Goal: Task Accomplishment & Management: Manage account settings

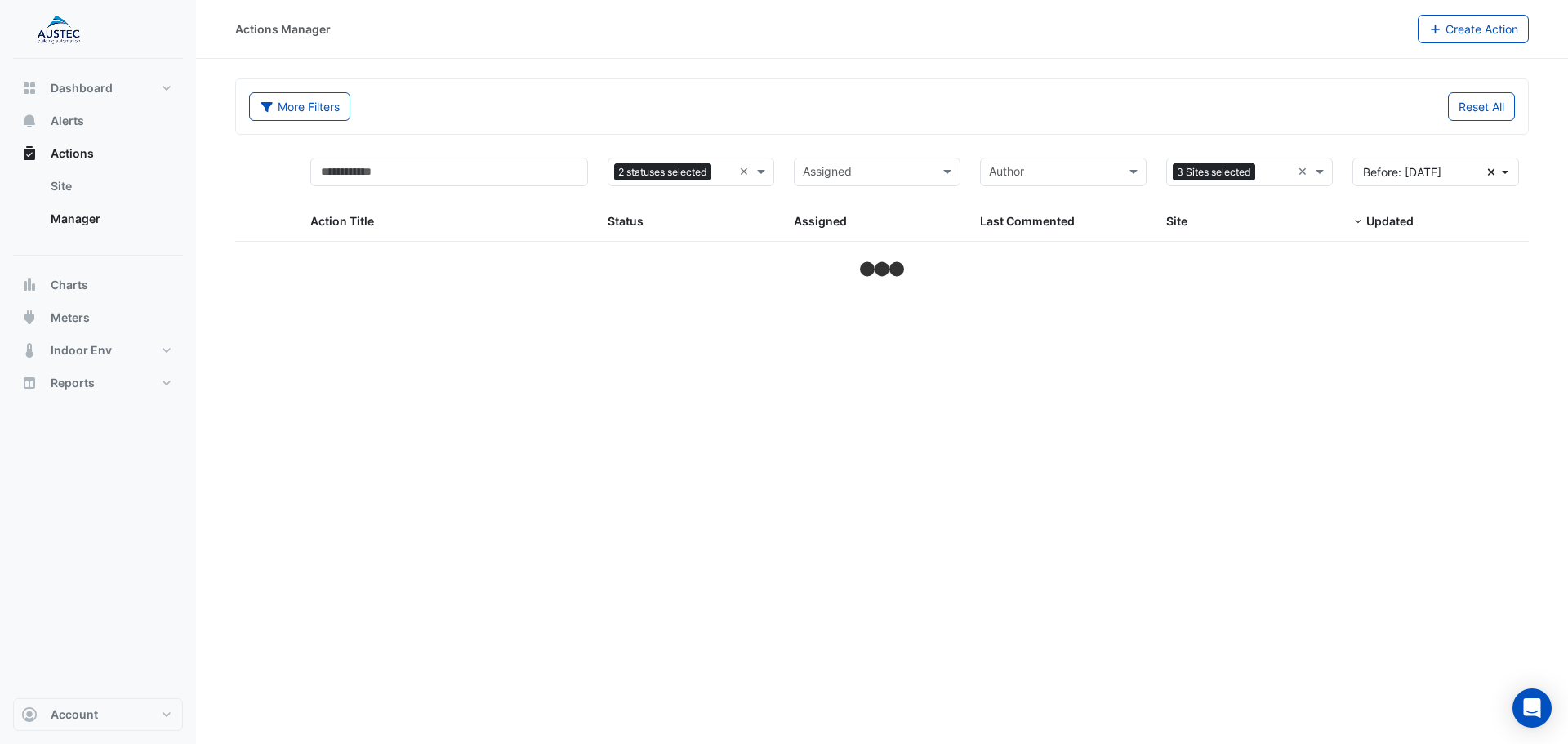
select select "***"
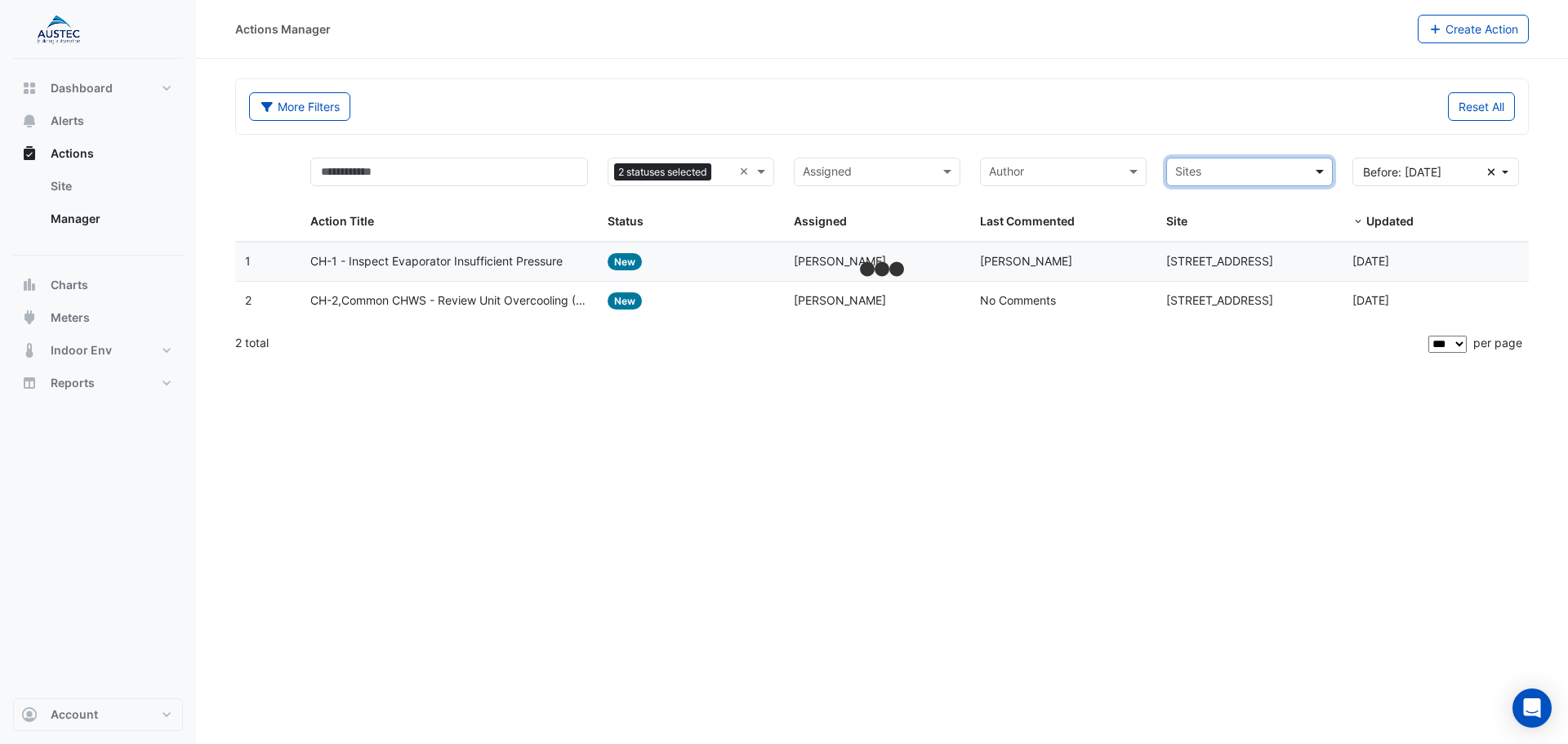
click at [1316, 170] on span at bounding box center [1321, 171] width 20 height 19
click at [1251, 258] on span "[GEOGRAPHIC_DATA]" at bounding box center [1237, 255] width 114 height 14
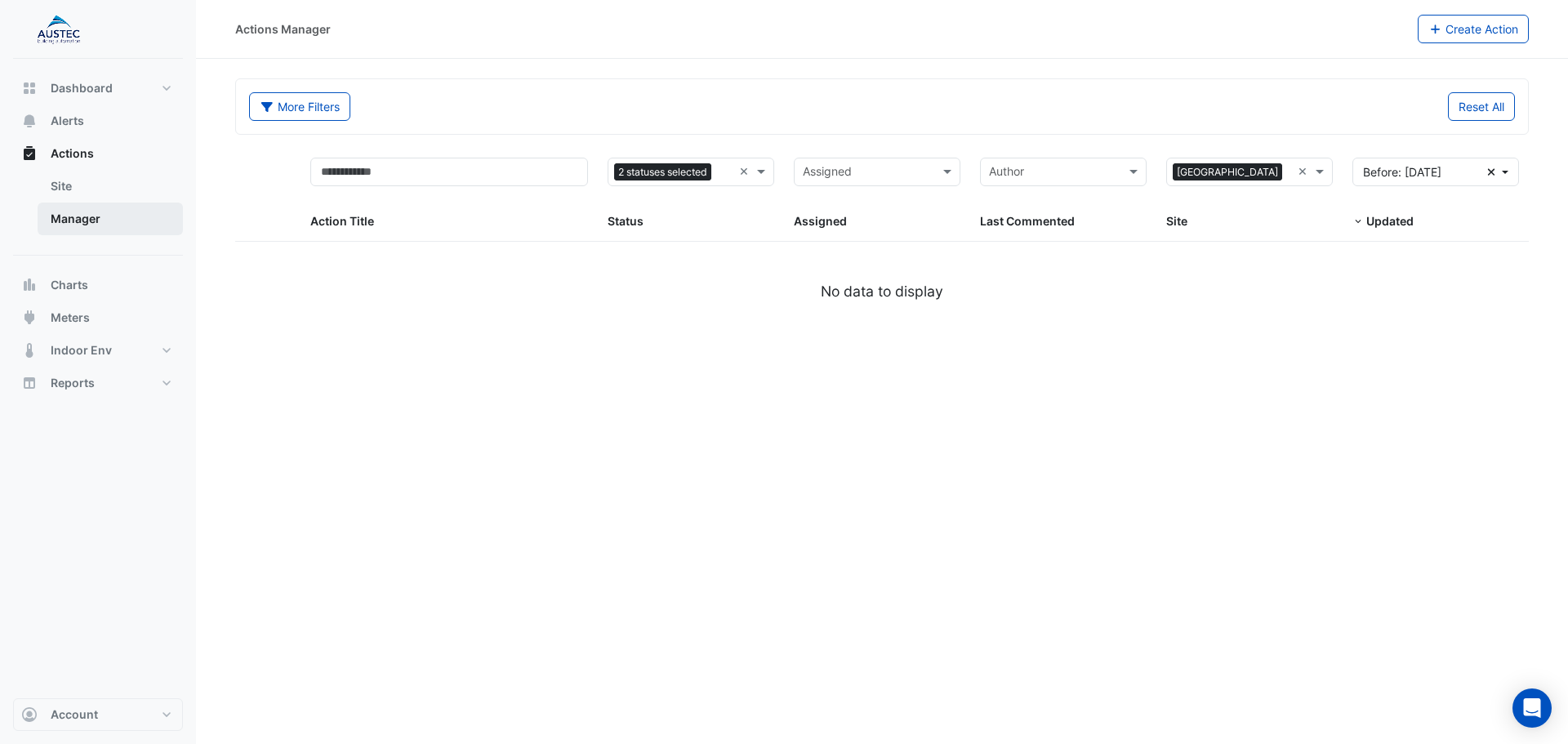
click at [63, 211] on link "Manager" at bounding box center [110, 218] width 145 height 33
click at [882, 186] on div "Assigned Assigned" at bounding box center [877, 194] width 167 height 74
click at [896, 175] on input "text" at bounding box center [867, 173] width 129 height 19
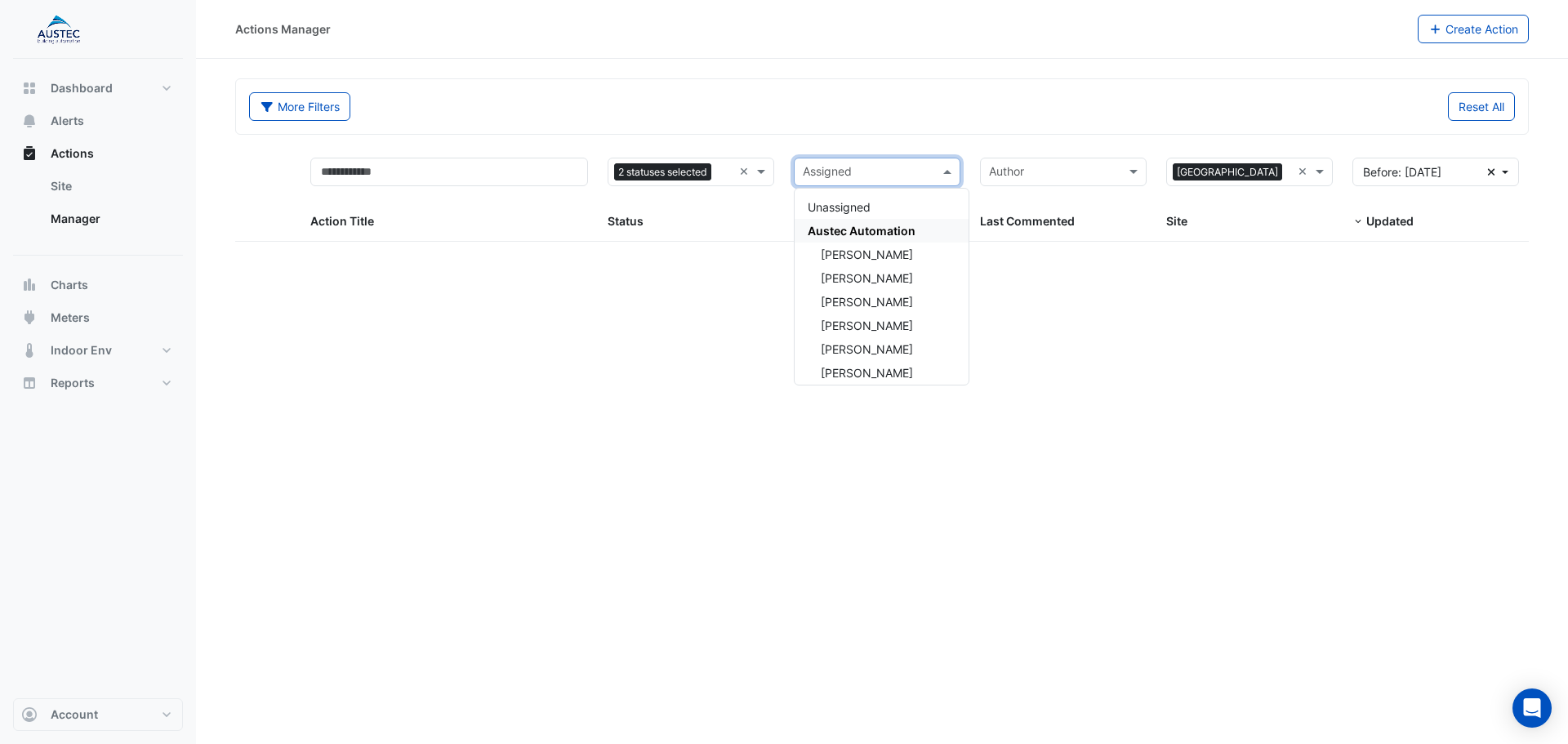
click at [893, 237] on span "Austec Automation" at bounding box center [862, 231] width 108 height 14
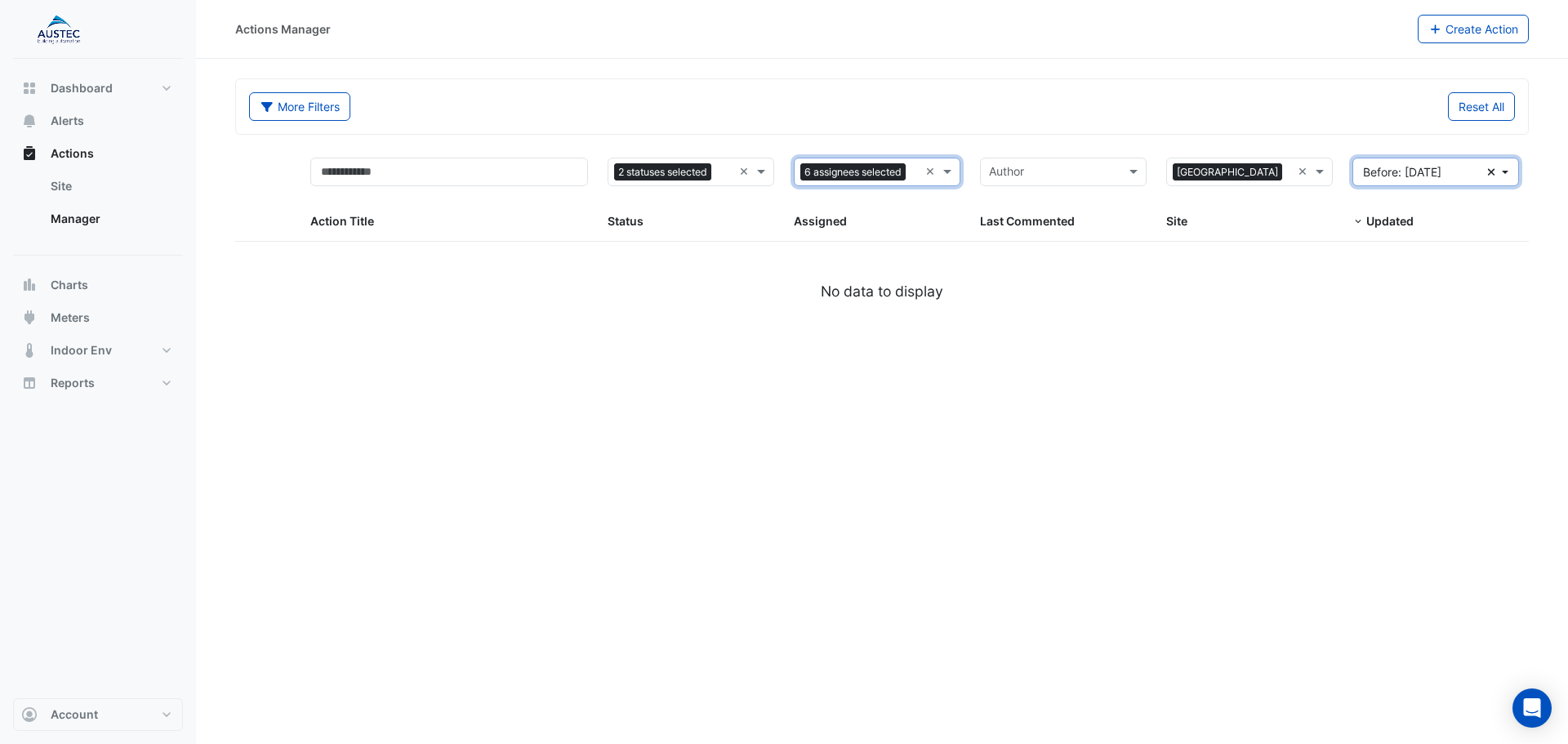
click at [1490, 171] on icon "button" at bounding box center [1492, 172] width 7 height 7
select select "***"
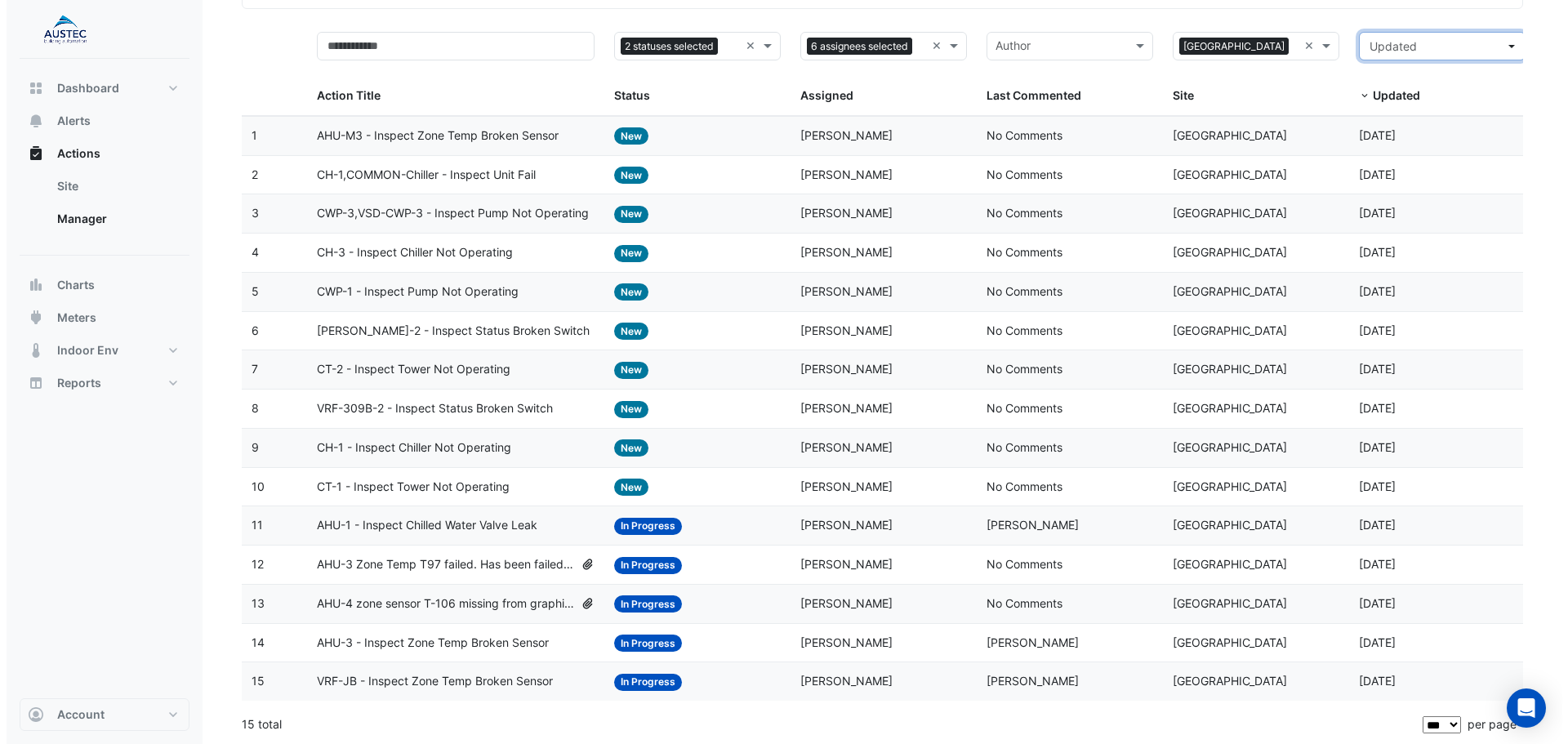
scroll to position [127, 0]
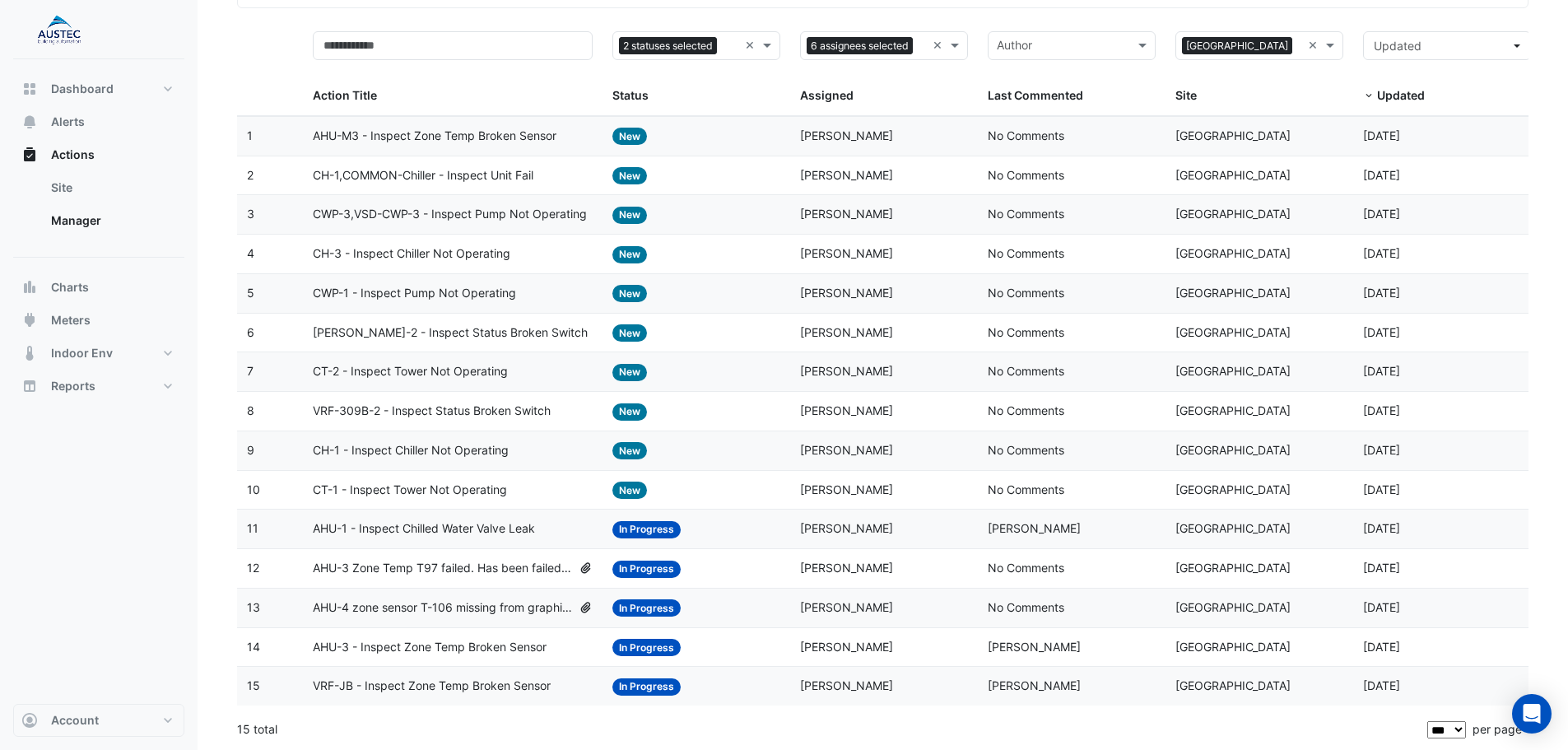
click at [492, 646] on span "AHU-3 - Inspect Zone Temp Broken Sensor" at bounding box center [430, 647] width 234 height 19
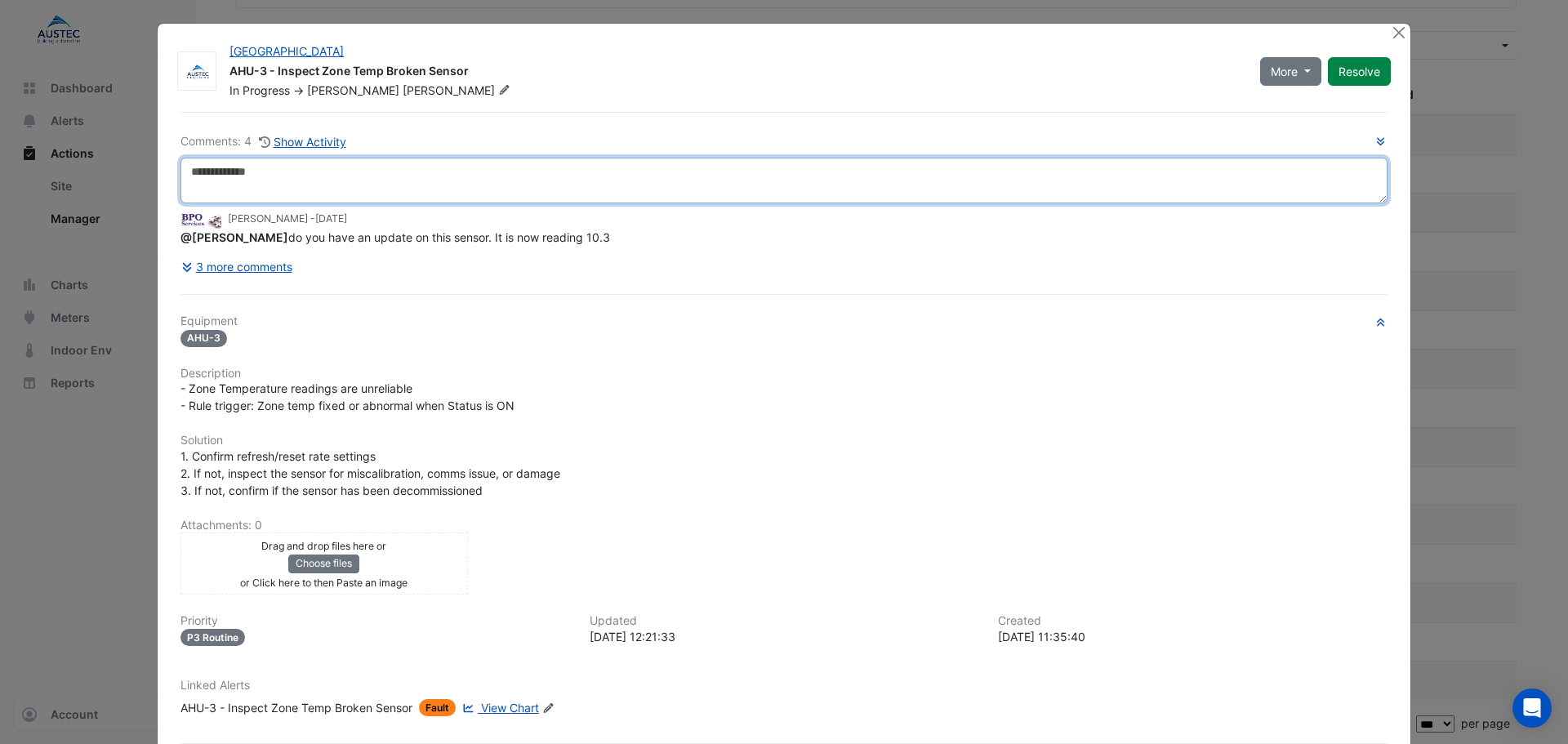
click at [288, 176] on textarea at bounding box center [783, 181] width 1207 height 46
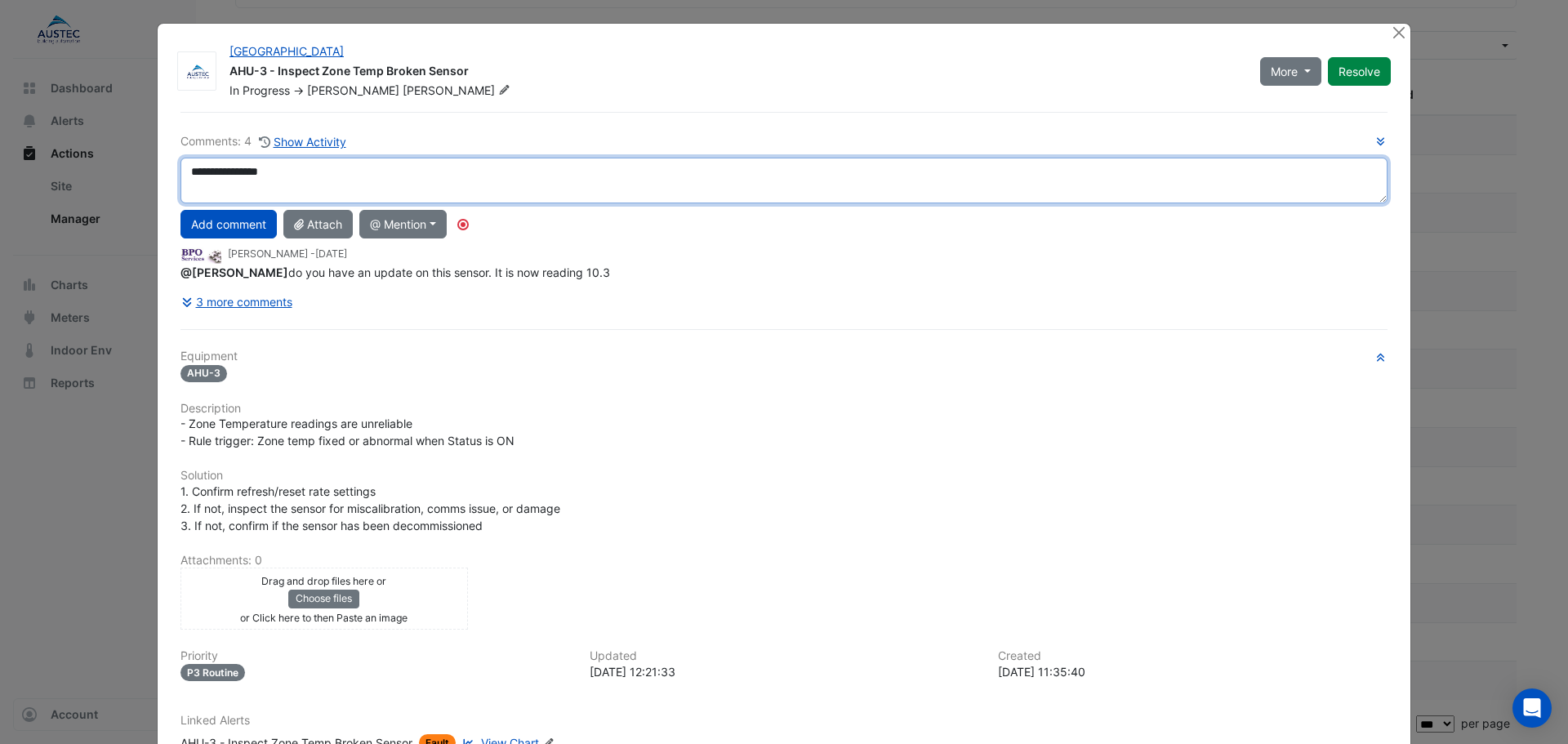
drag, startPoint x: 203, startPoint y: 172, endPoint x: 238, endPoint y: 246, distance: 81.9
click at [208, 184] on textarea "**********" at bounding box center [783, 181] width 1207 height 46
click at [391, 167] on textarea "**********" at bounding box center [783, 181] width 1207 height 46
click at [202, 175] on textarea "**********" at bounding box center [783, 181] width 1207 height 46
click at [368, 176] on textarea "**********" at bounding box center [783, 181] width 1207 height 46
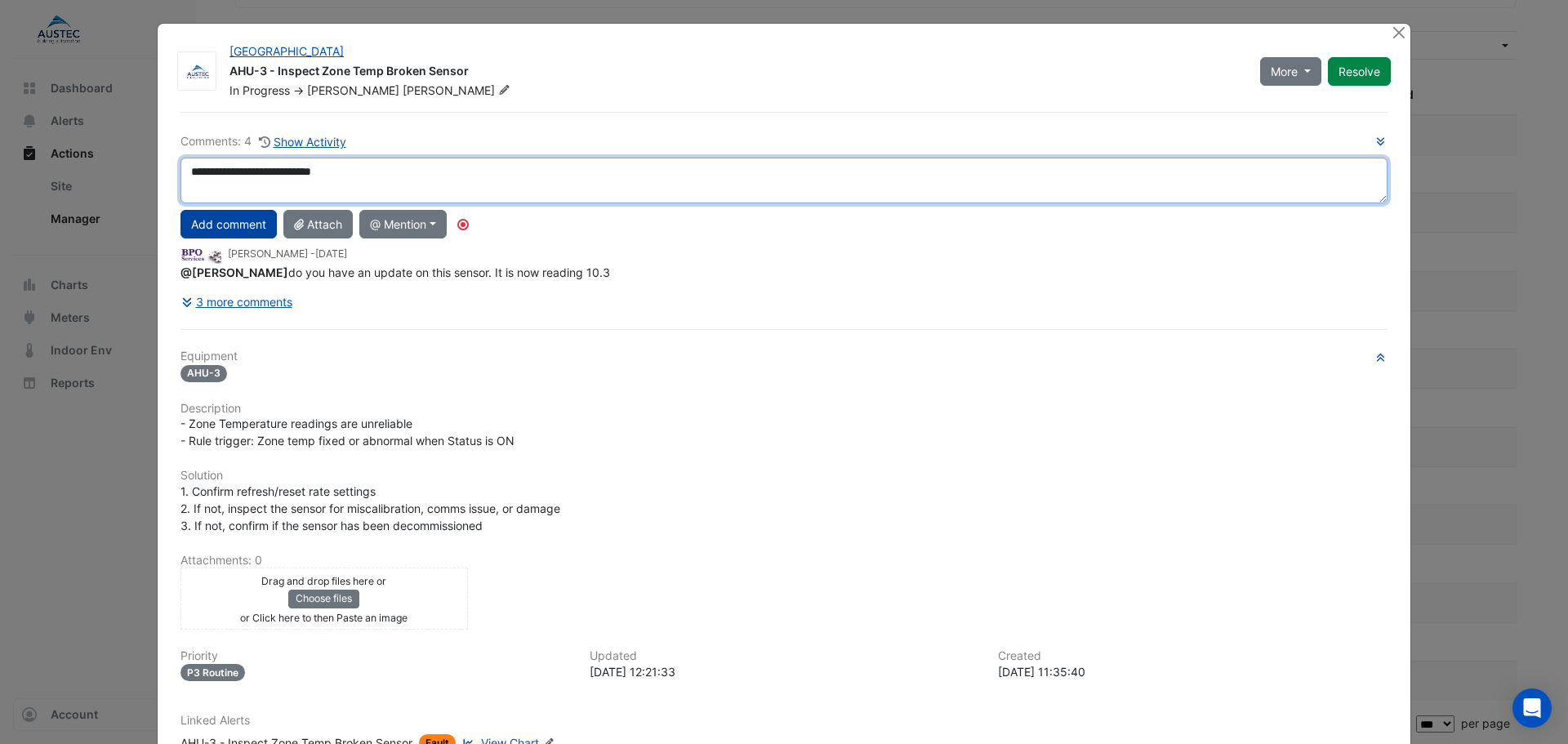
type textarea "**********"
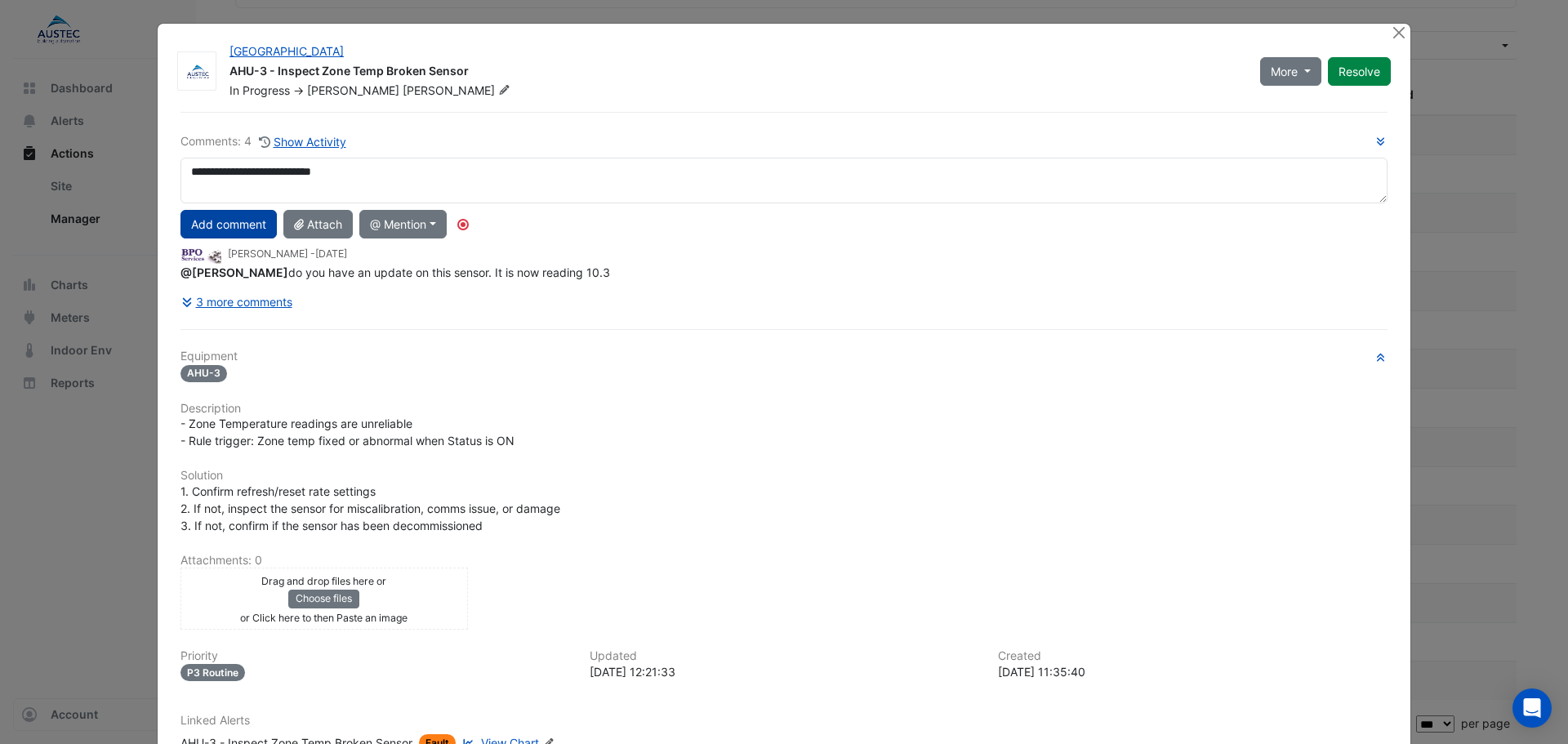
drag, startPoint x: 241, startPoint y: 217, endPoint x: 601, endPoint y: 170, distance: 363.1
click at [243, 213] on button "Add comment" at bounding box center [228, 224] width 97 height 28
click at [1346, 76] on button "Resolve" at bounding box center [1359, 71] width 63 height 28
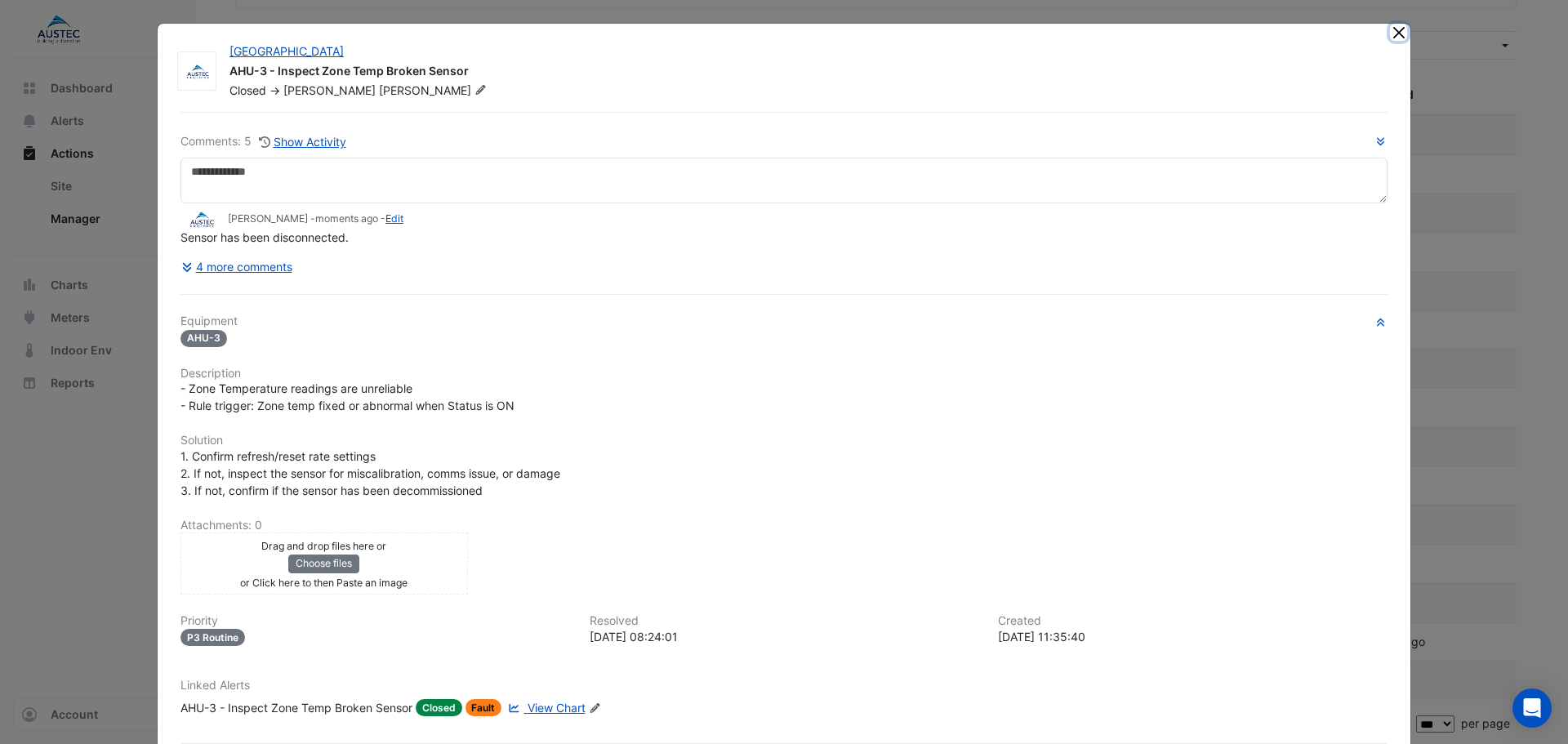
click at [1392, 31] on button "Close" at bounding box center [1398, 32] width 17 height 17
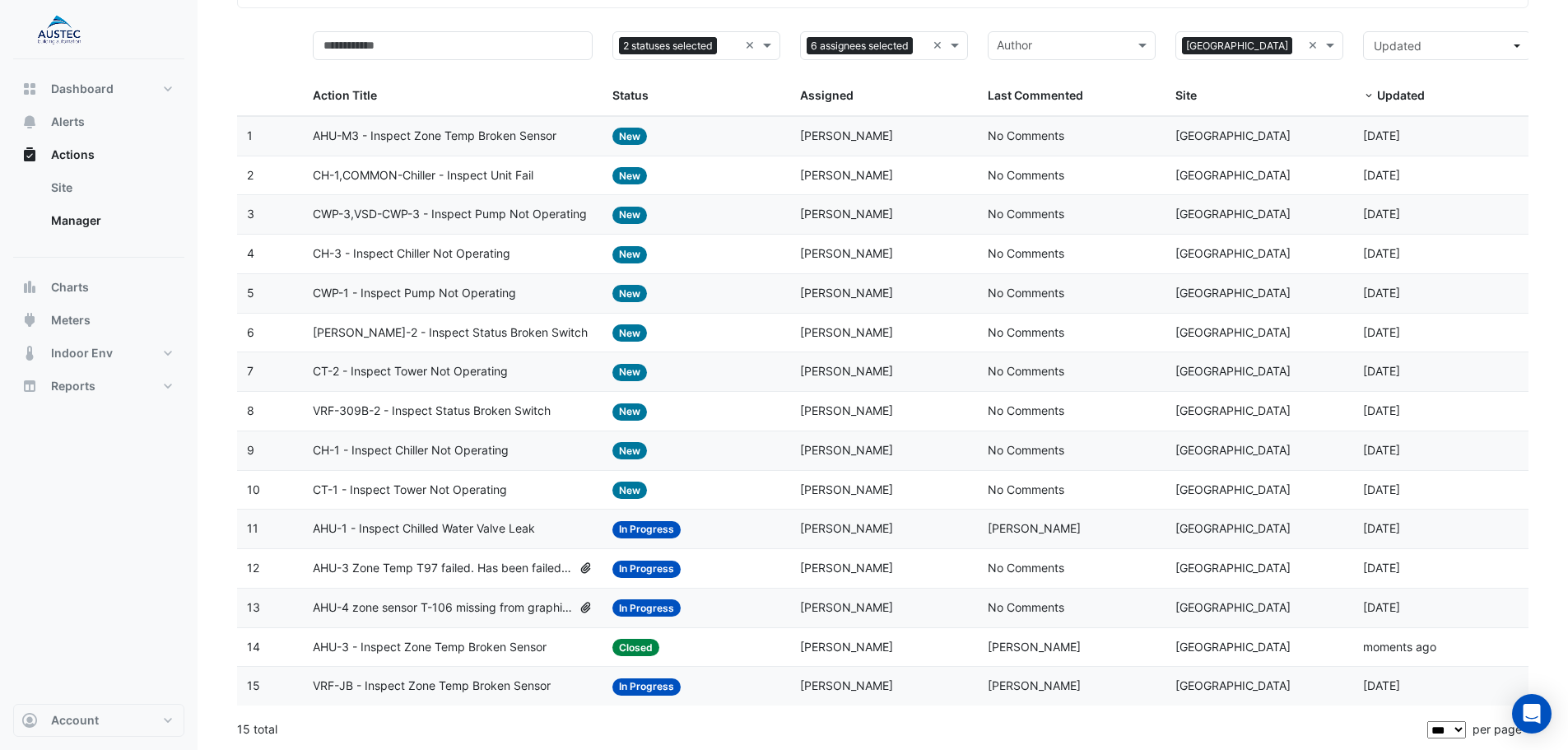
click at [434, 131] on span "AHU-M3 - Inspect Zone Temp Broken Sensor" at bounding box center [434, 136] width 244 height 19
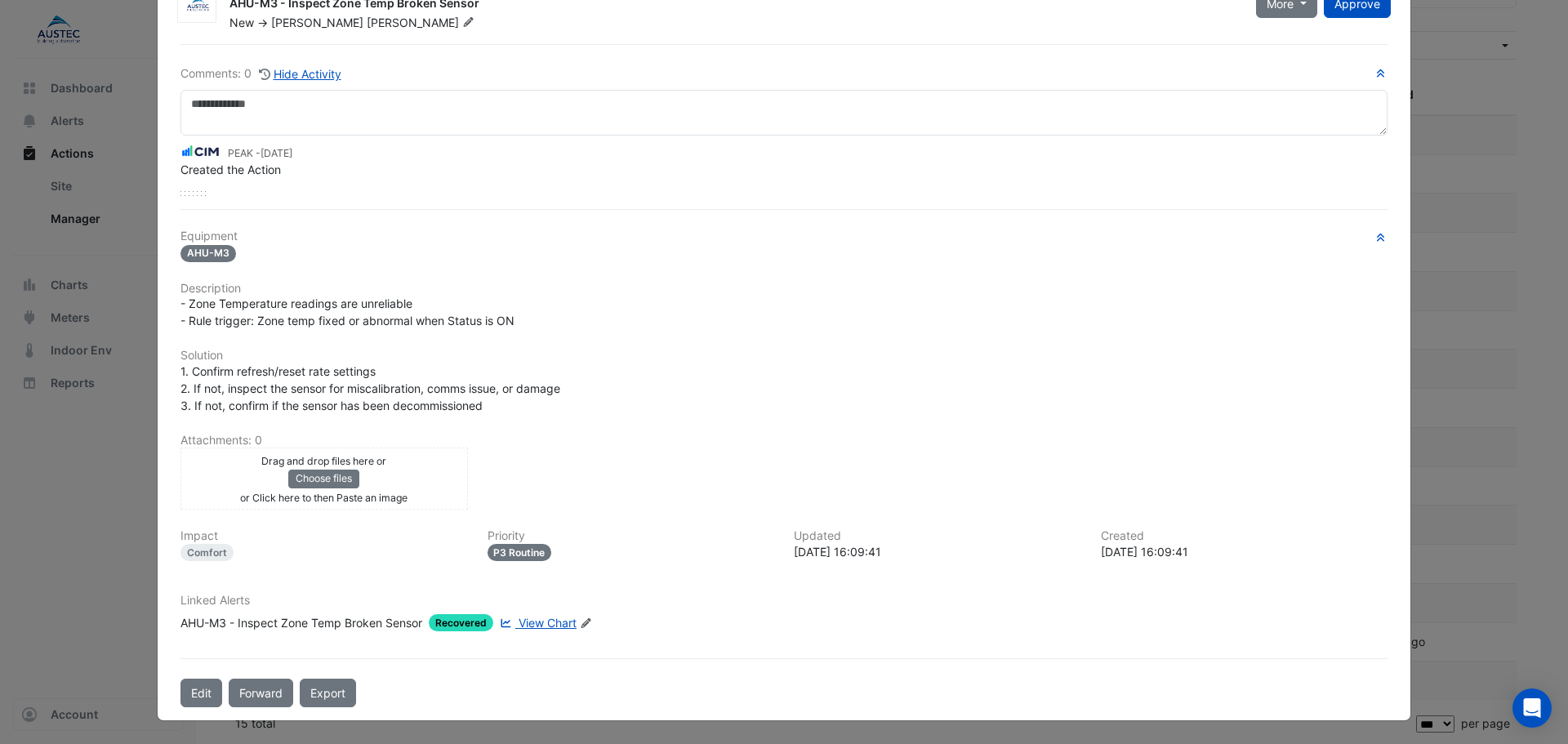
scroll to position [0, 0]
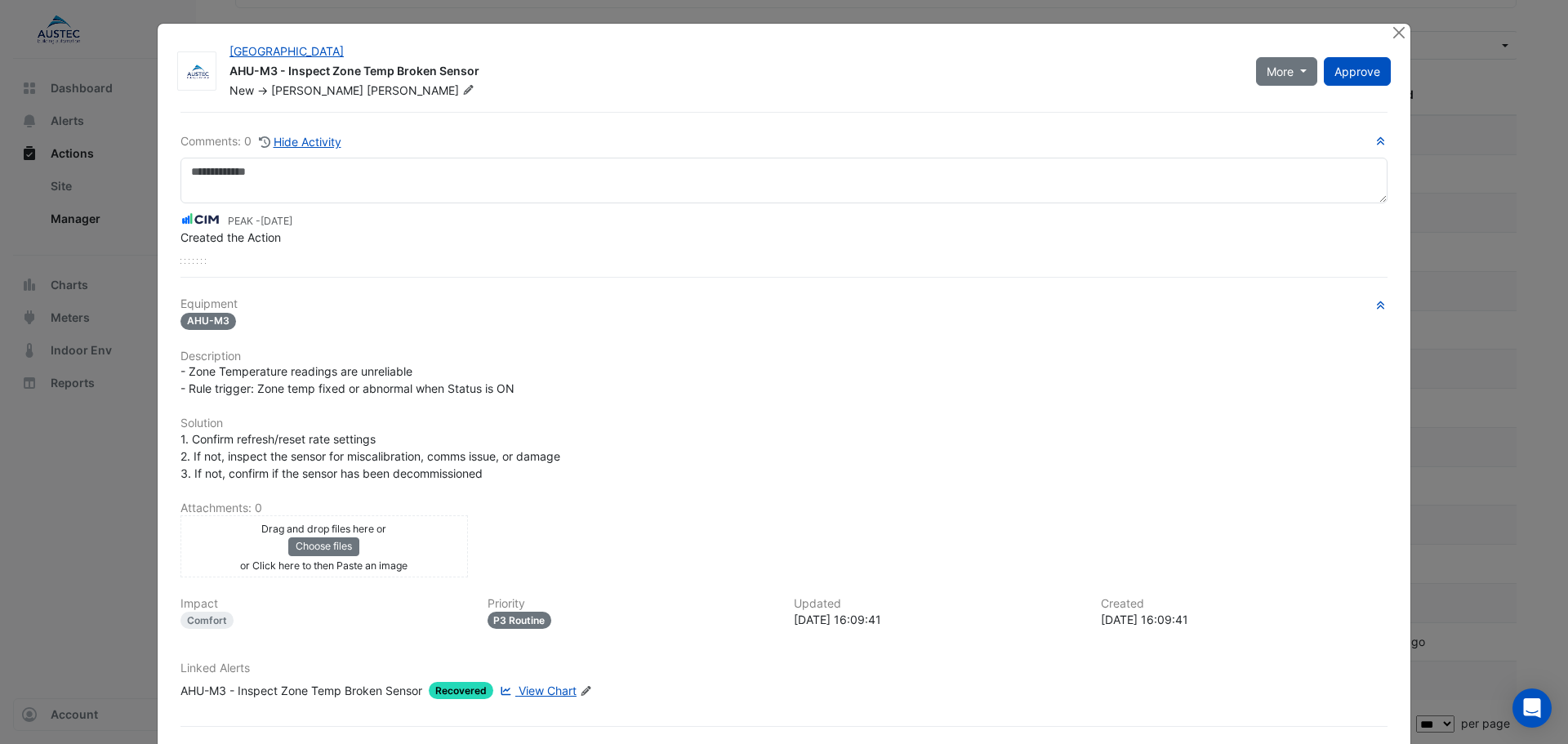
click at [531, 694] on span "View Chart" at bounding box center [547, 691] width 58 height 14
click at [1298, 74] on button "More" at bounding box center [1286, 71] width 61 height 28
click at [1291, 107] on button "Resolve" at bounding box center [1315, 106] width 129 height 24
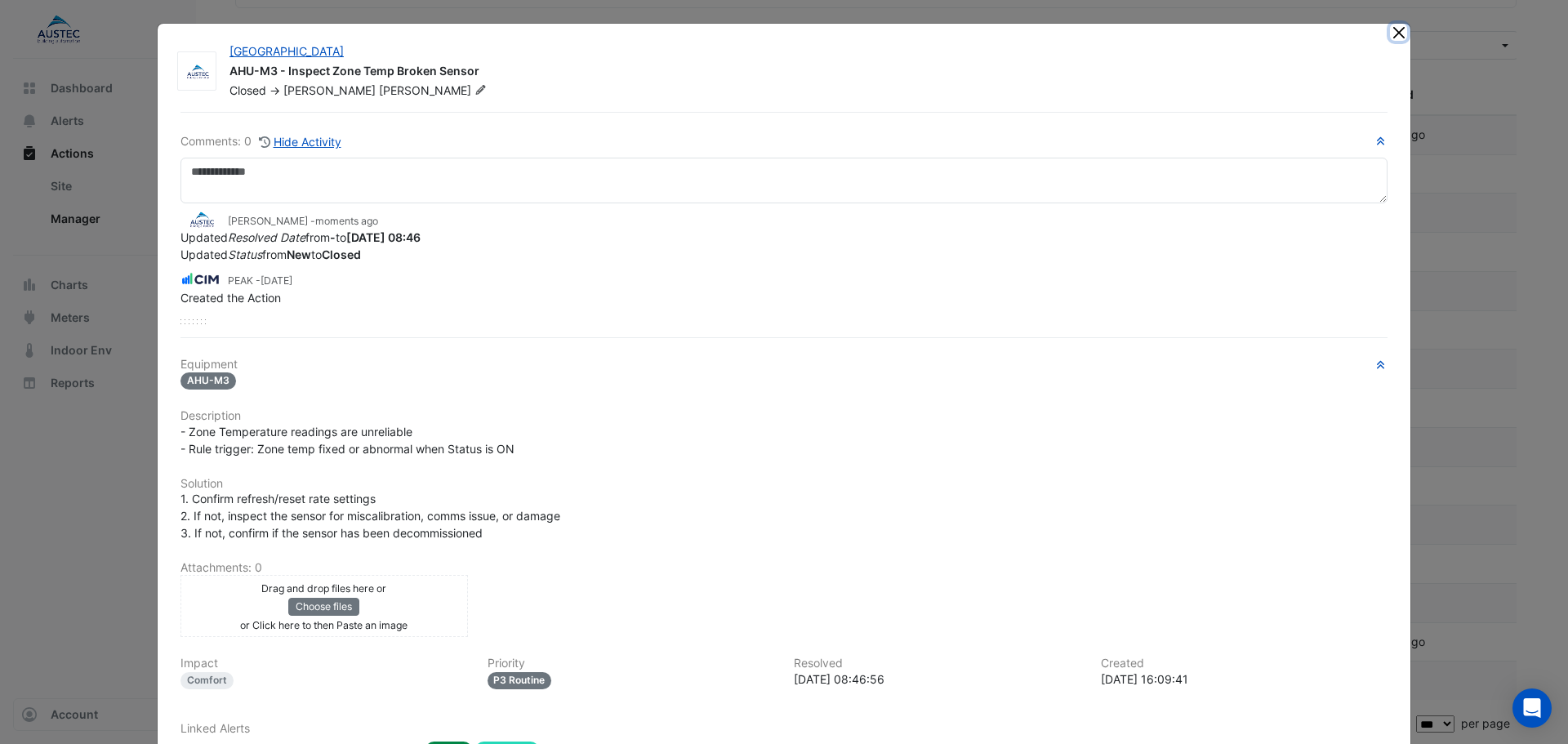
click at [1393, 29] on button "Close" at bounding box center [1398, 32] width 17 height 17
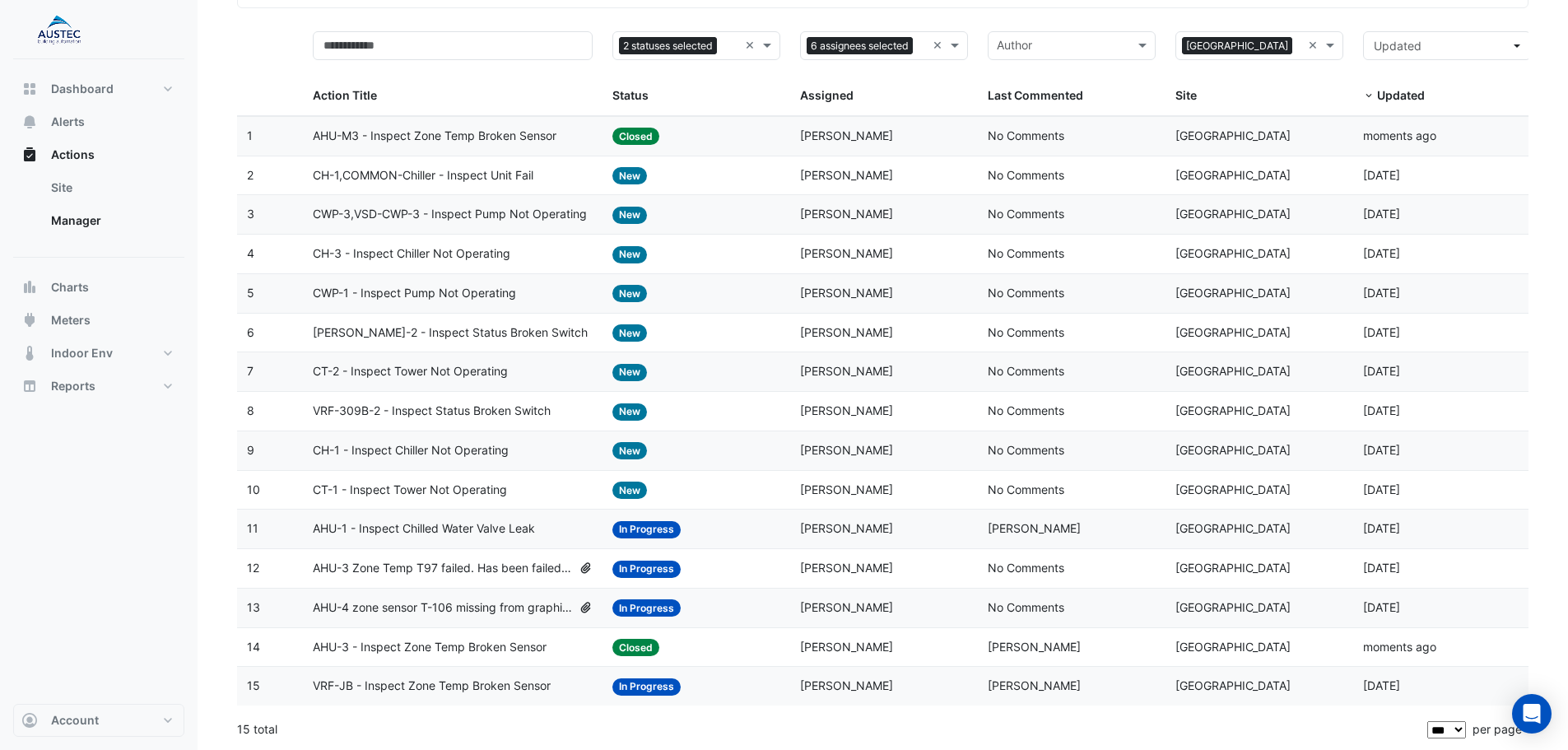
click at [485, 174] on span "CH-1,COMMON-Chiller - Inspect Unit Fail" at bounding box center [423, 175] width 221 height 19
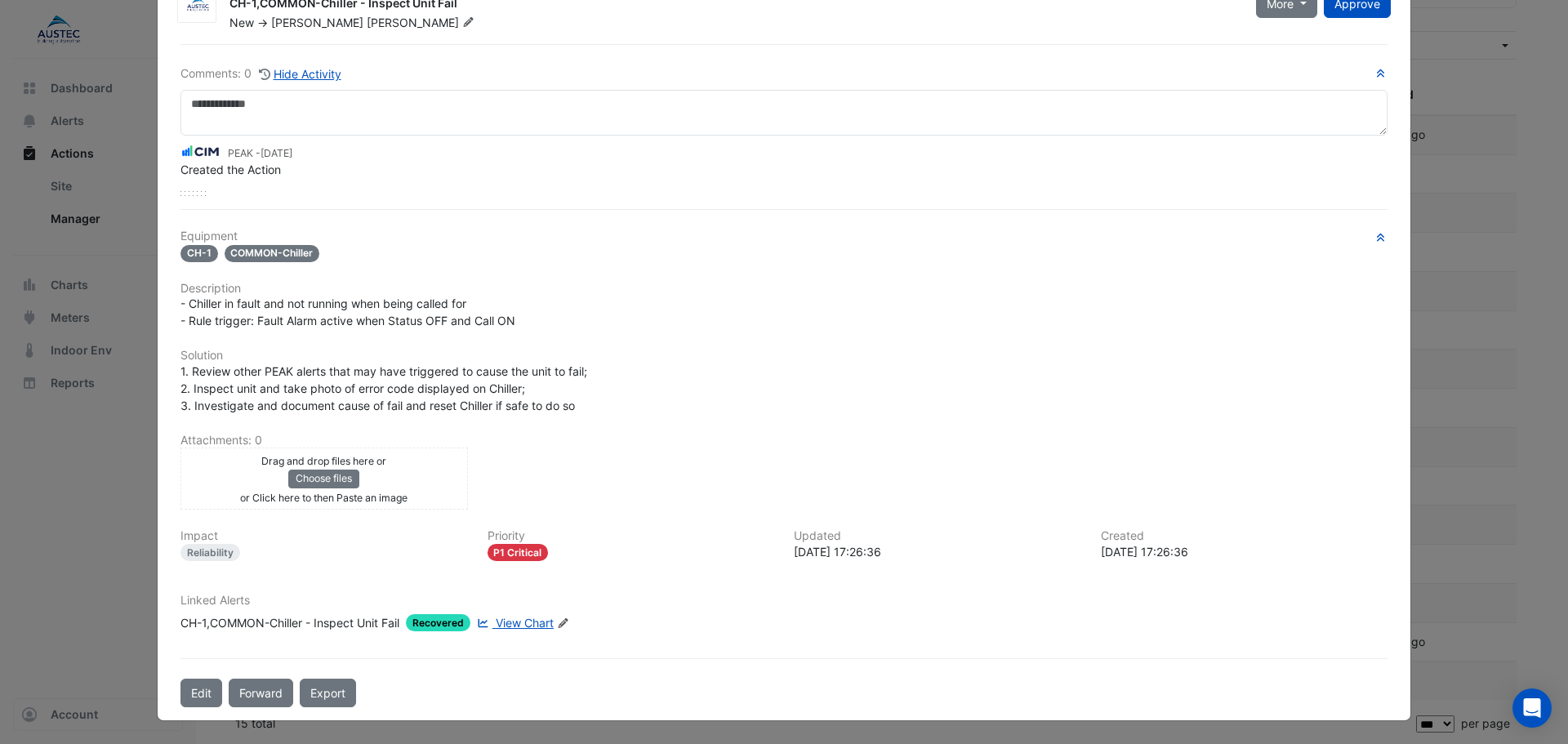
scroll to position [67, 0]
click at [506, 622] on span "View Chart" at bounding box center [524, 623] width 58 height 14
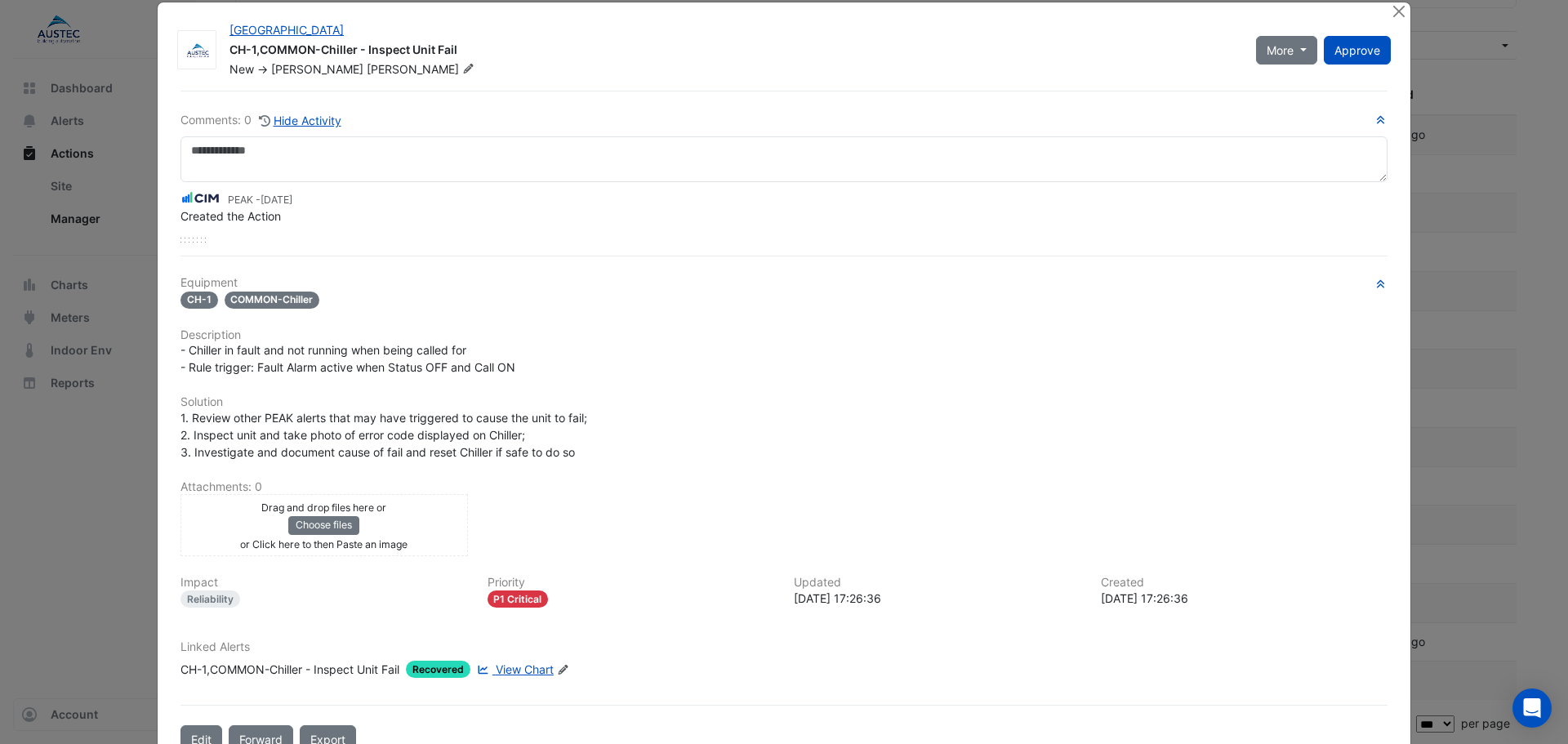
scroll to position [0, 0]
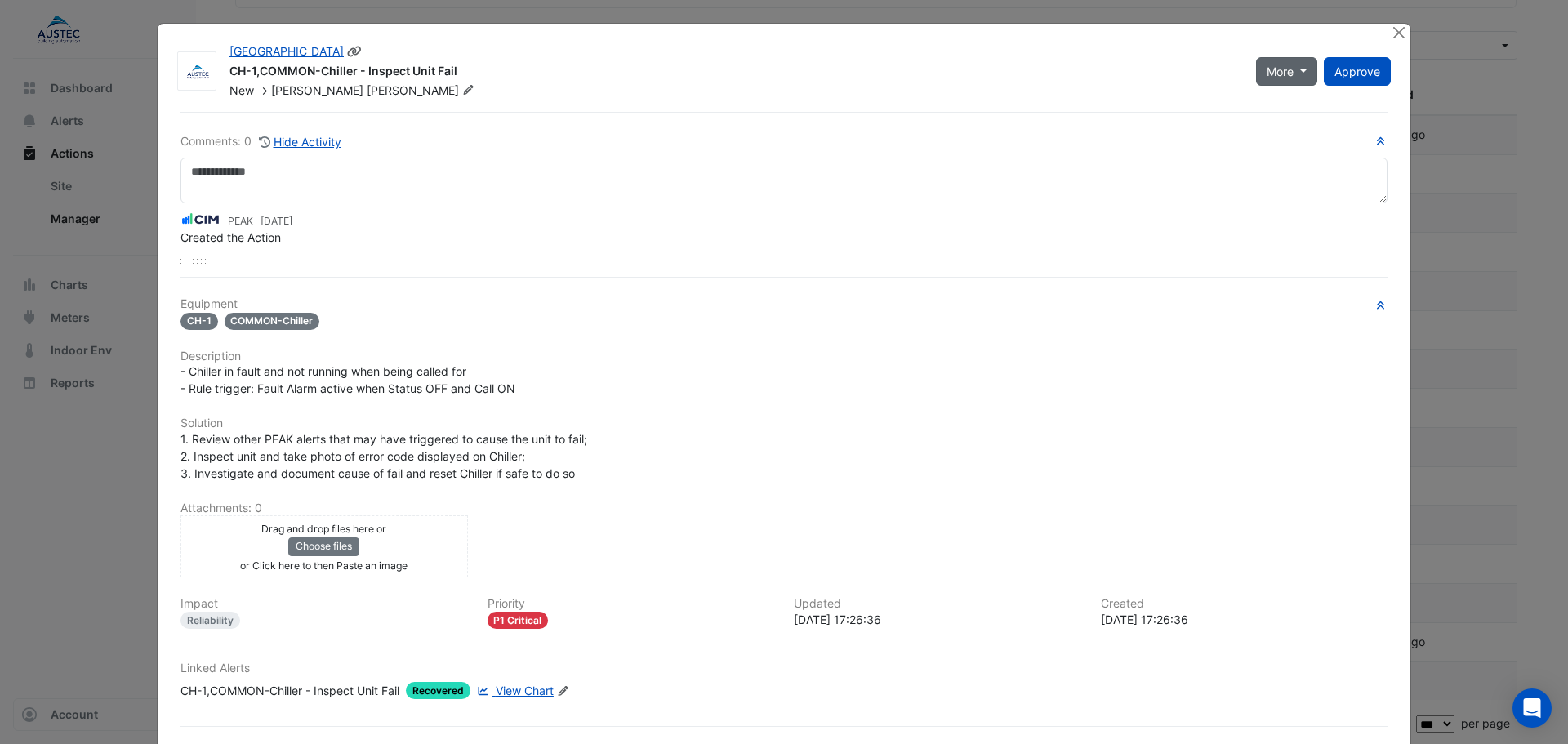
click at [1286, 76] on span "More" at bounding box center [1280, 71] width 27 height 17
click at [1294, 105] on button "Resolve" at bounding box center [1315, 106] width 129 height 24
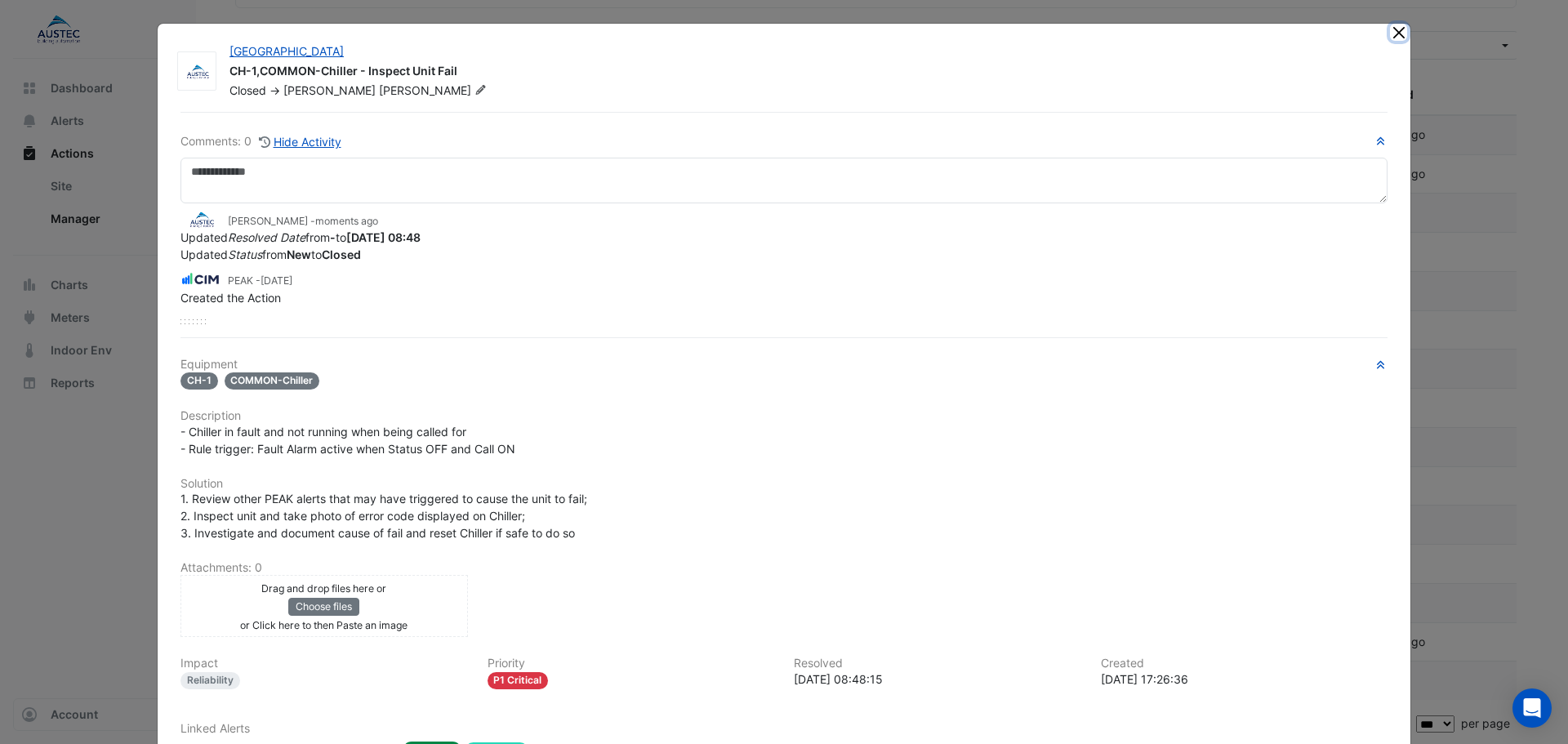
click at [1392, 35] on button "Close" at bounding box center [1398, 32] width 17 height 17
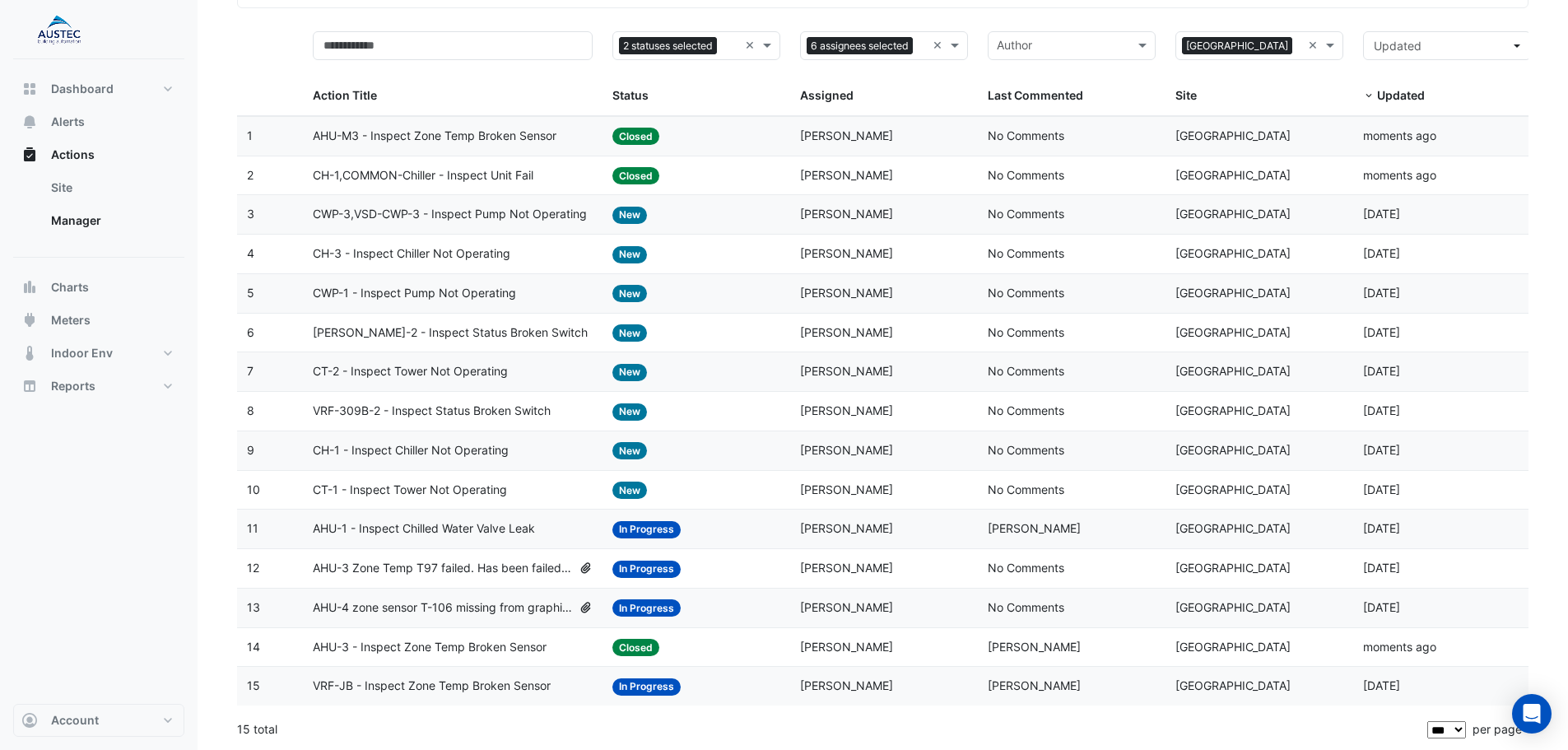
click at [421, 214] on span "CWP-3,VSD-CWP-3 - Inspect Pump Not Operating" at bounding box center [450, 214] width 274 height 19
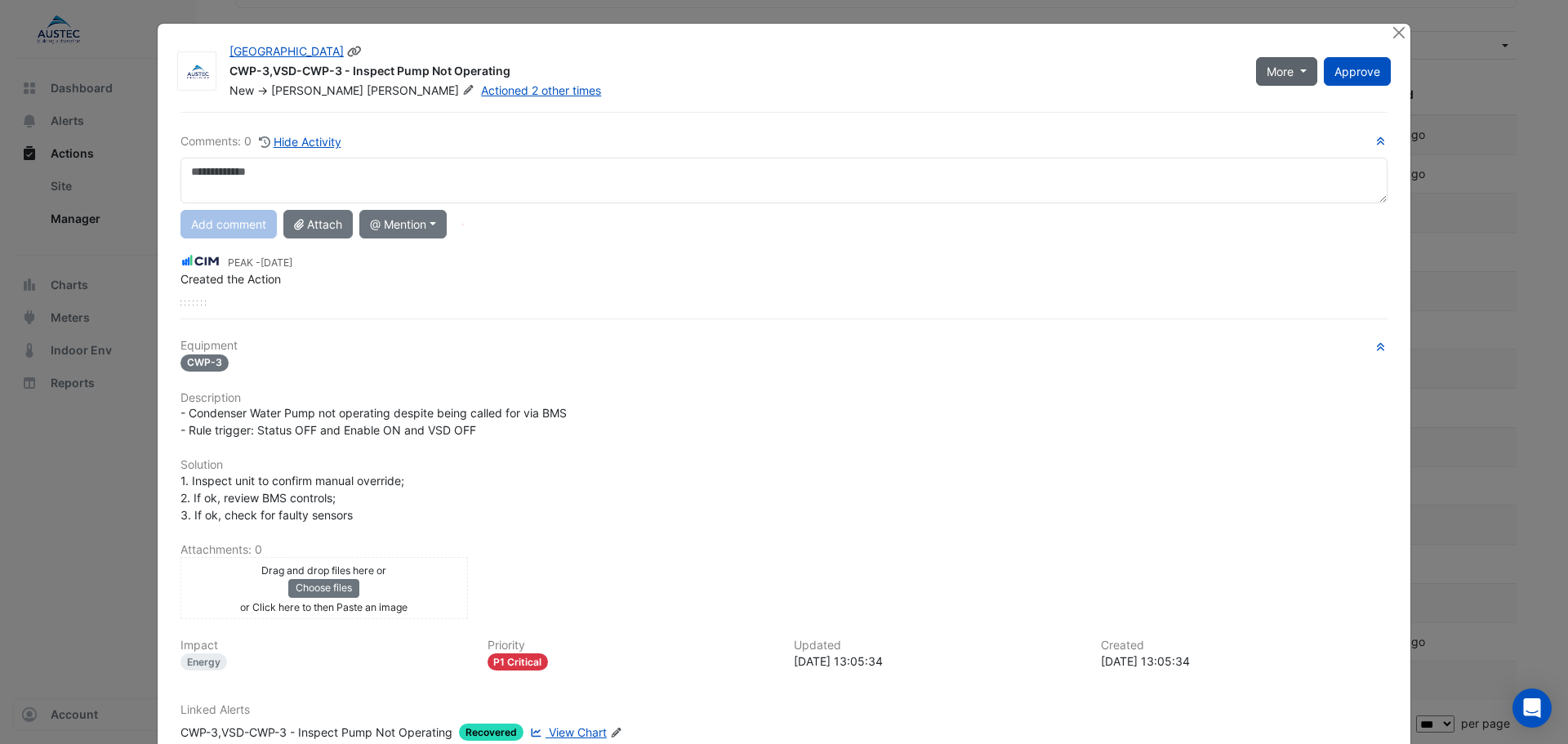
click at [1273, 68] on span "More" at bounding box center [1280, 71] width 27 height 17
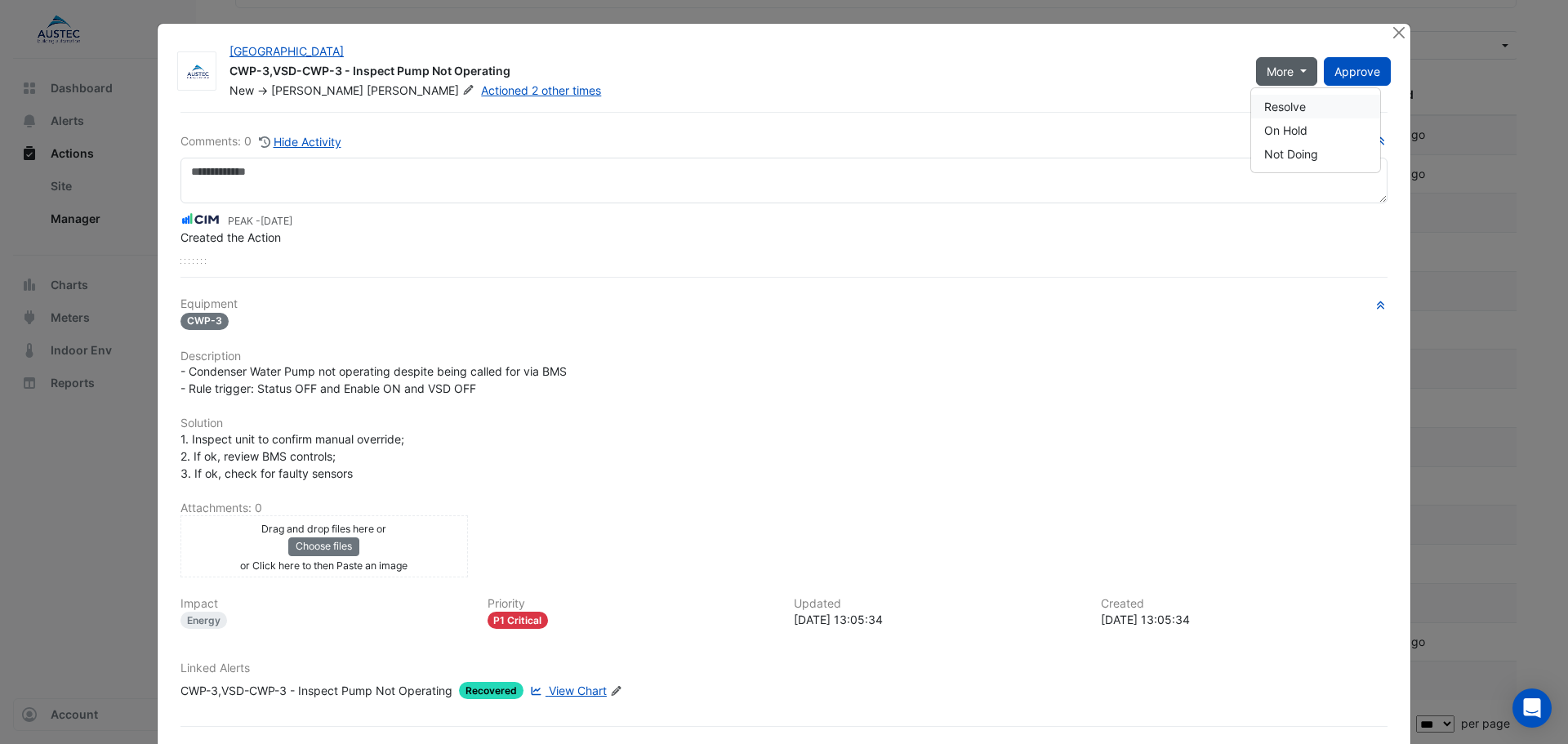
click at [1287, 104] on button "Resolve" at bounding box center [1315, 106] width 129 height 24
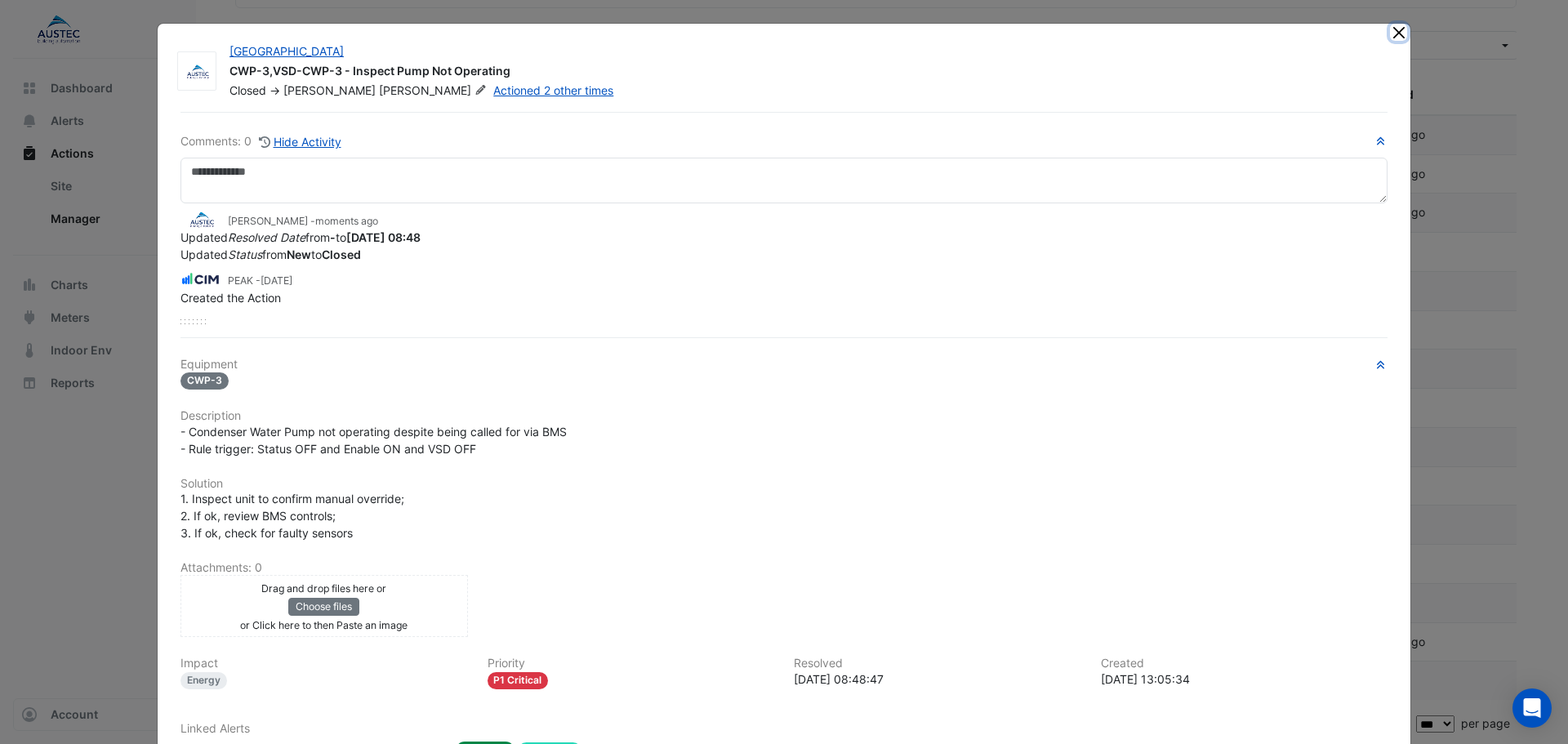
click at [1390, 35] on button "Close" at bounding box center [1398, 32] width 17 height 17
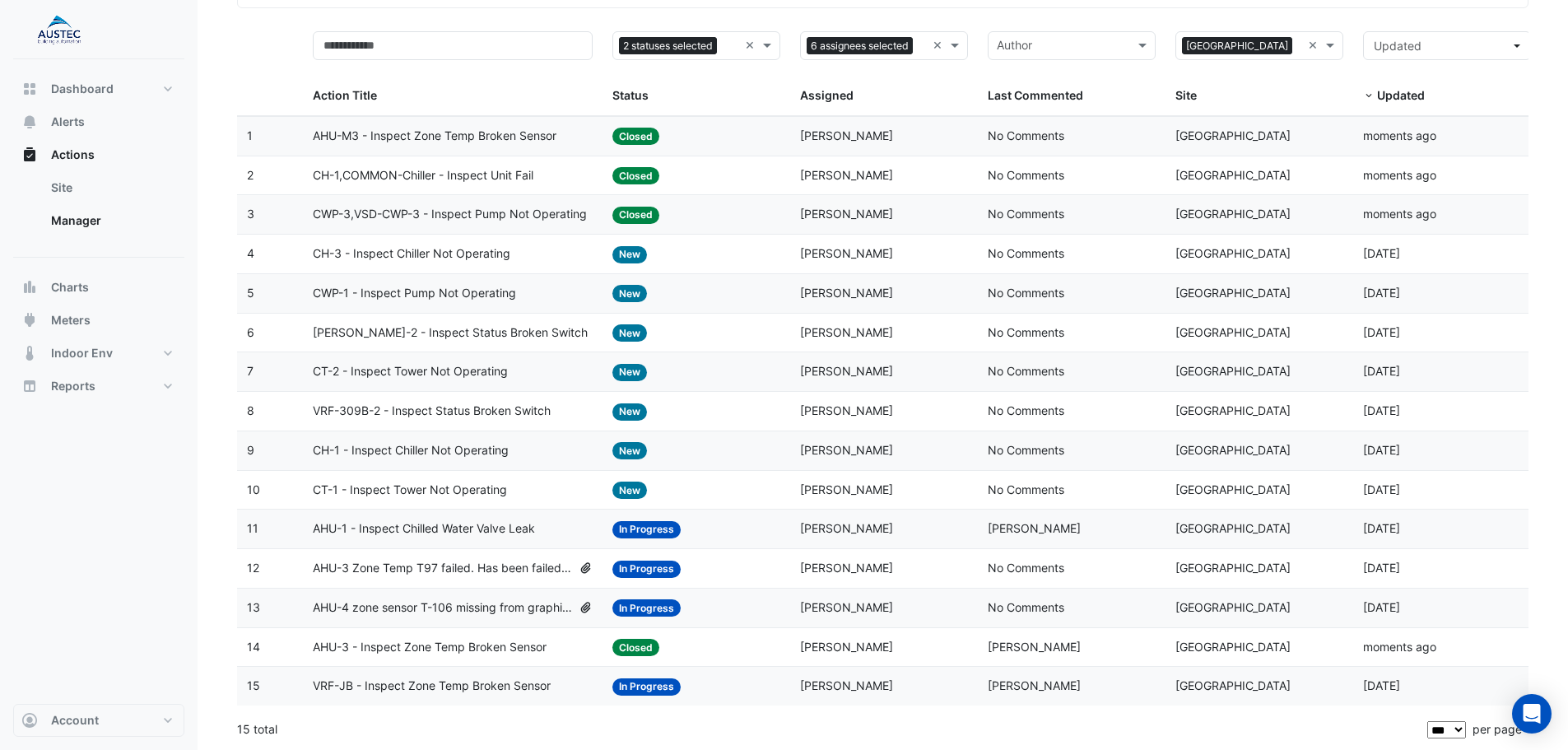
click at [437, 257] on span "CH-3 - Inspect Chiller Not Operating" at bounding box center [411, 253] width 198 height 19
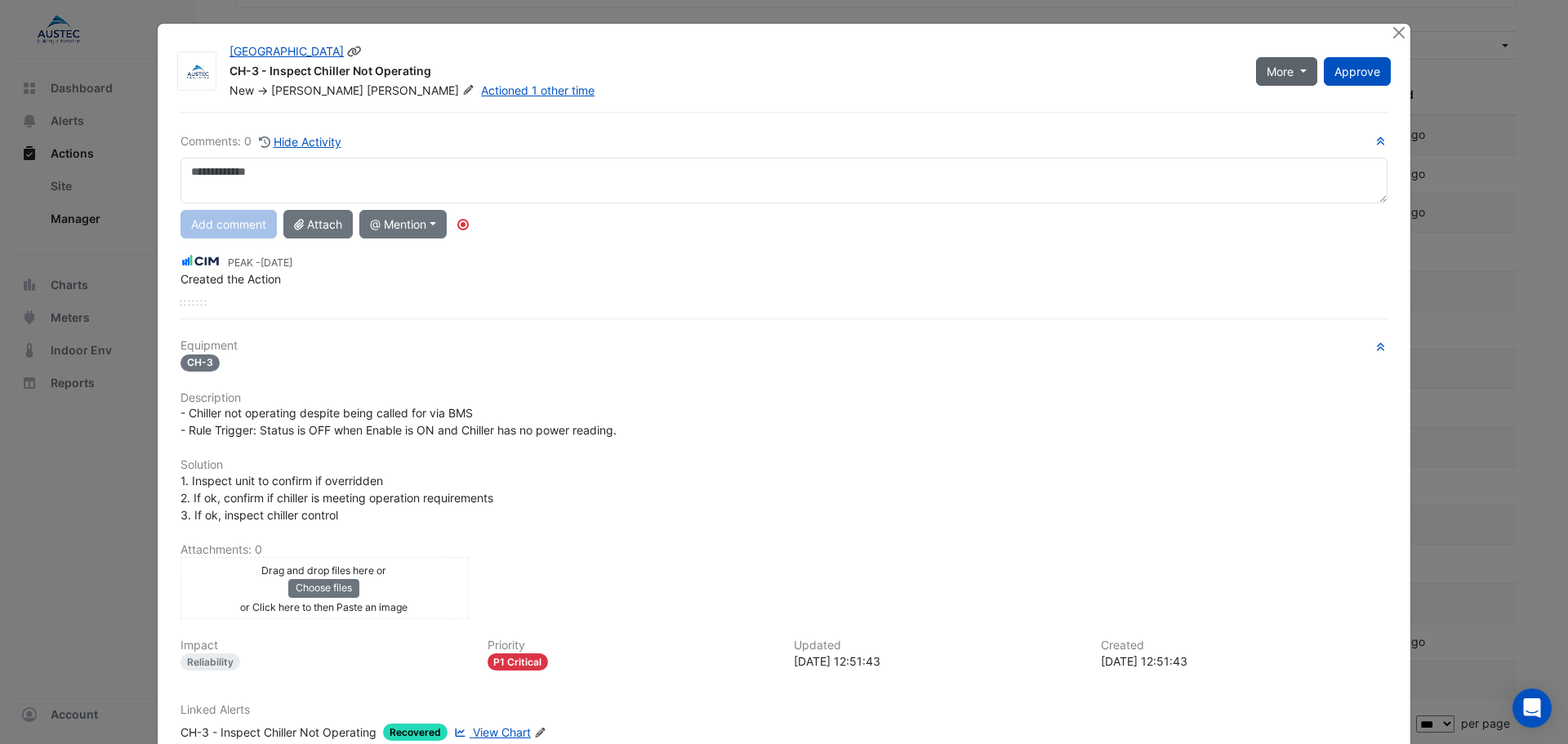
click at [1268, 69] on span "More" at bounding box center [1280, 71] width 27 height 17
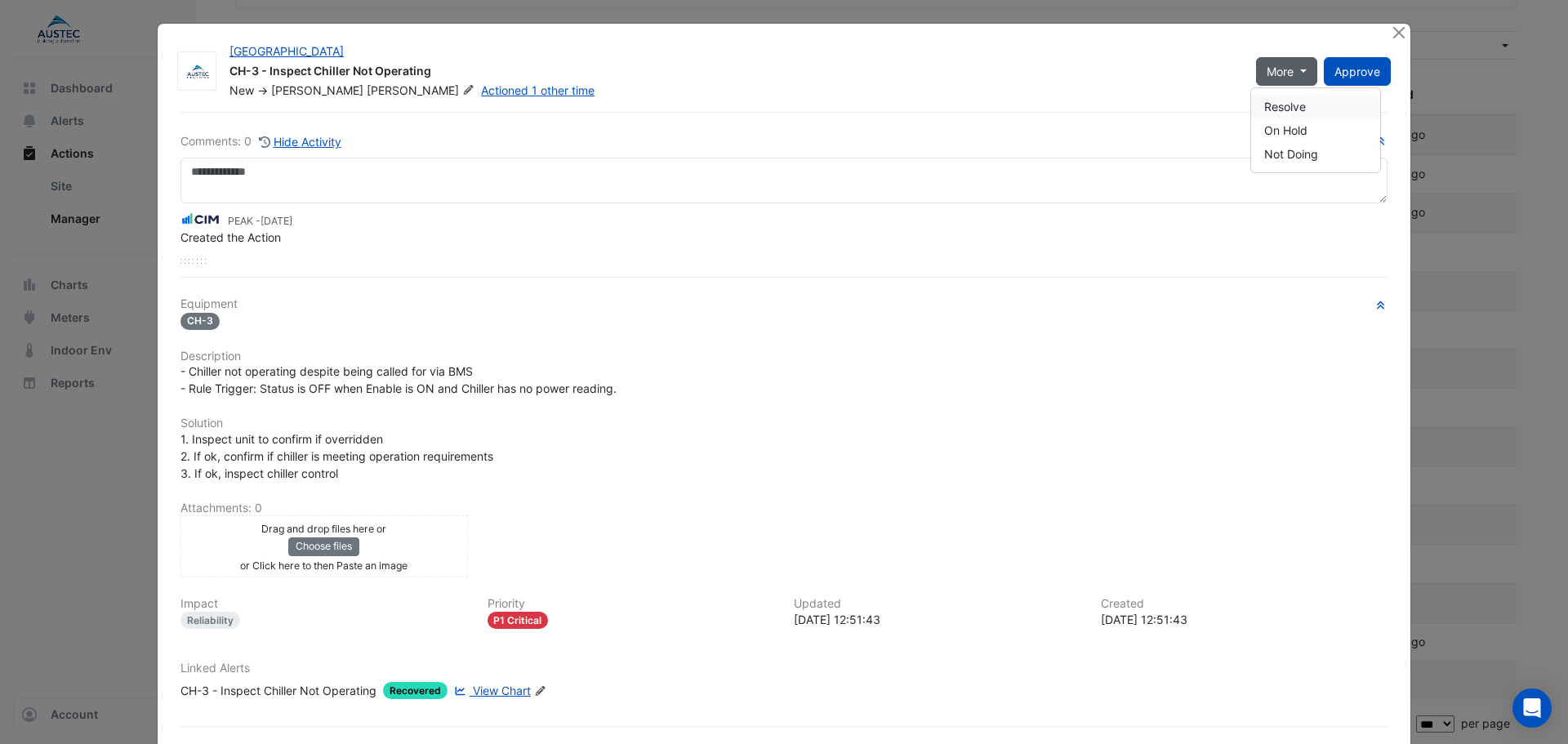
click at [1271, 109] on button "Resolve" at bounding box center [1315, 106] width 129 height 24
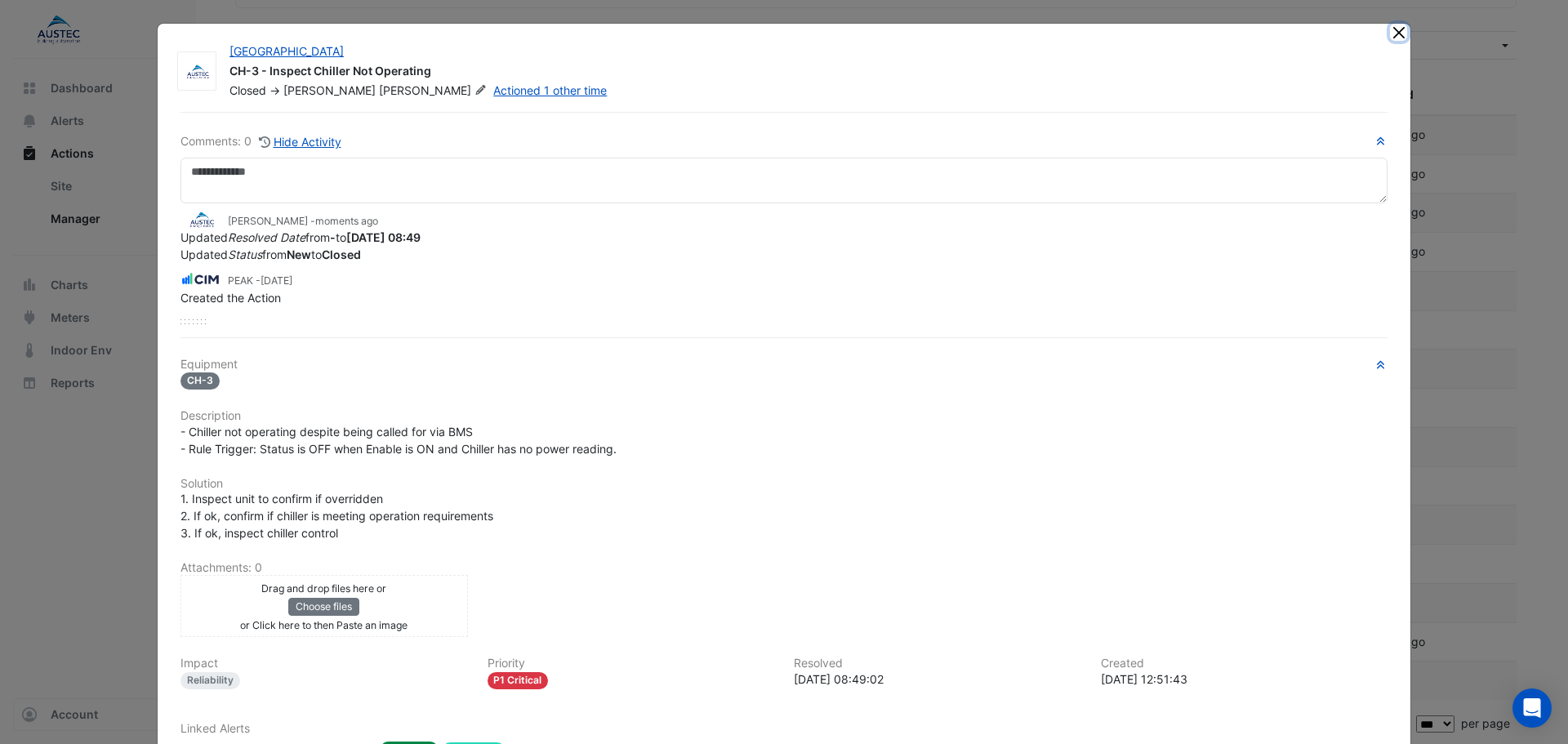
click at [1391, 34] on button "Close" at bounding box center [1398, 32] width 17 height 17
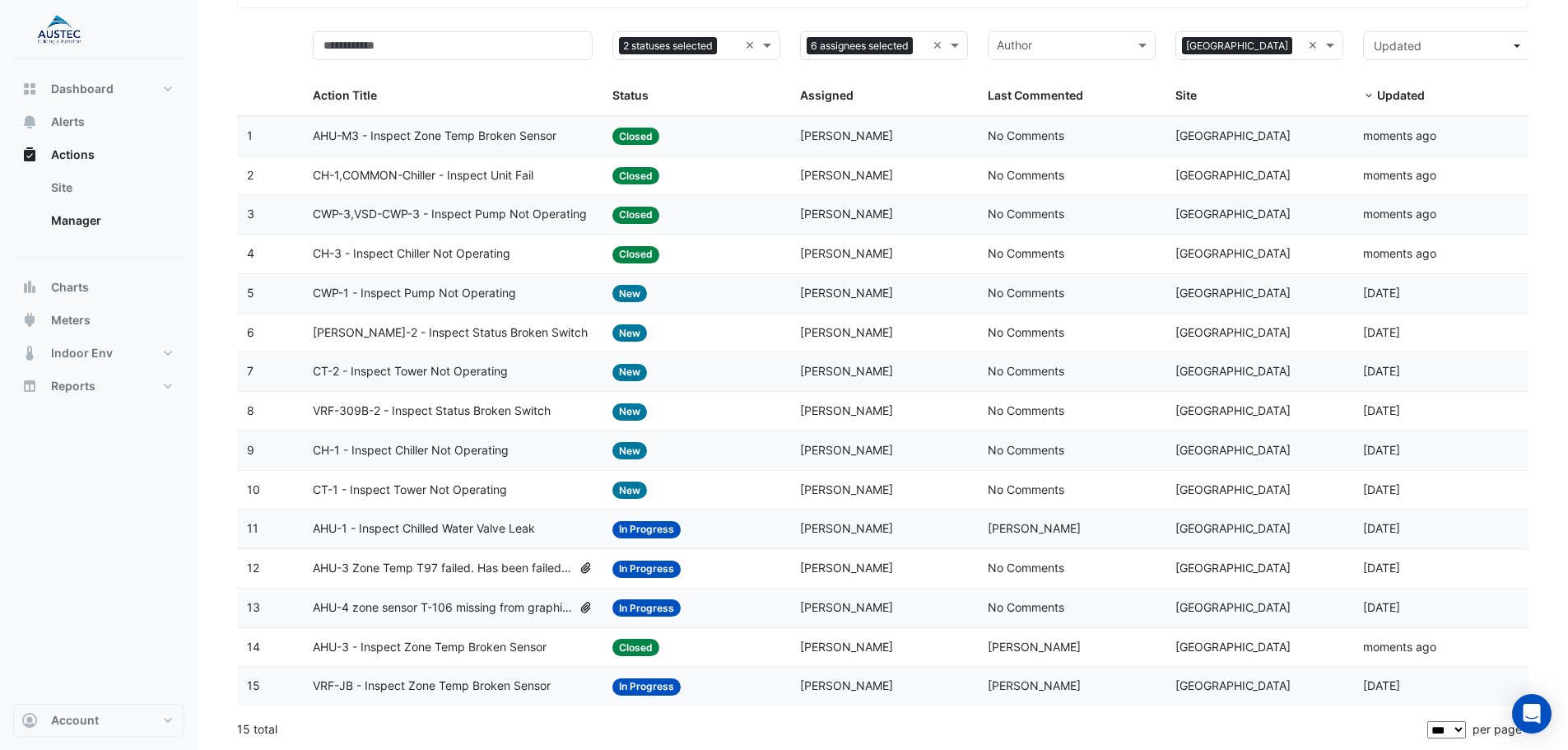
click at [407, 292] on span "CWP-1 - Inspect Pump Not Operating" at bounding box center [414, 293] width 203 height 19
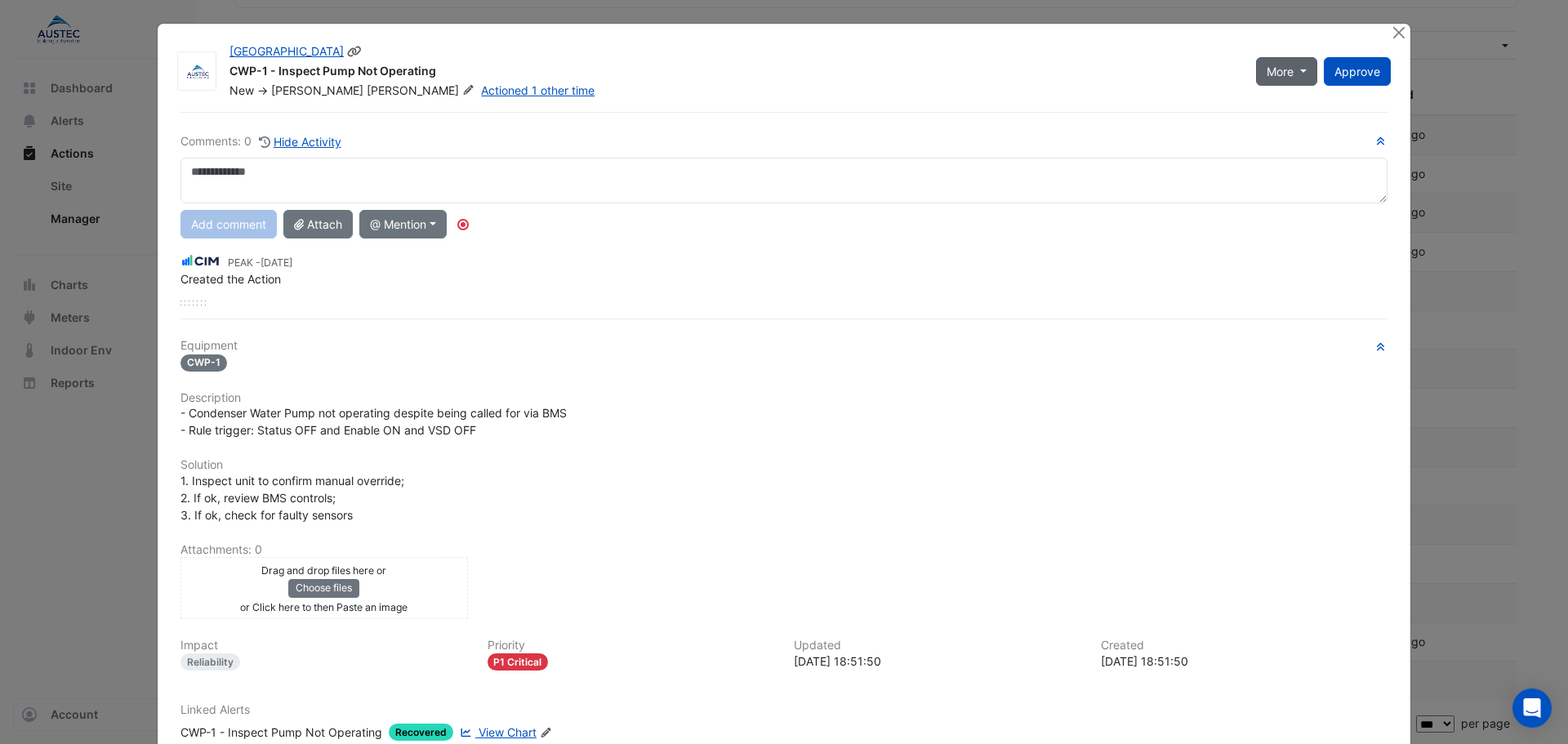
click at [1282, 67] on span "More" at bounding box center [1280, 71] width 27 height 17
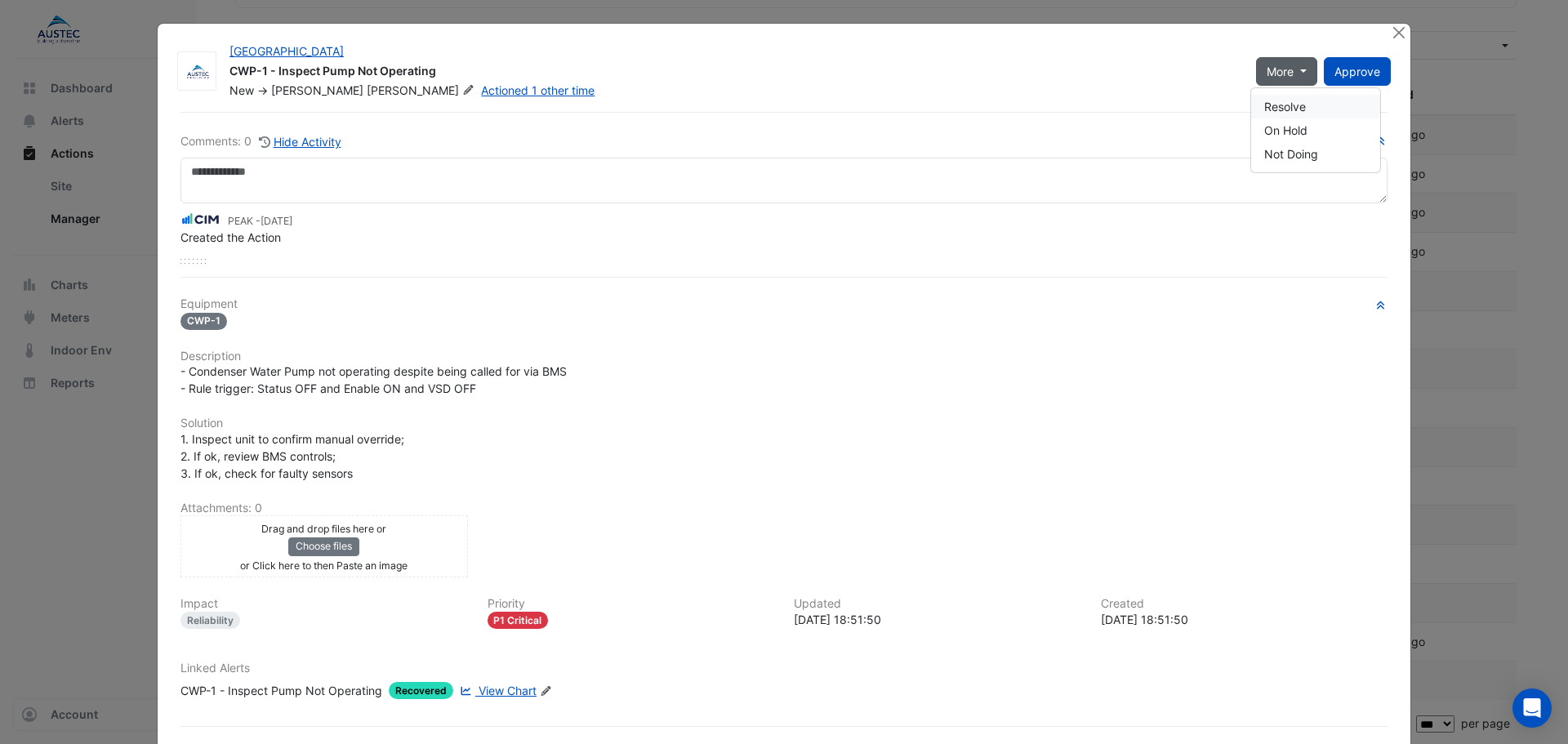
click at [1293, 103] on button "Resolve" at bounding box center [1315, 106] width 129 height 24
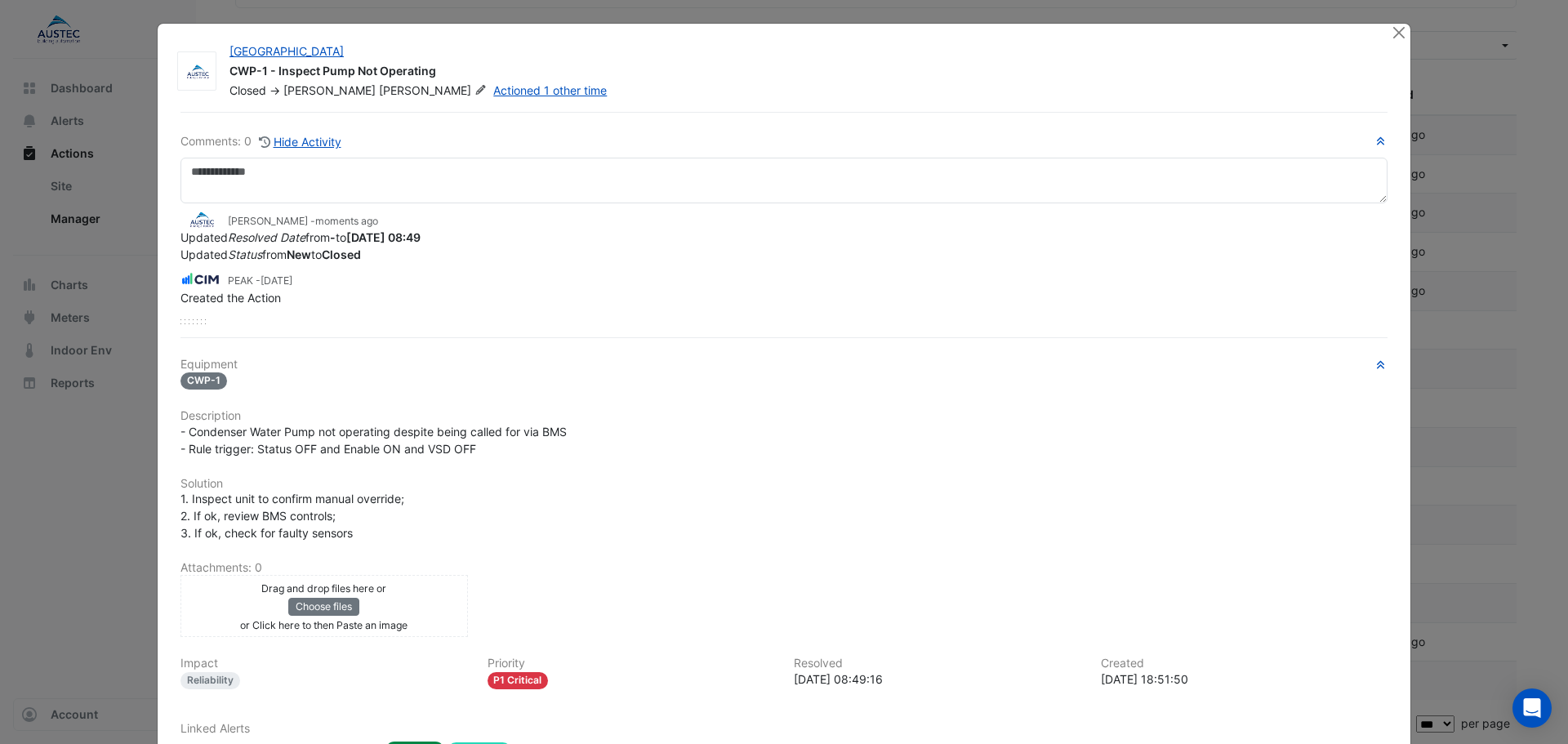
drag, startPoint x: 986, startPoint y: 364, endPoint x: 1149, endPoint y: 59, distance: 345.8
click at [987, 356] on div "Comments: 0 Hide Activity James Quinn - moments ago Updated Resolved Date from …" at bounding box center [783, 473] width 1227 height 723
click at [1390, 33] on button "Close" at bounding box center [1398, 32] width 17 height 17
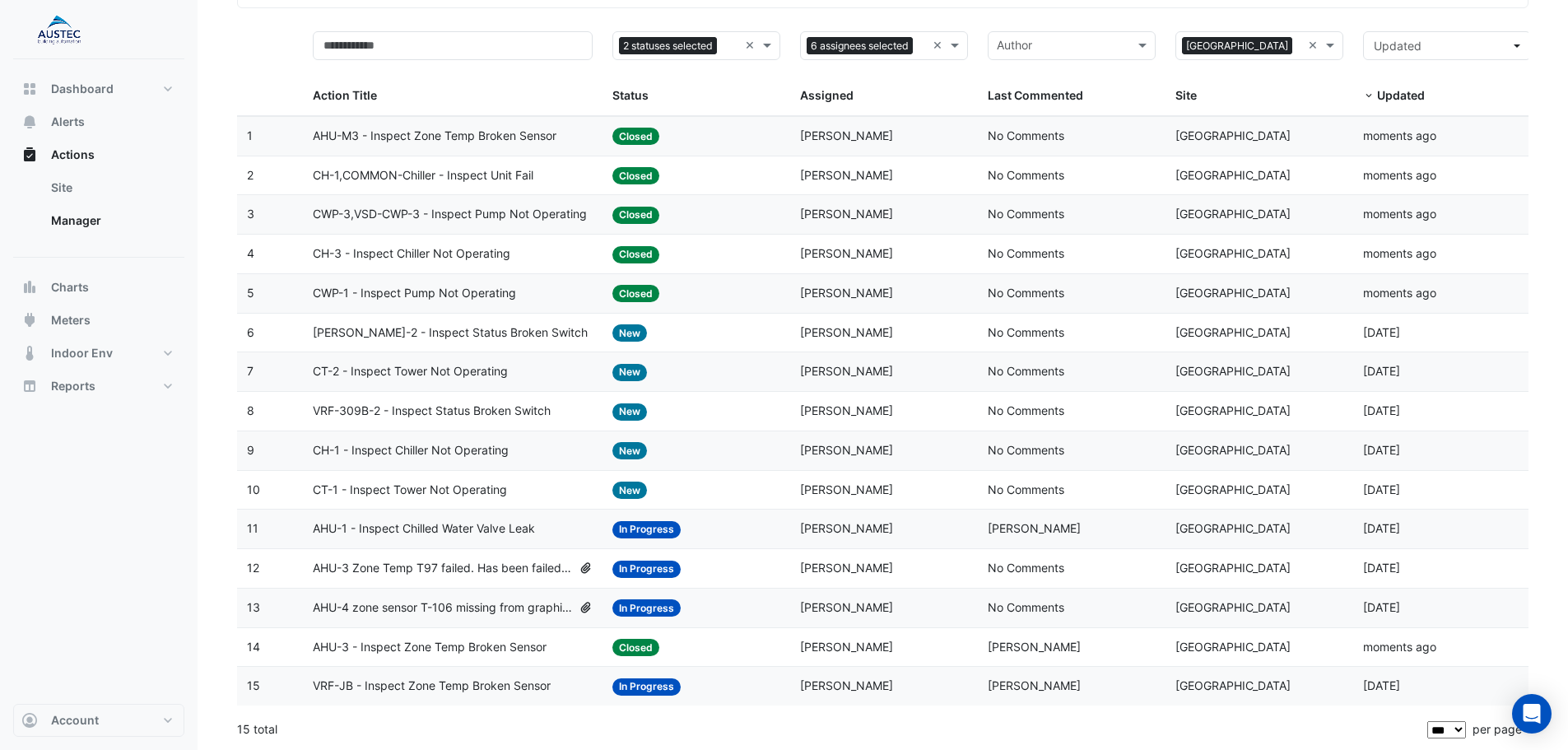
click at [490, 333] on span "AC-BL-2 - Inspect Status Broken Switch" at bounding box center [451, 333] width 275 height 19
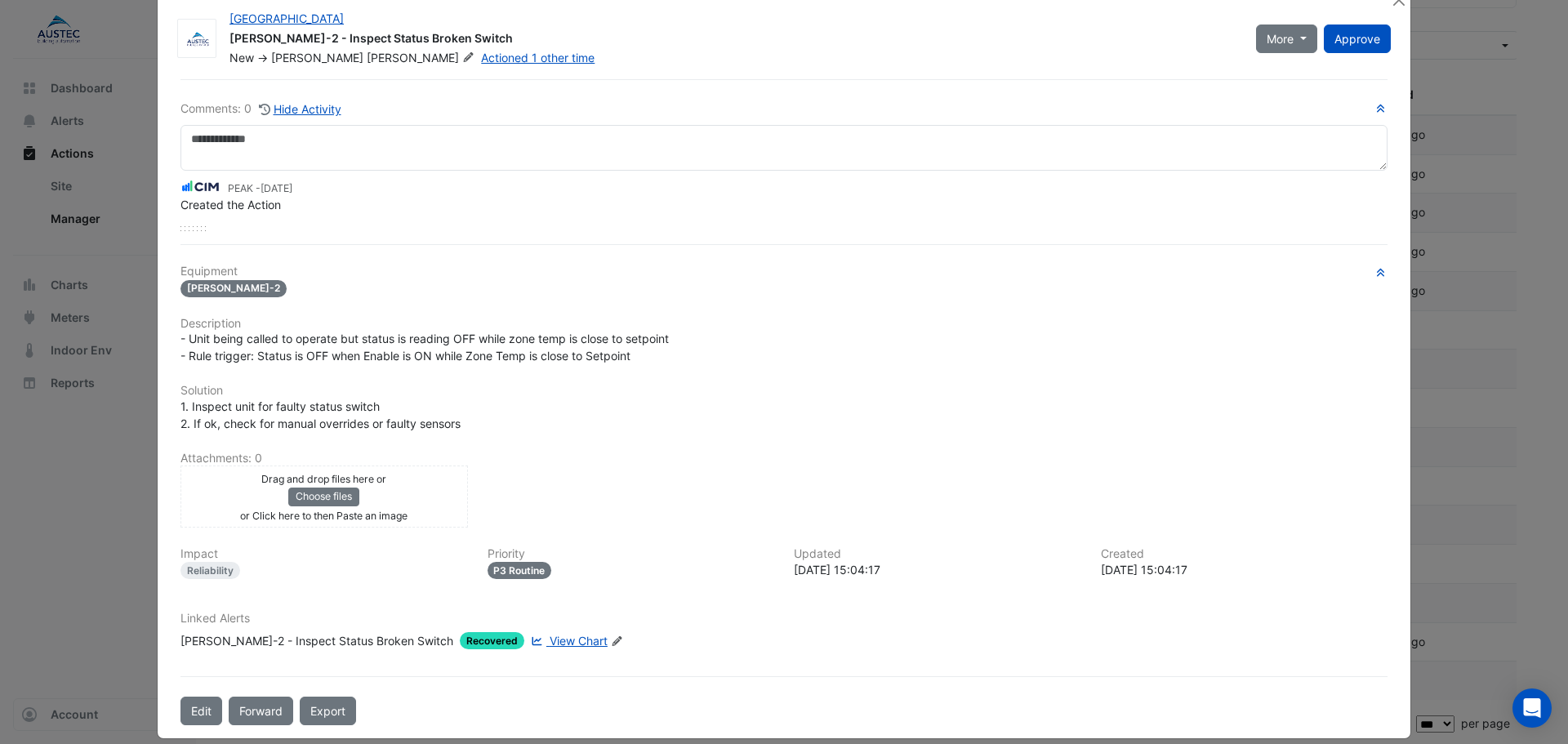
scroll to position [51, 0]
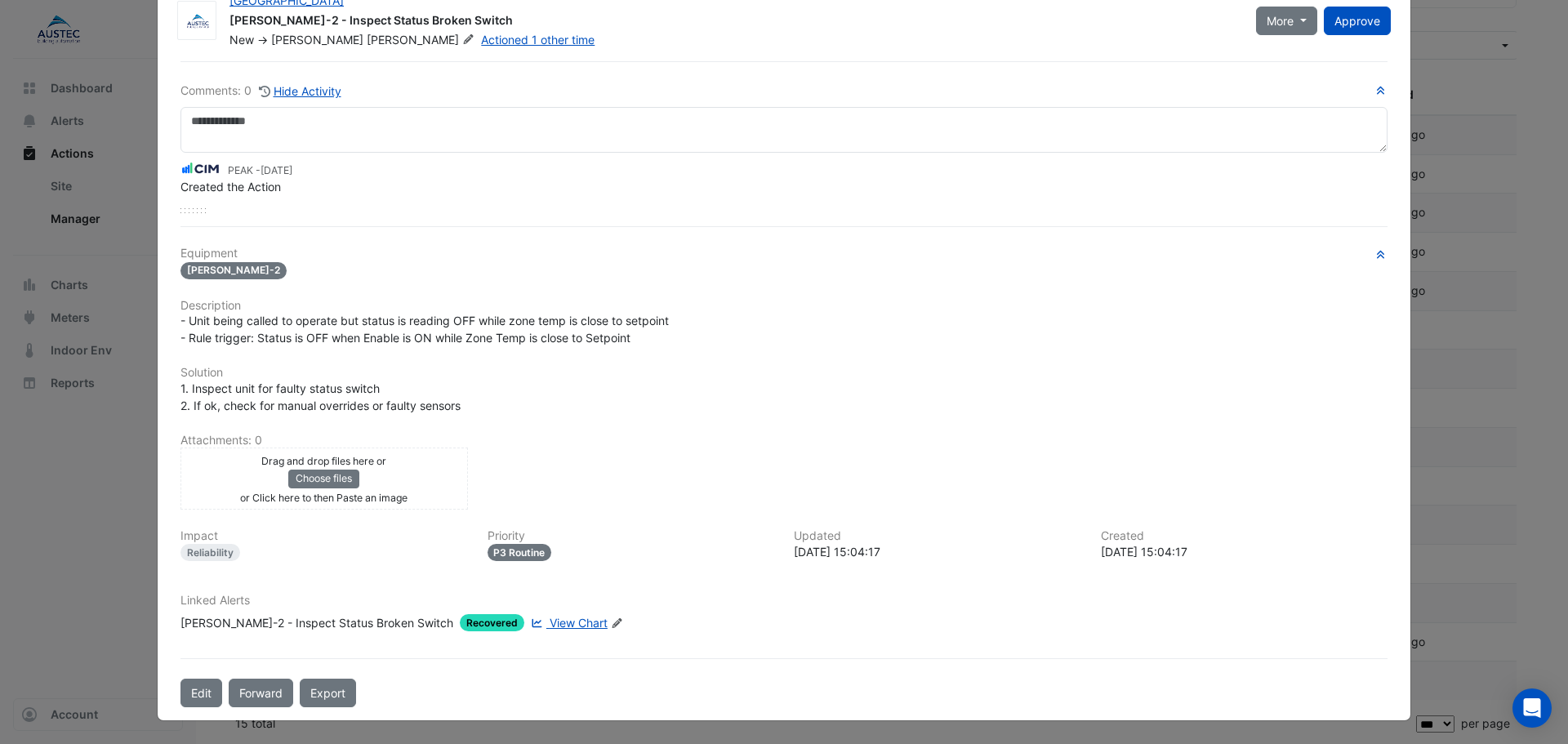
click at [550, 623] on span "View Chart" at bounding box center [578, 623] width 58 height 14
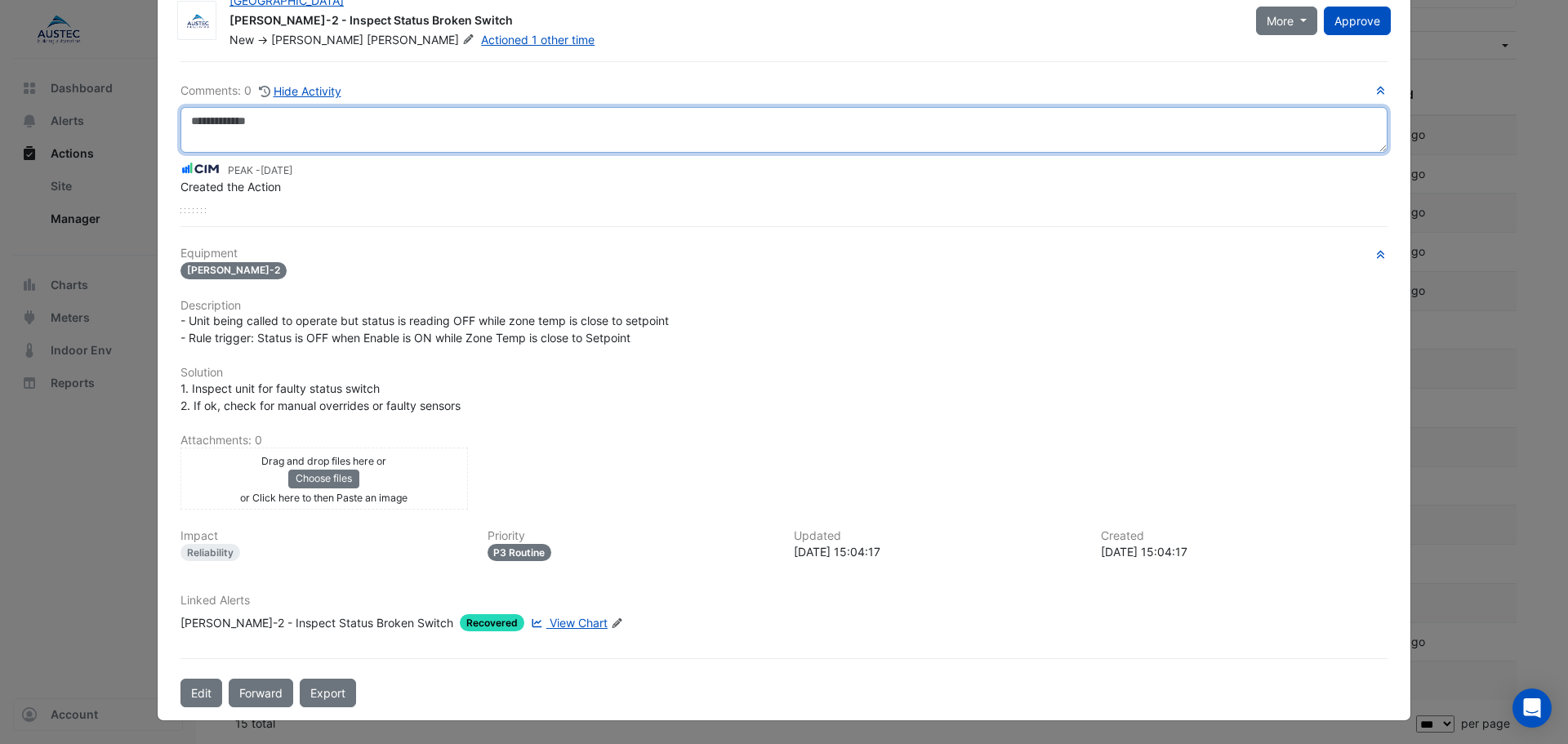
click at [335, 131] on textarea at bounding box center [783, 130] width 1207 height 46
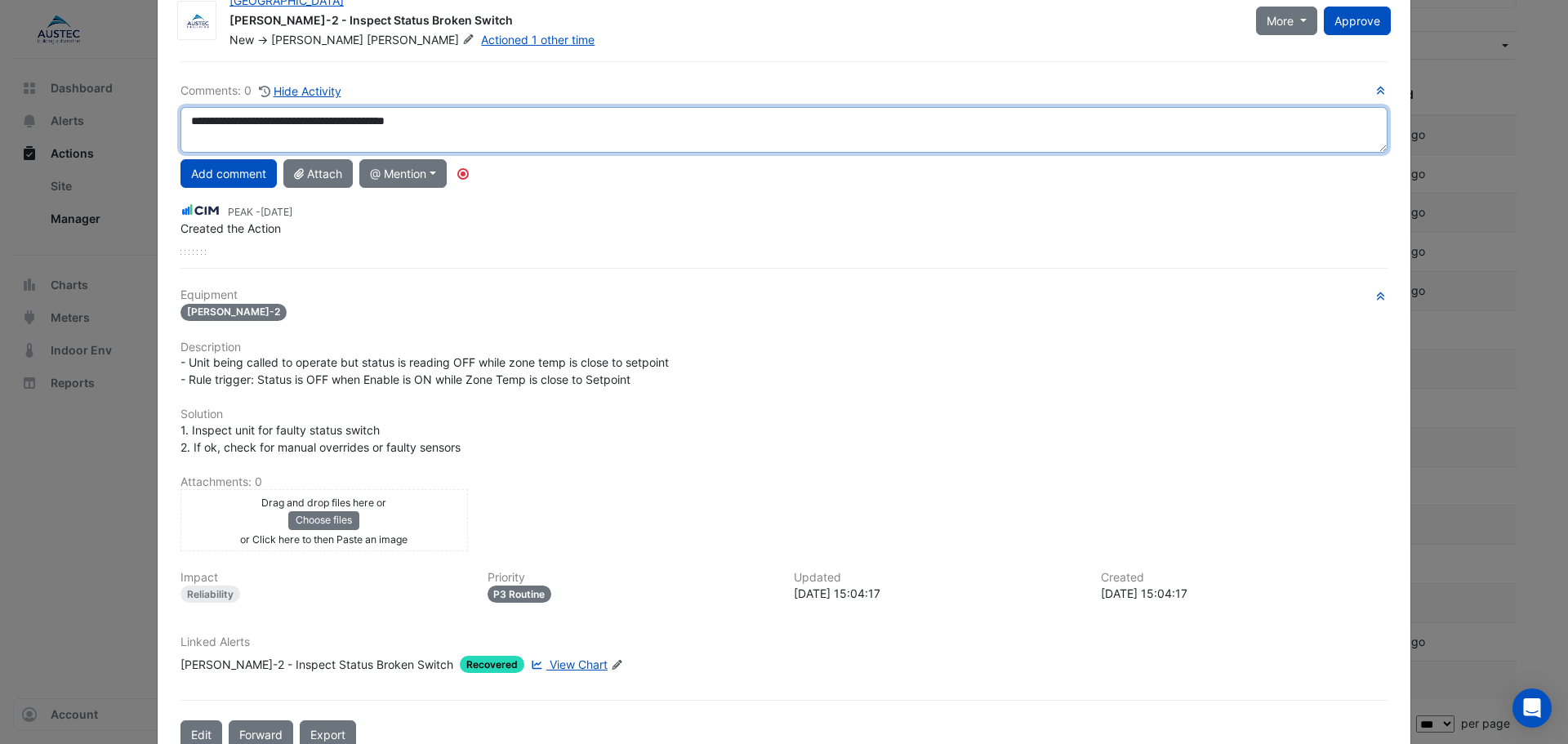
click at [348, 121] on textarea "**********" at bounding box center [783, 130] width 1207 height 46
click at [497, 137] on textarea "**********" at bounding box center [783, 130] width 1207 height 46
type textarea "**********"
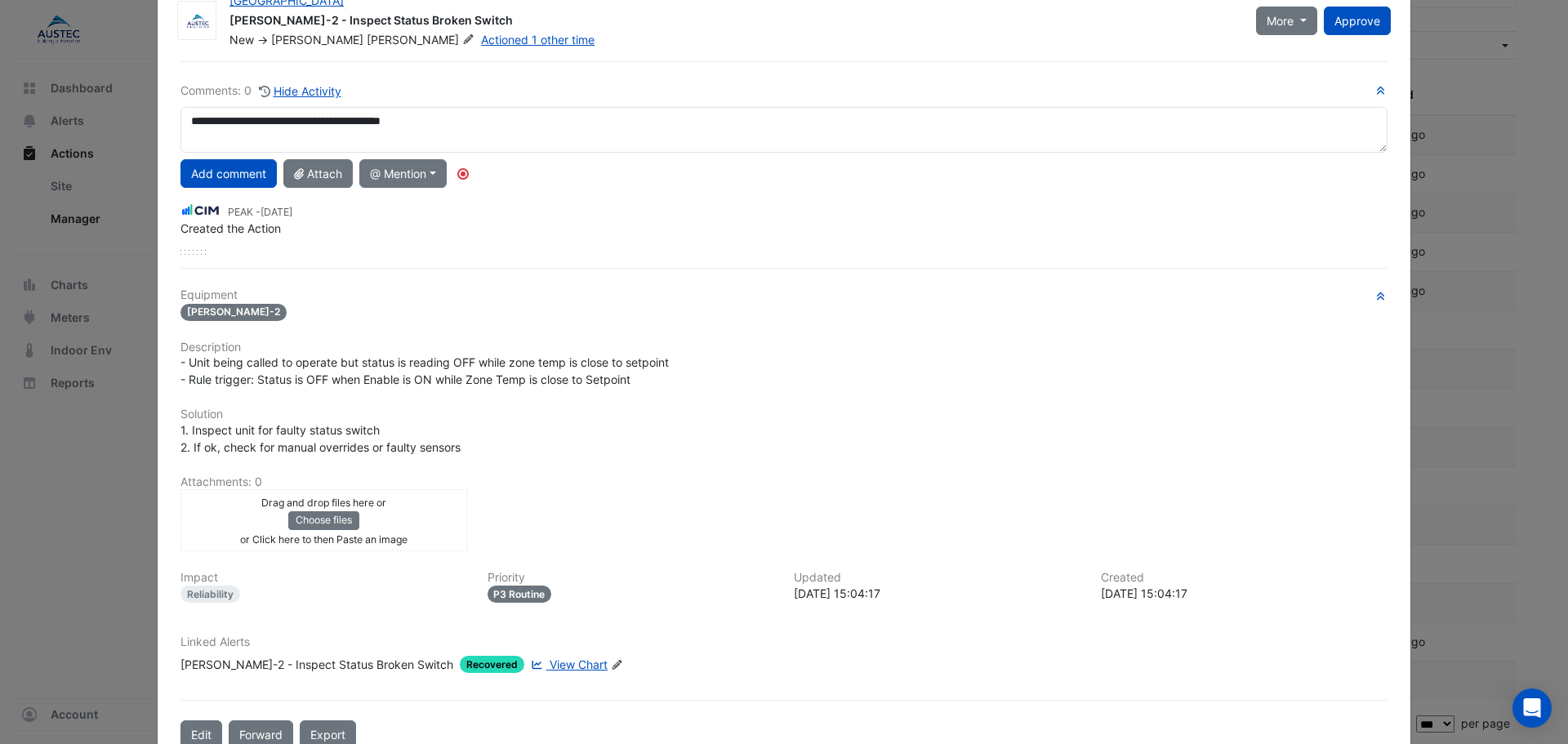
drag, startPoint x: 198, startPoint y: 174, endPoint x: 231, endPoint y: 170, distance: 33.2
click at [198, 173] on button "Add comment" at bounding box center [228, 174] width 97 height 28
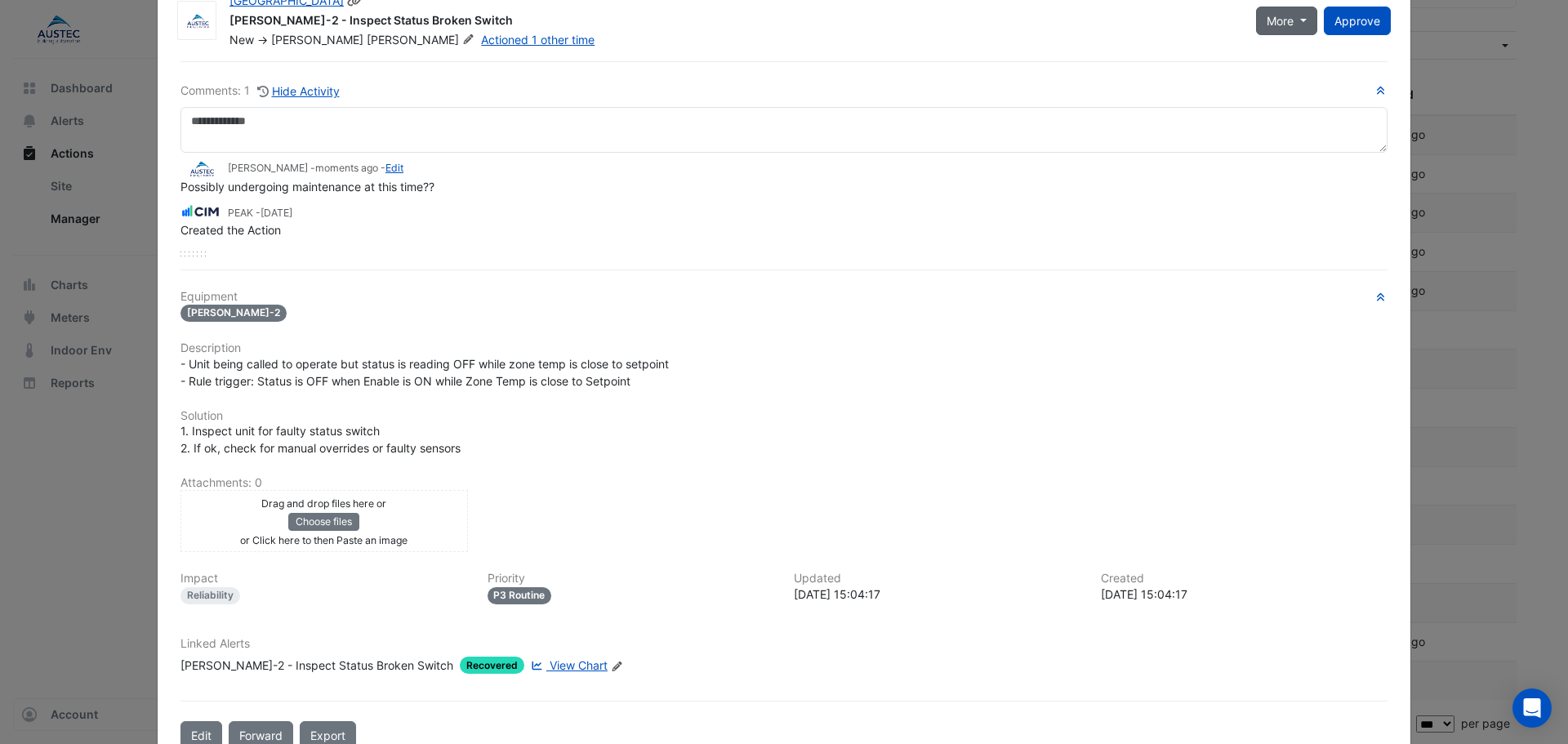
click at [1297, 28] on button "More" at bounding box center [1286, 20] width 61 height 28
click at [1292, 57] on button "Resolve" at bounding box center [1315, 56] width 129 height 24
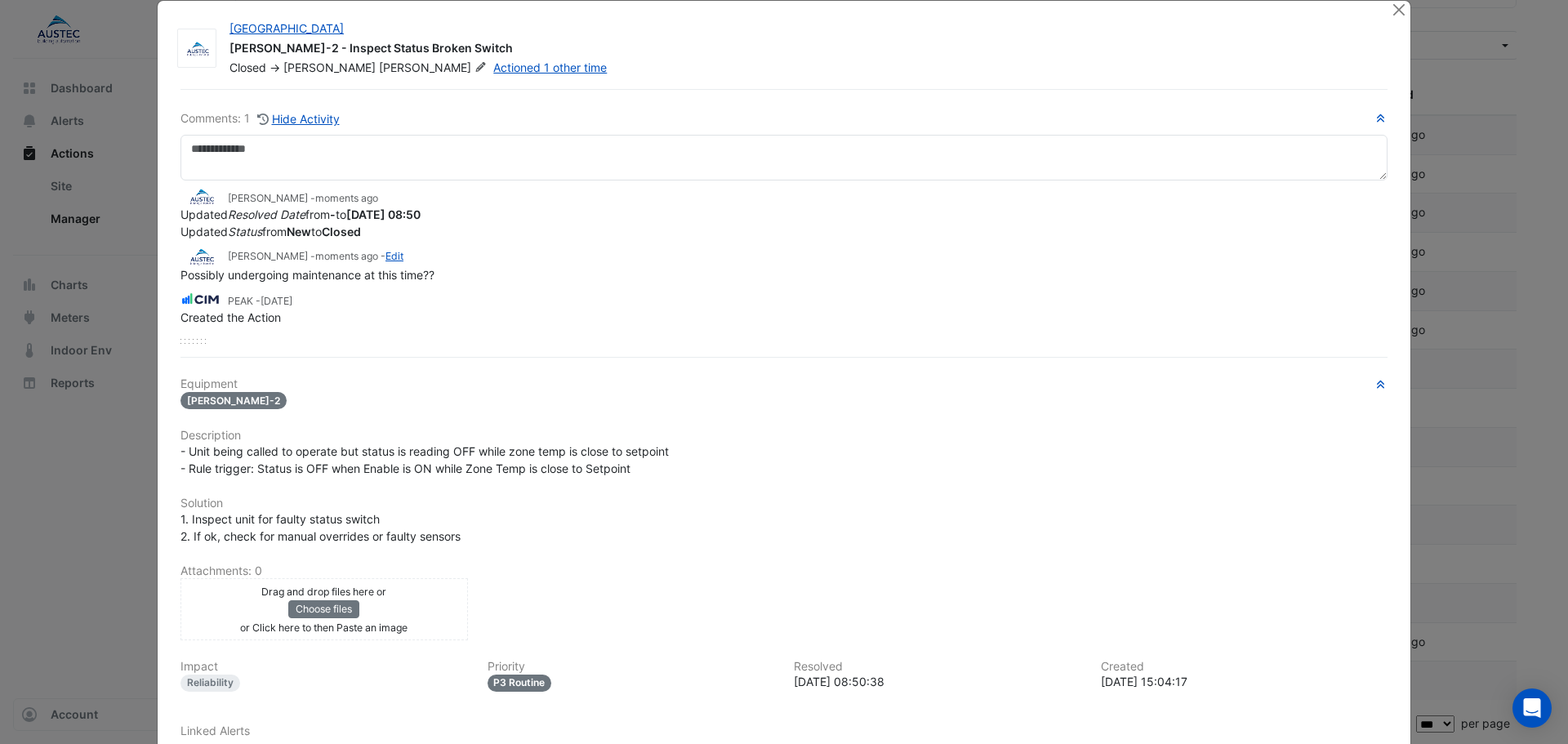
scroll to position [0, 0]
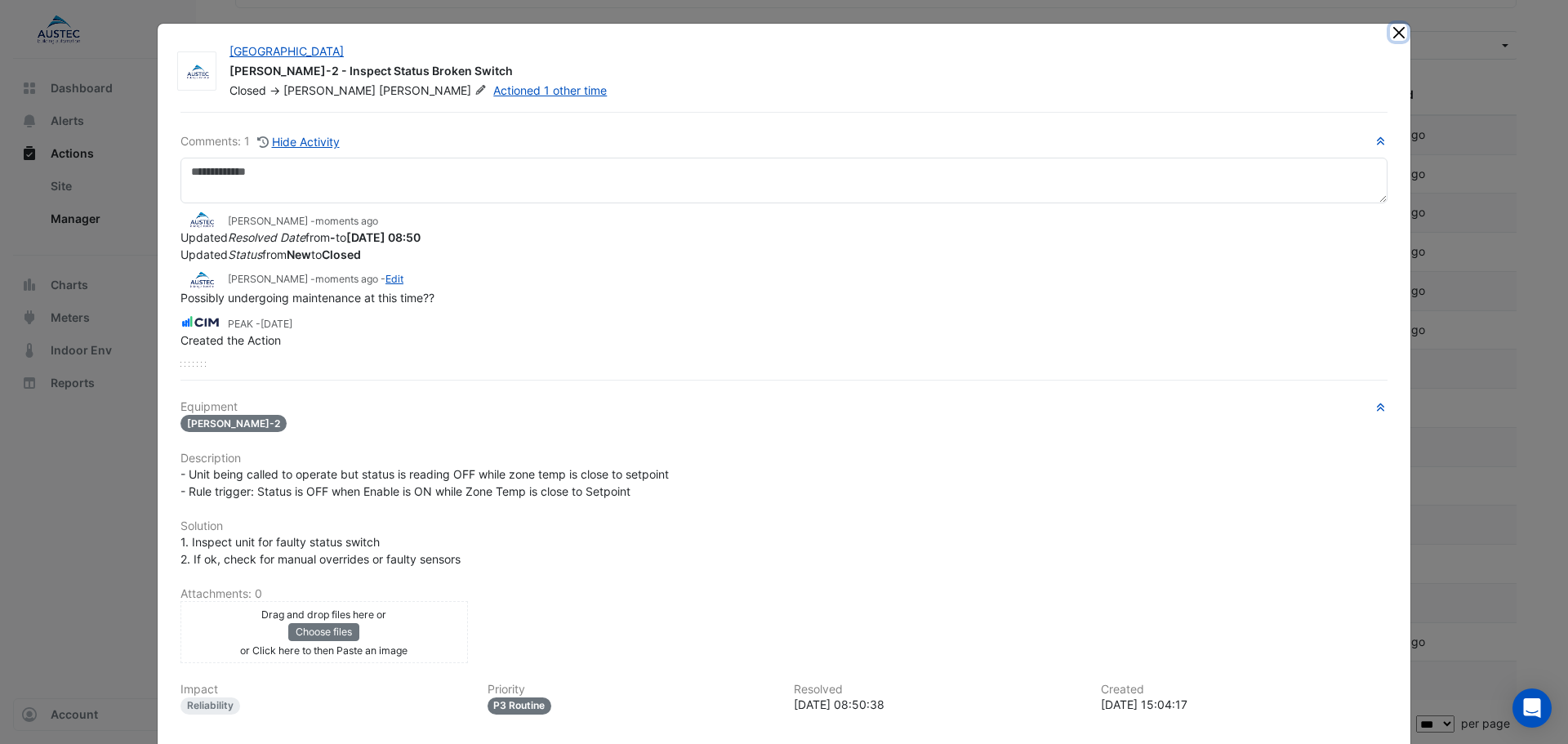
click at [1392, 28] on button "Close" at bounding box center [1398, 32] width 17 height 17
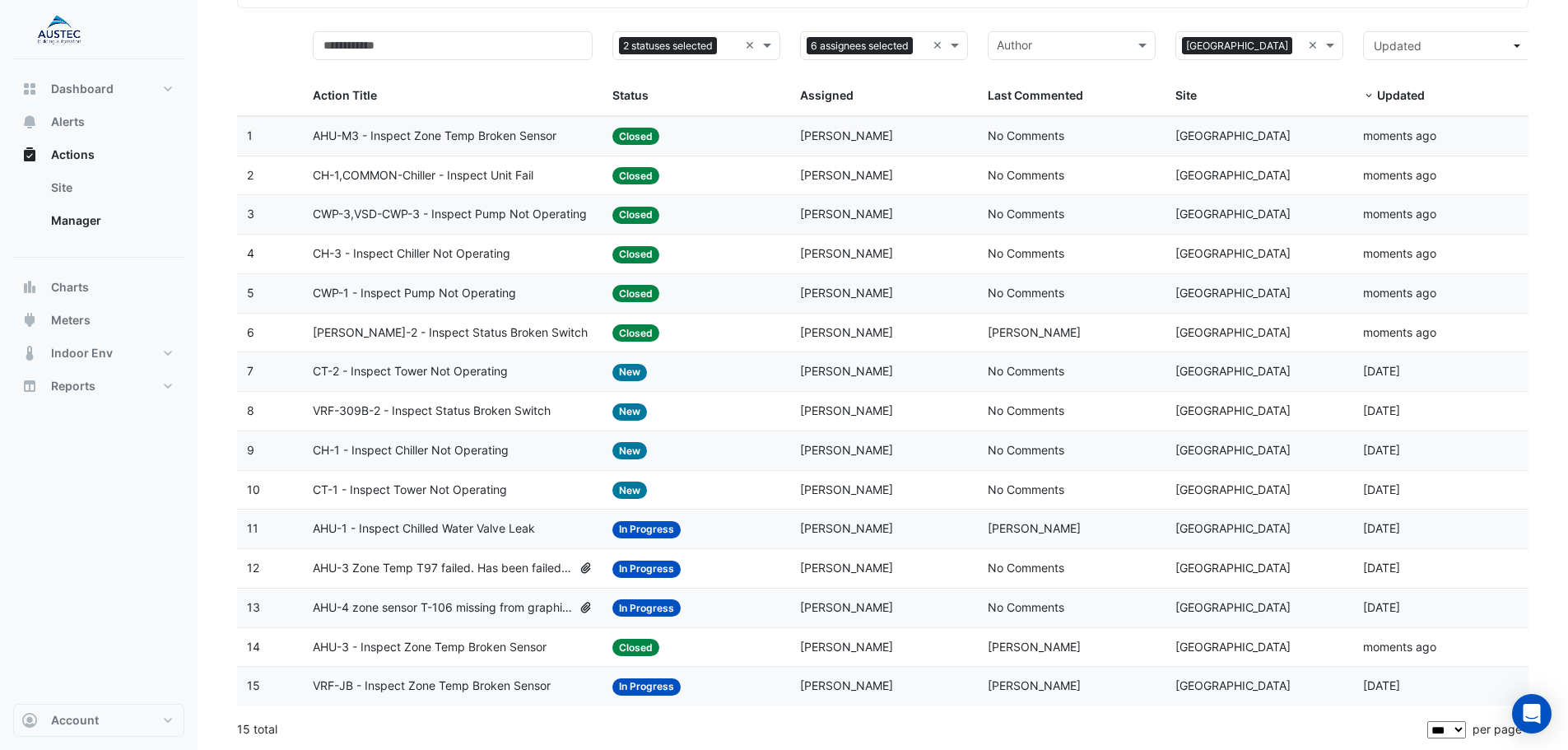
click at [445, 372] on span "CT-2 - Inspect Tower Not Operating" at bounding box center [410, 371] width 195 height 19
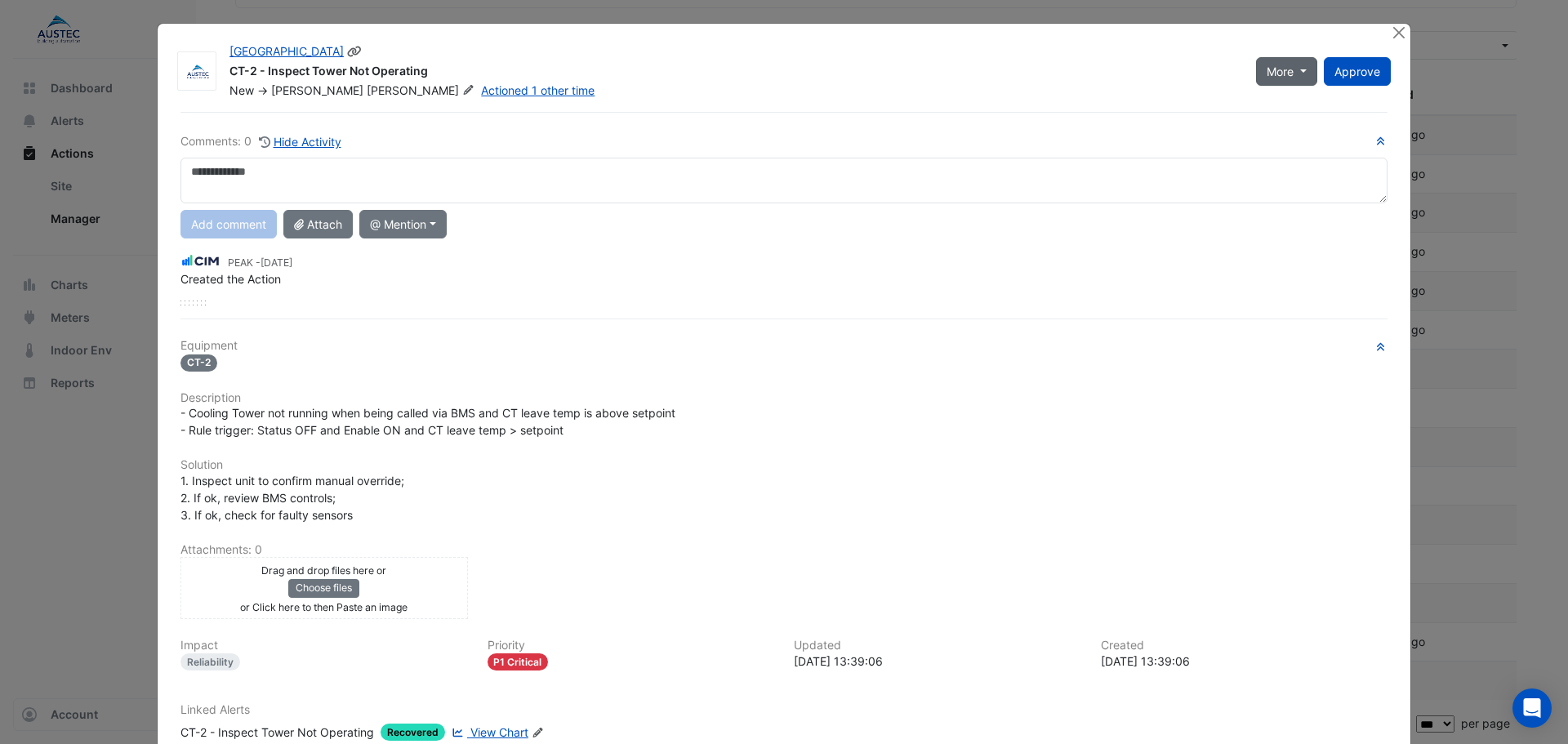
click at [1283, 75] on span "More" at bounding box center [1280, 71] width 27 height 17
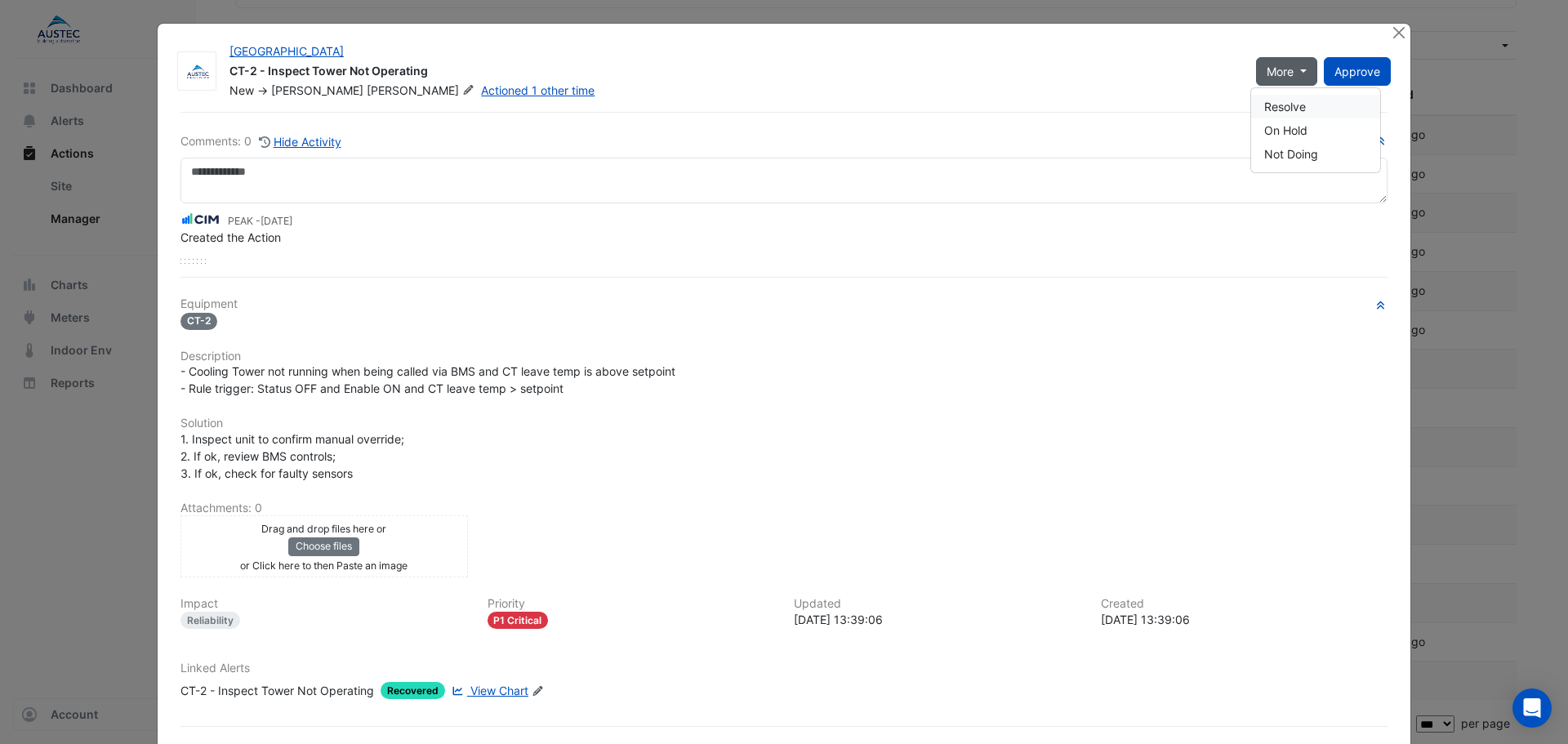
click at [1280, 108] on button "Resolve" at bounding box center [1315, 106] width 129 height 24
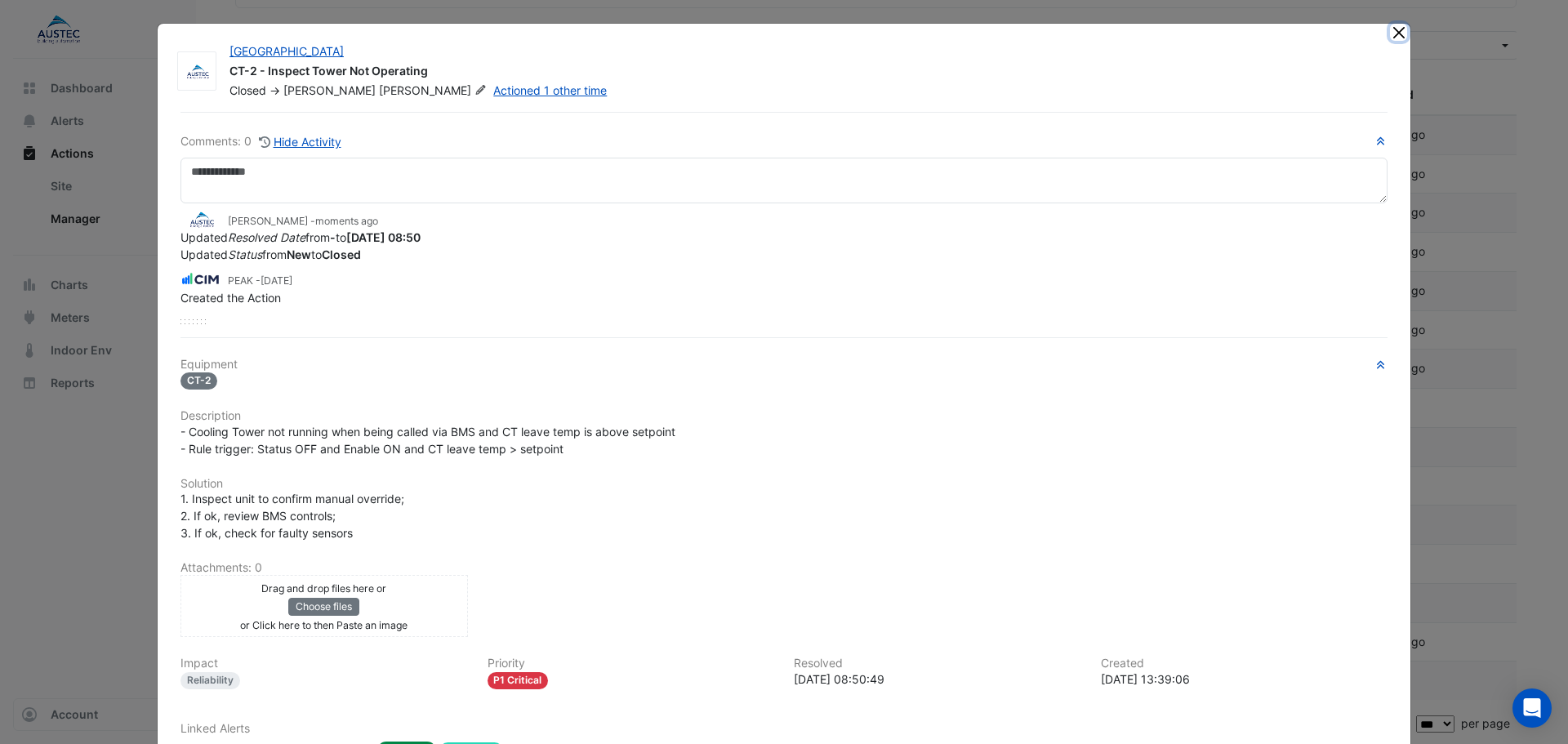
drag, startPoint x: 1388, startPoint y: 35, endPoint x: 1367, endPoint y: 44, distance: 22.8
click at [1390, 35] on button "Close" at bounding box center [1398, 32] width 17 height 17
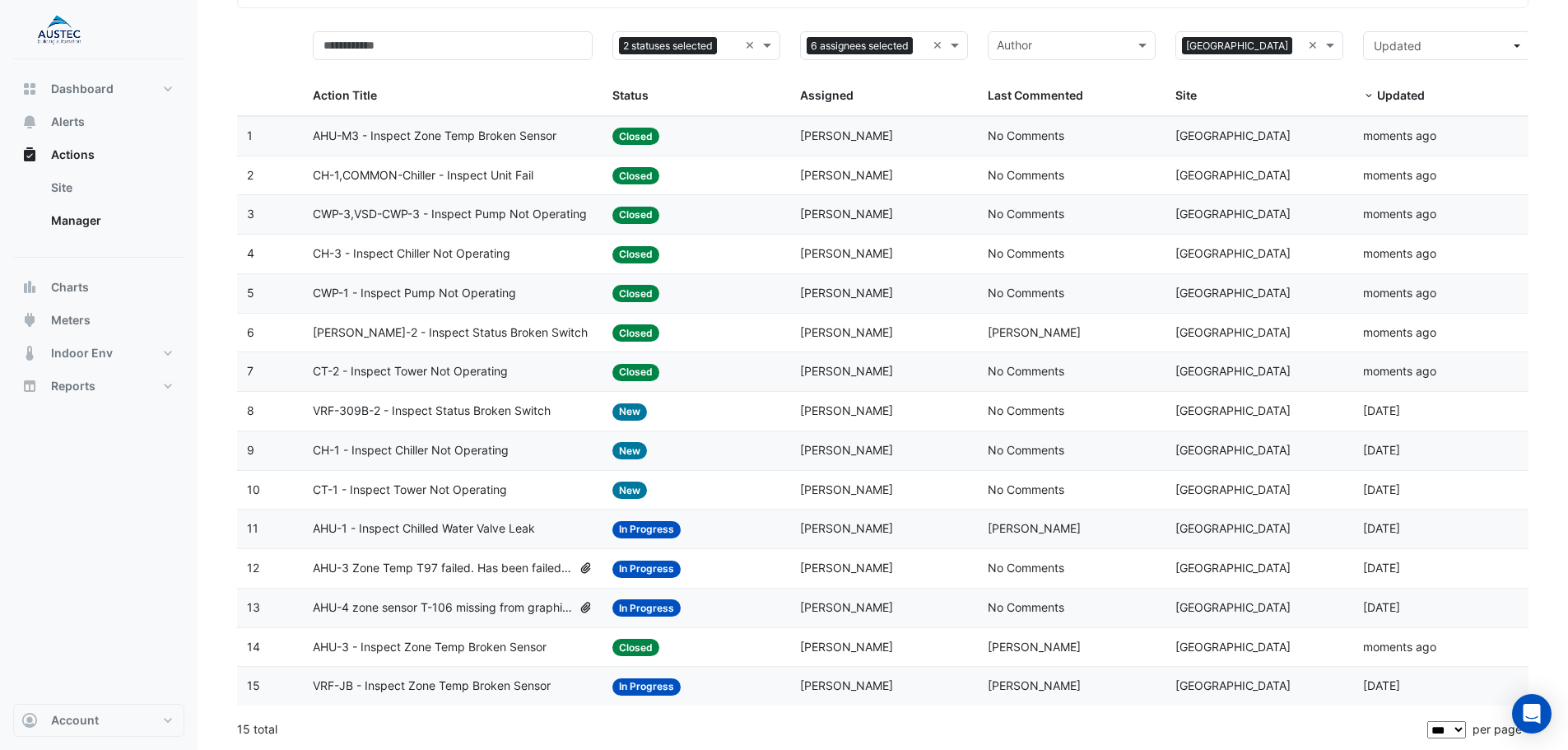
click at [476, 410] on span "VRF-309B-2 - Inspect Status Broken Switch" at bounding box center [432, 410] width 238 height 19
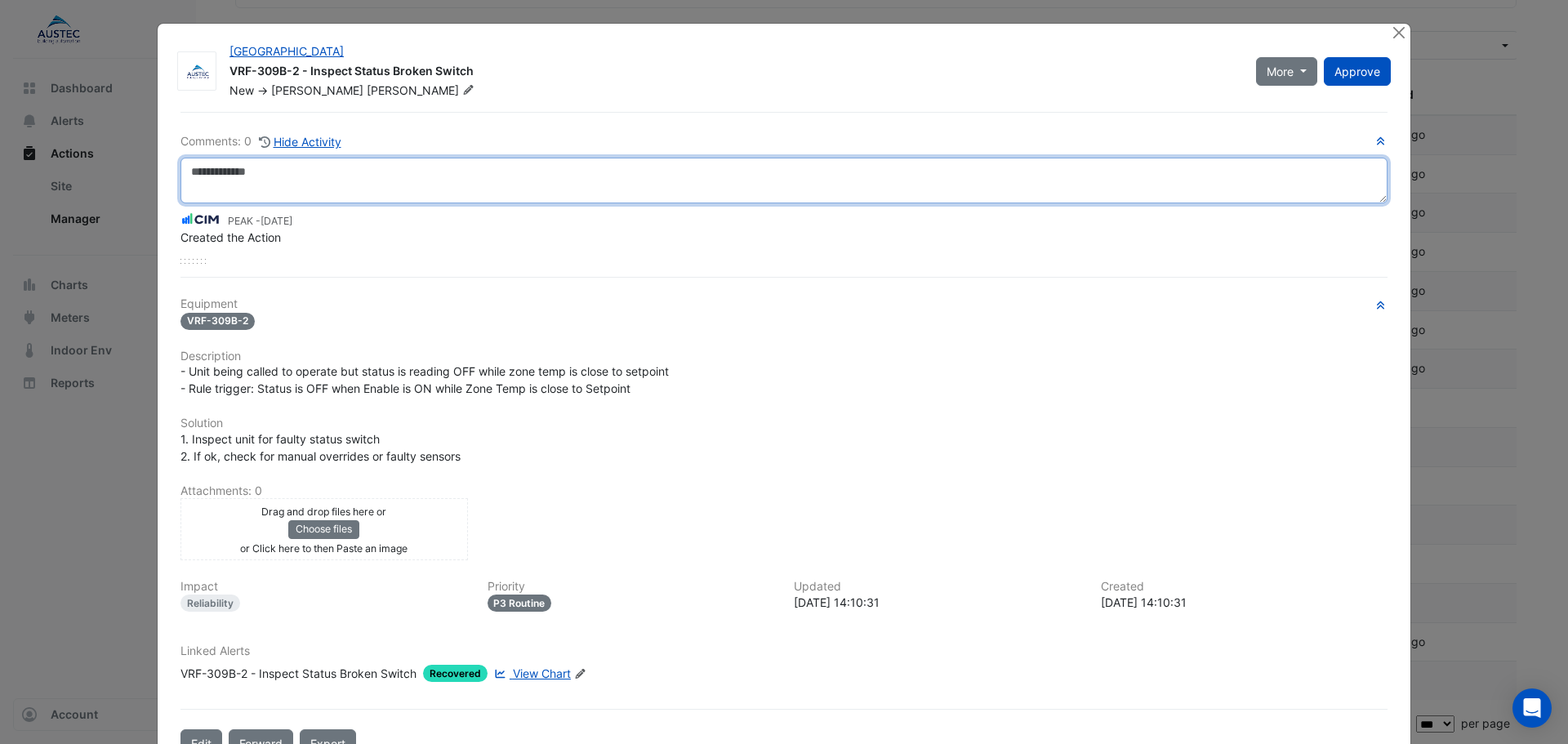
click at [312, 178] on textarea at bounding box center [783, 181] width 1207 height 46
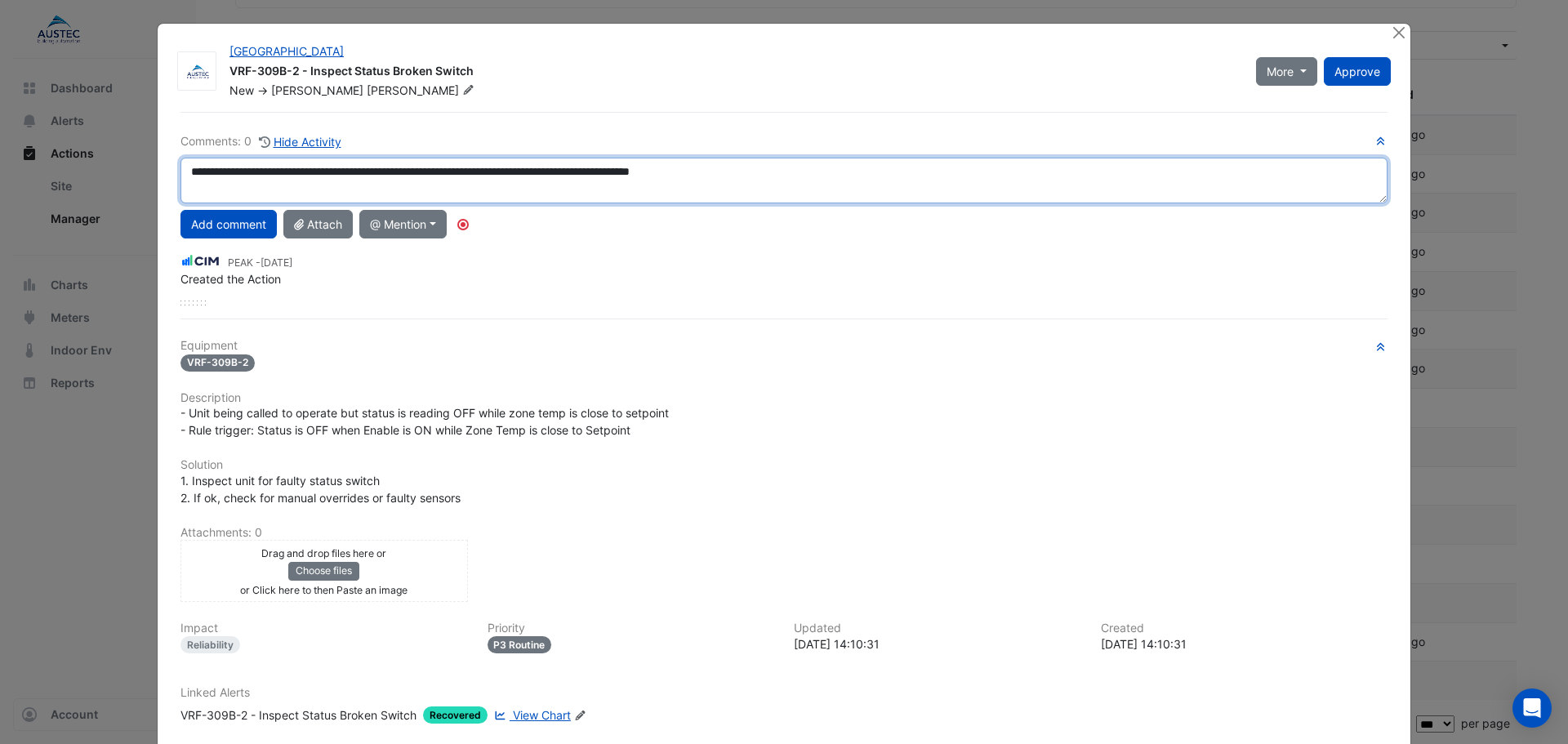
click at [750, 174] on textarea "**********" at bounding box center [783, 181] width 1207 height 46
type textarea "**********"
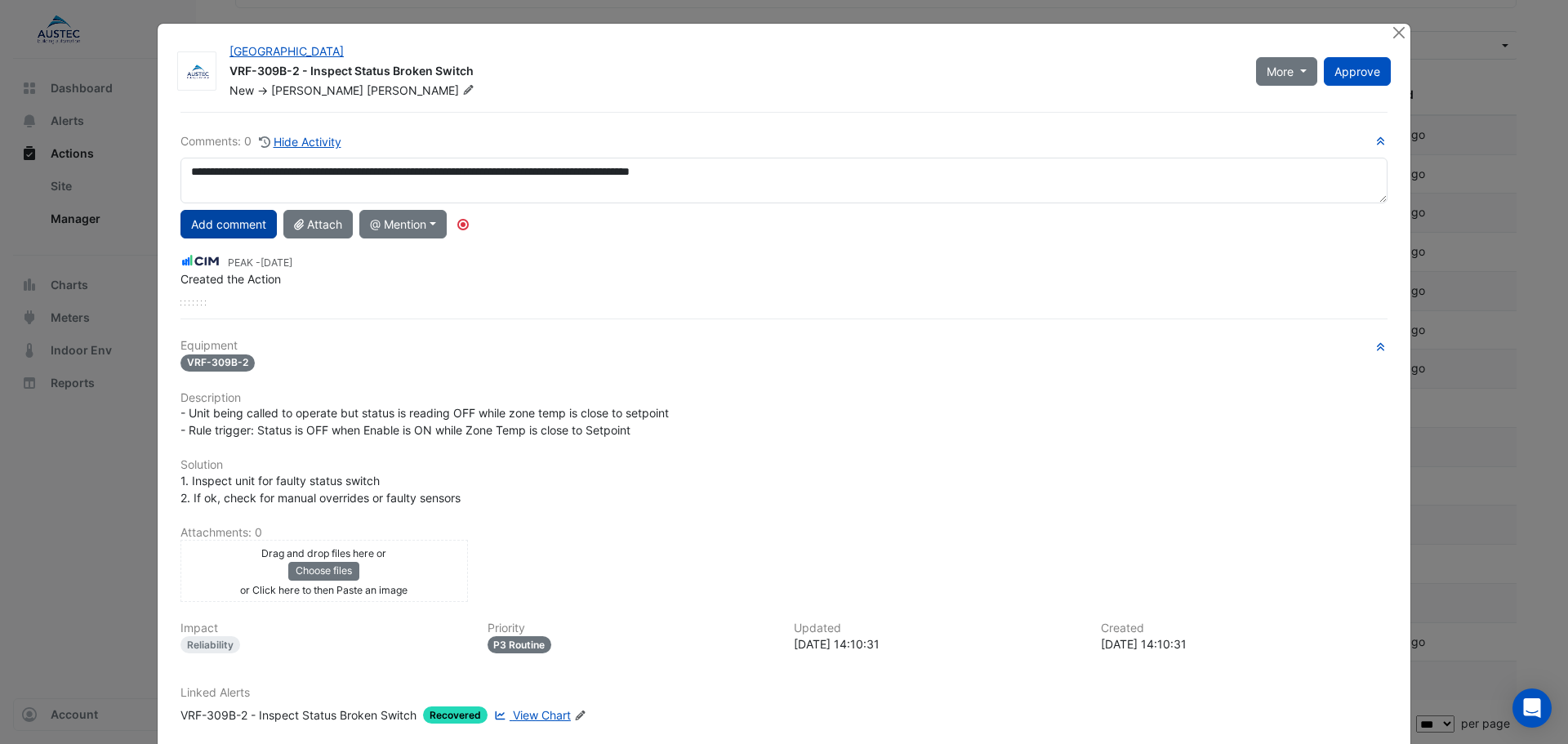
drag, startPoint x: 235, startPoint y: 224, endPoint x: 761, endPoint y: 276, distance: 528.6
click at [245, 223] on button "Add comment" at bounding box center [228, 224] width 97 height 28
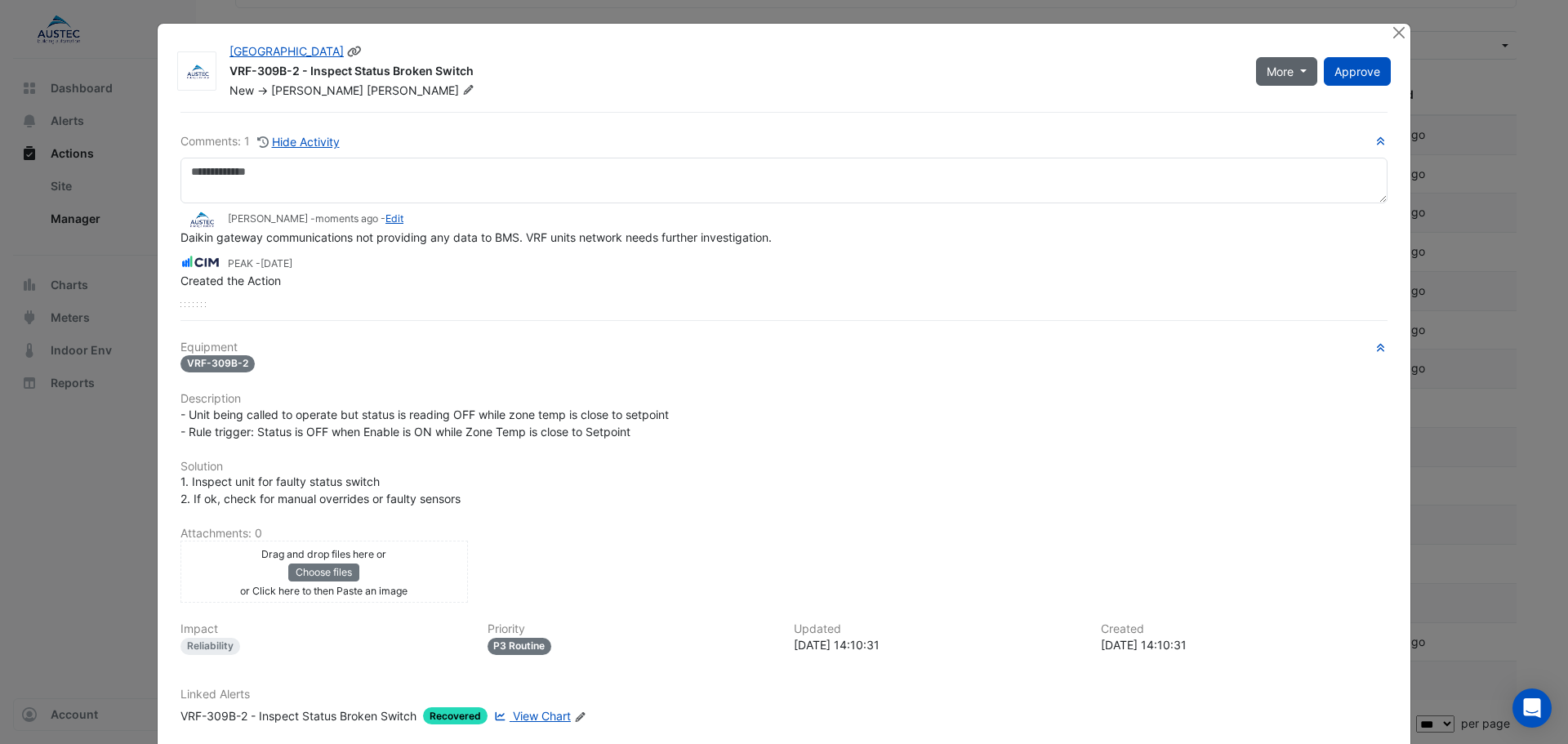
click at [1289, 75] on button "More" at bounding box center [1286, 71] width 61 height 28
click at [1191, 278] on div "Created the Action" at bounding box center [783, 280] width 1207 height 17
click at [1337, 74] on span "Approve" at bounding box center [1358, 72] width 46 height 14
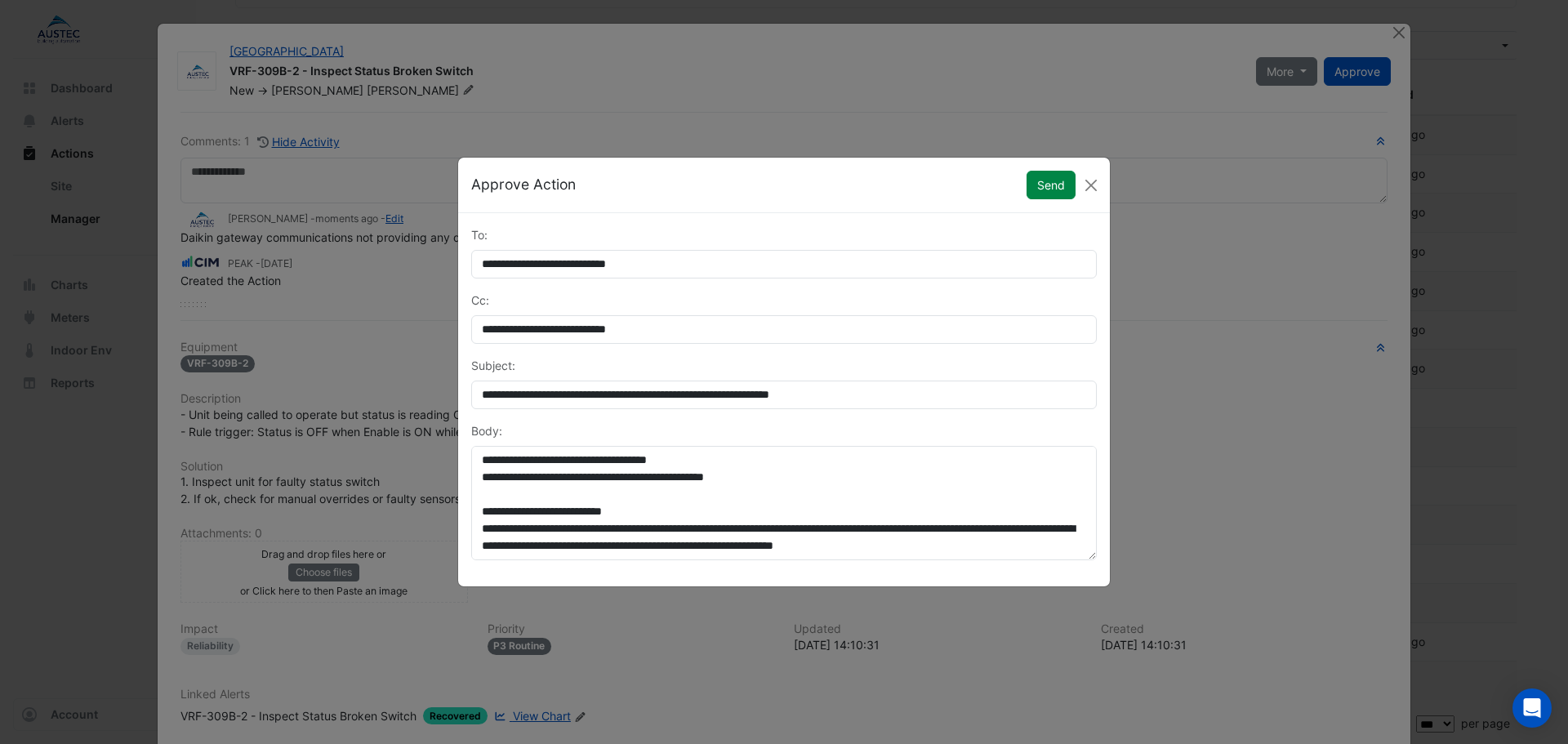
scroll to position [171, 0]
click at [1094, 191] on button "Close" at bounding box center [1091, 185] width 25 height 25
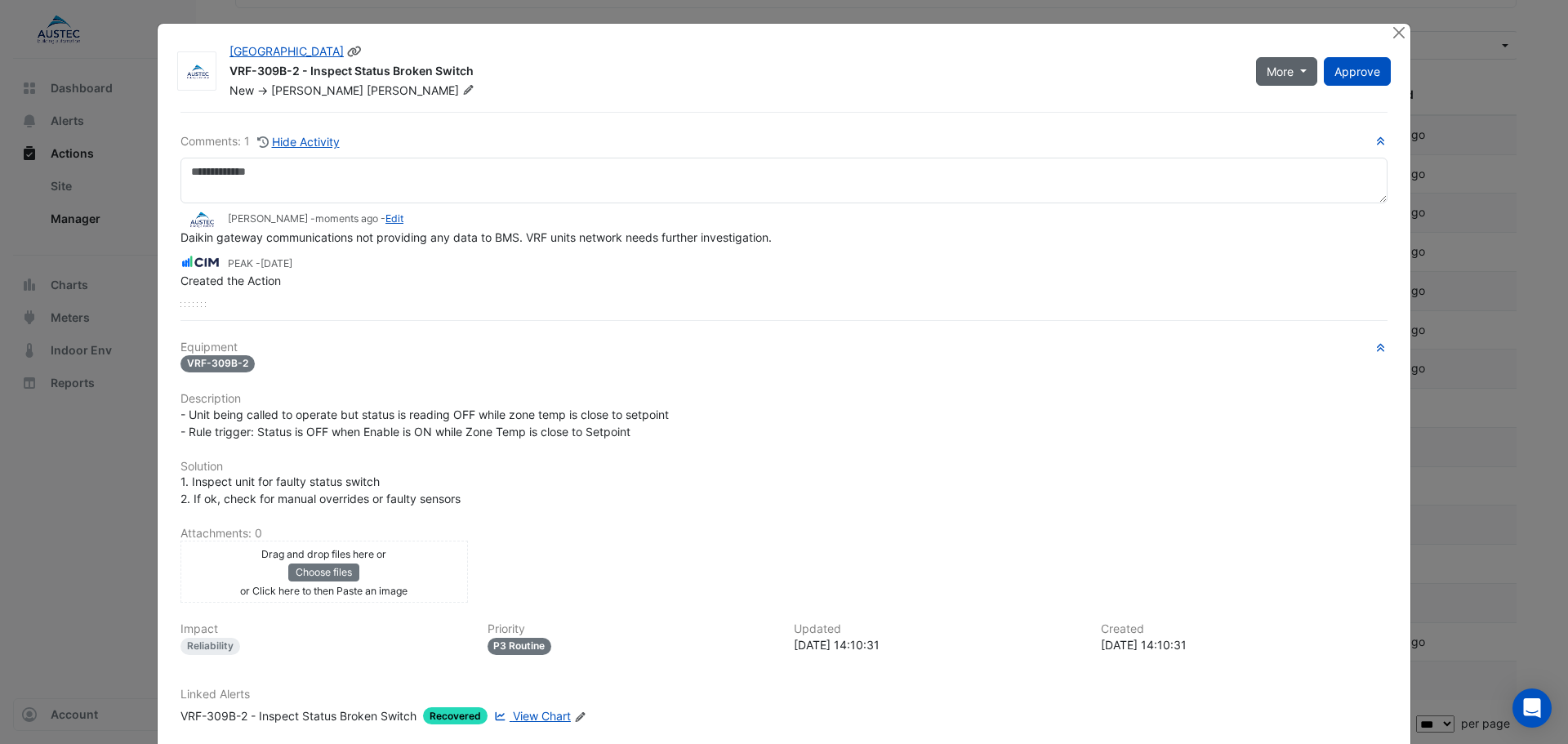
click at [1287, 72] on span "More" at bounding box center [1280, 71] width 27 height 17
click at [1291, 155] on button "Not Doing" at bounding box center [1315, 153] width 129 height 24
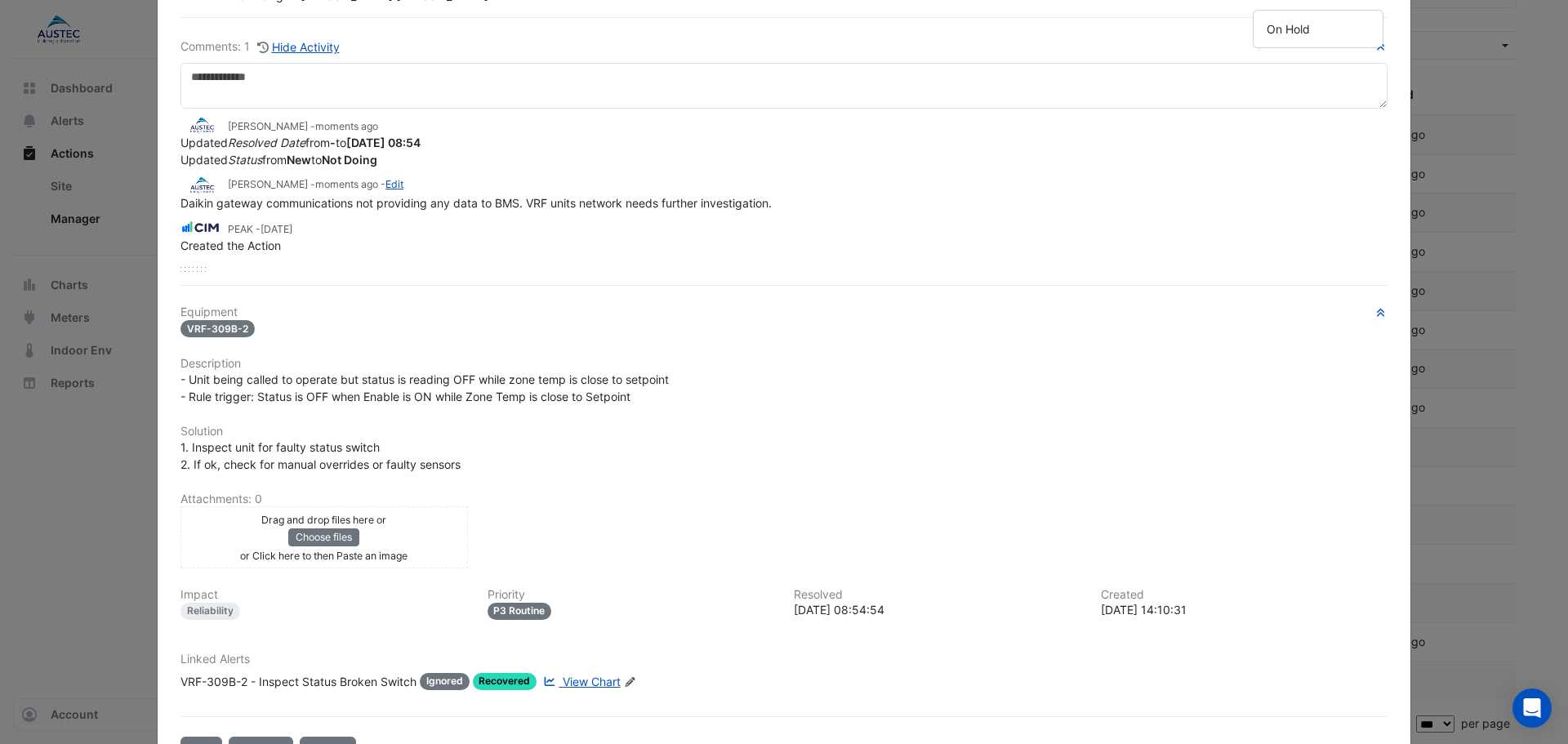
scroll to position [0, 0]
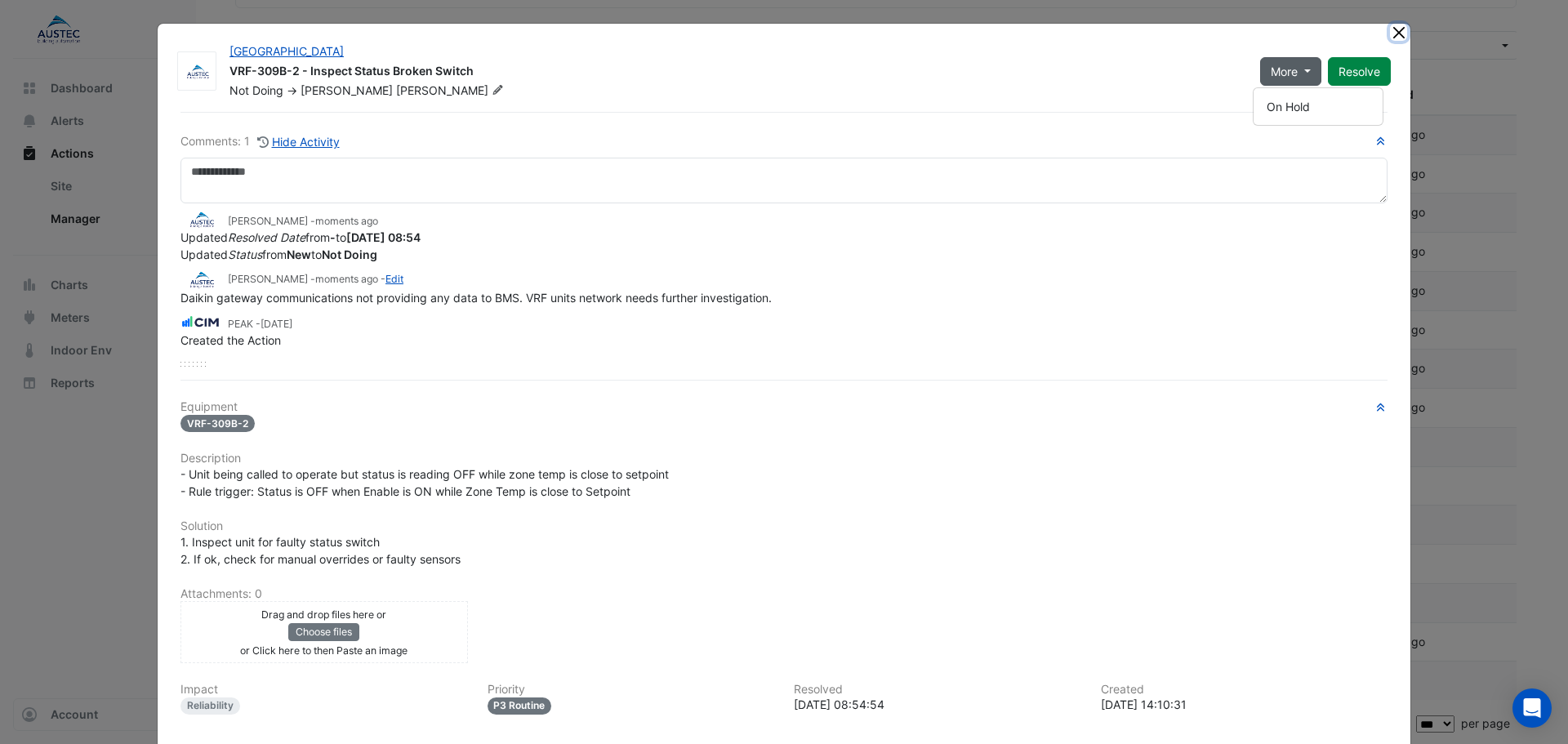
click at [1392, 33] on button "Close" at bounding box center [1398, 32] width 17 height 17
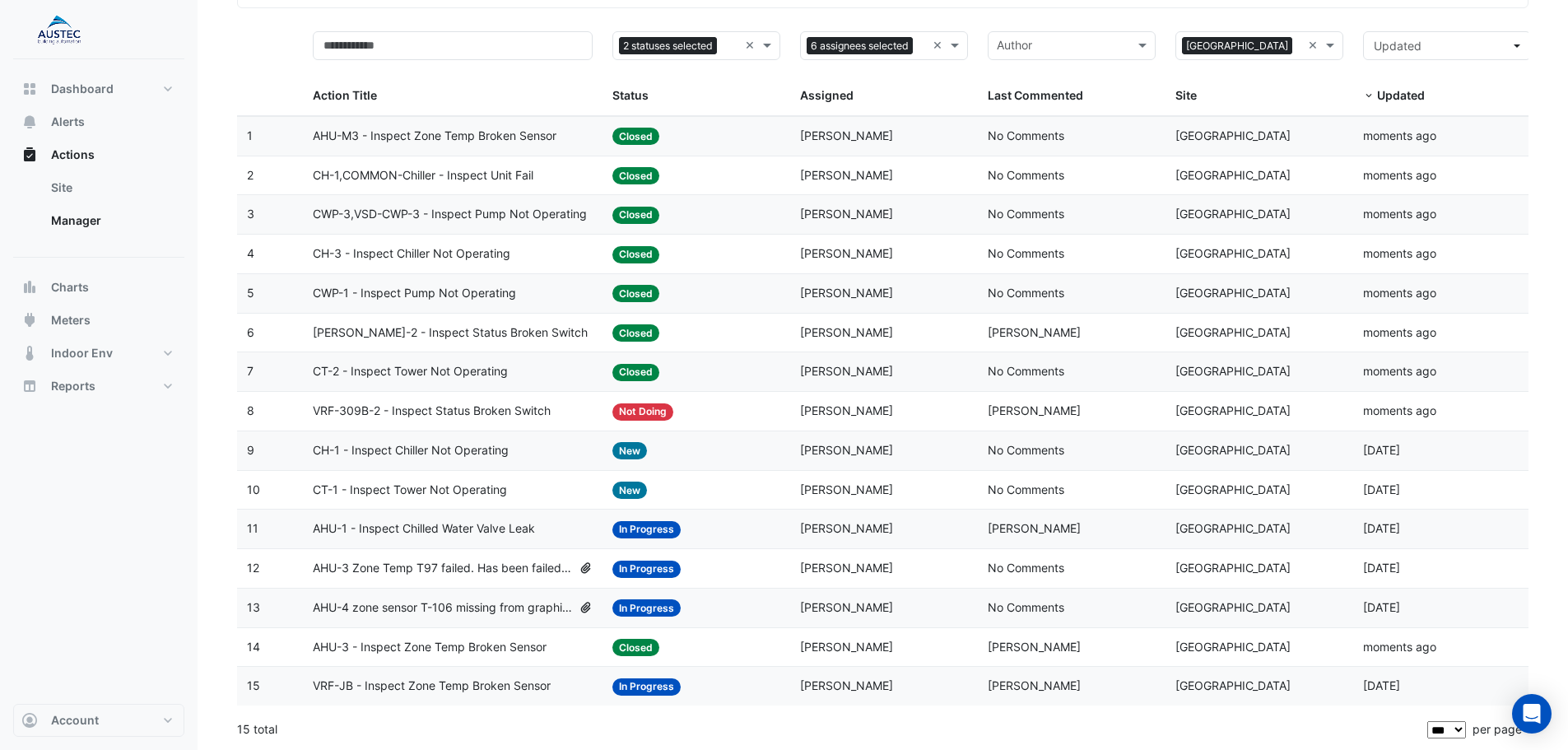
click at [429, 413] on span "VRF-309B-2 - Inspect Status Broken Switch" at bounding box center [432, 410] width 238 height 19
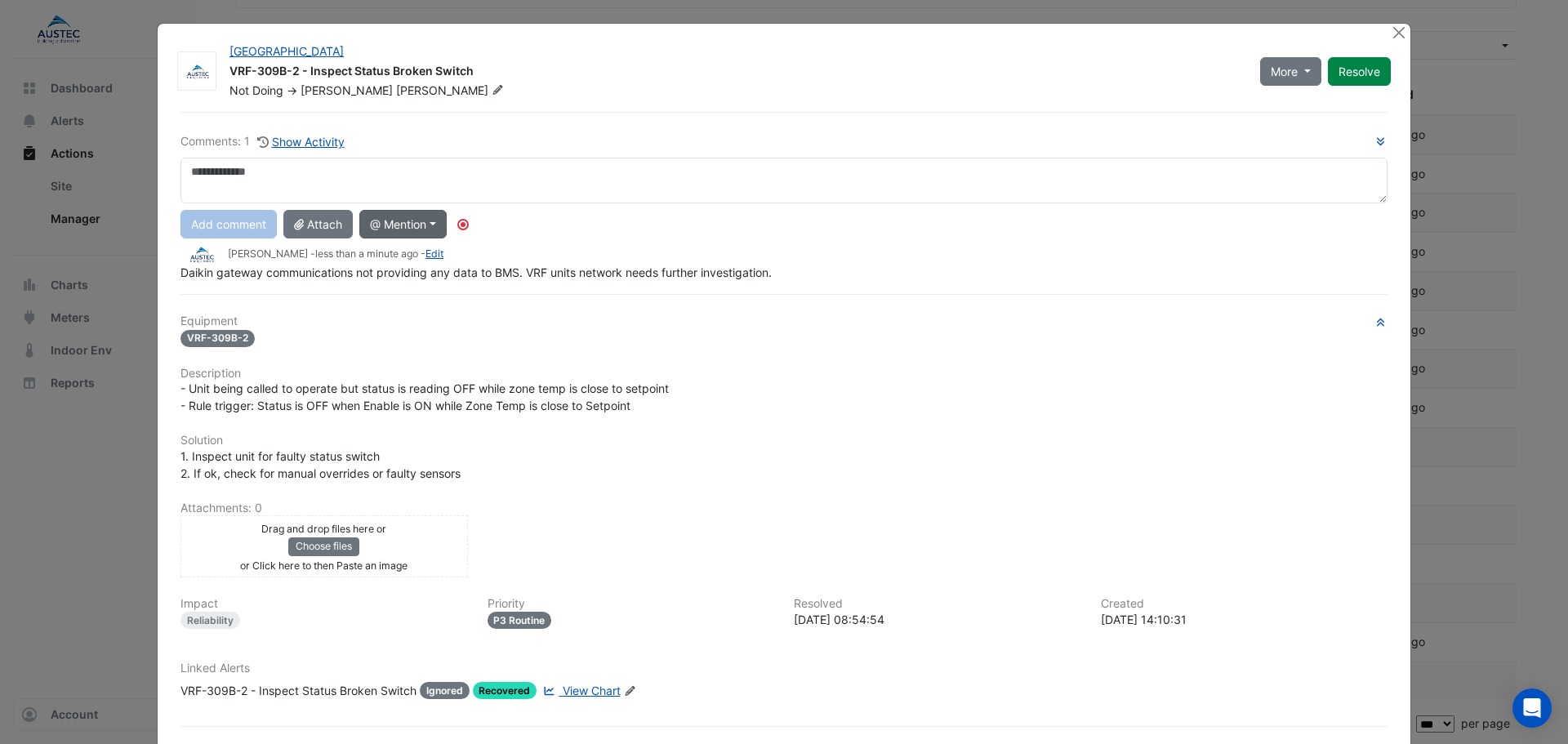
click at [406, 229] on button "@ Mention" at bounding box center [403, 224] width 88 height 28
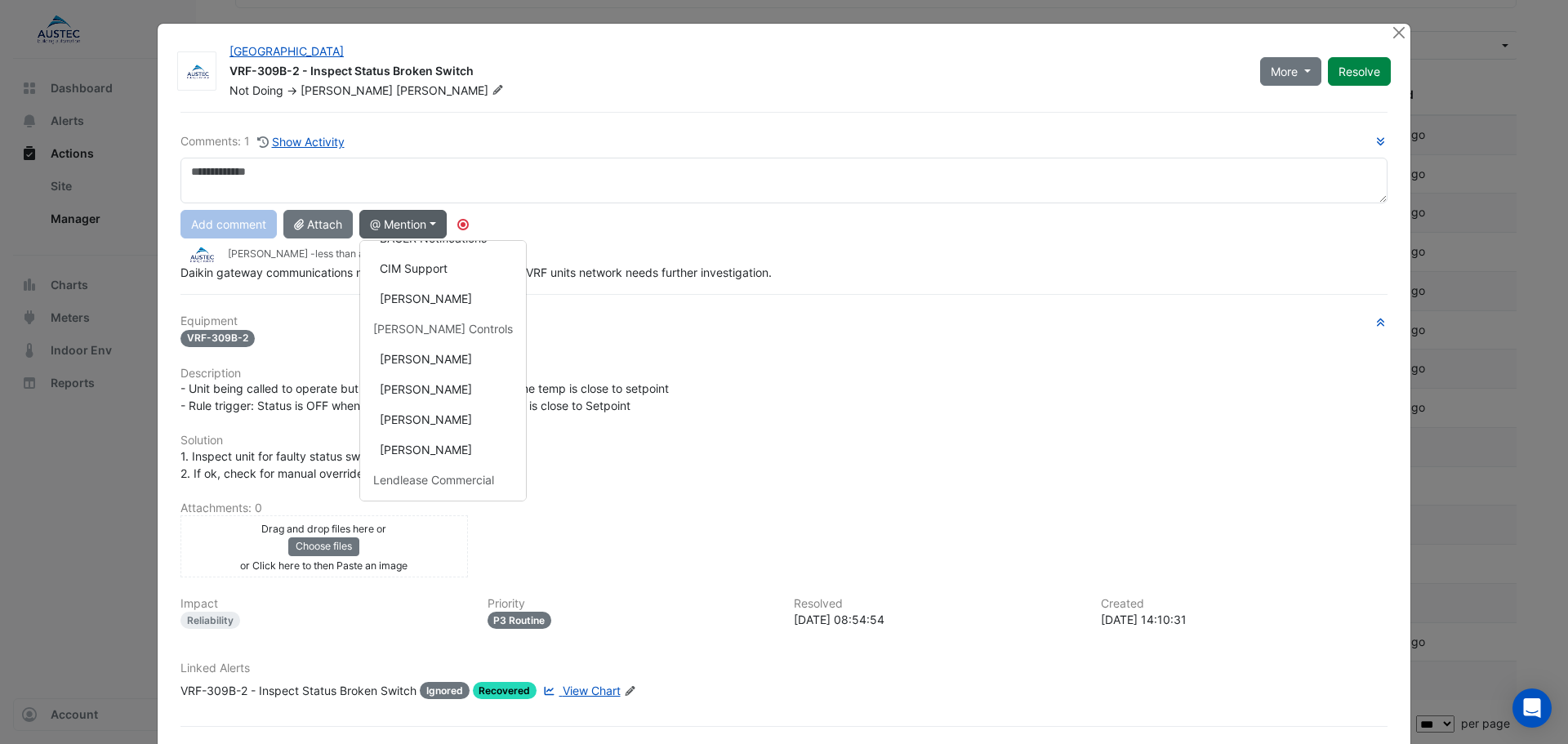
scroll to position [384, 0]
click at [952, 395] on div "- Unit being called to operate but status is reading OFF while zone temp is clo…" at bounding box center [783, 396] width 1207 height 35
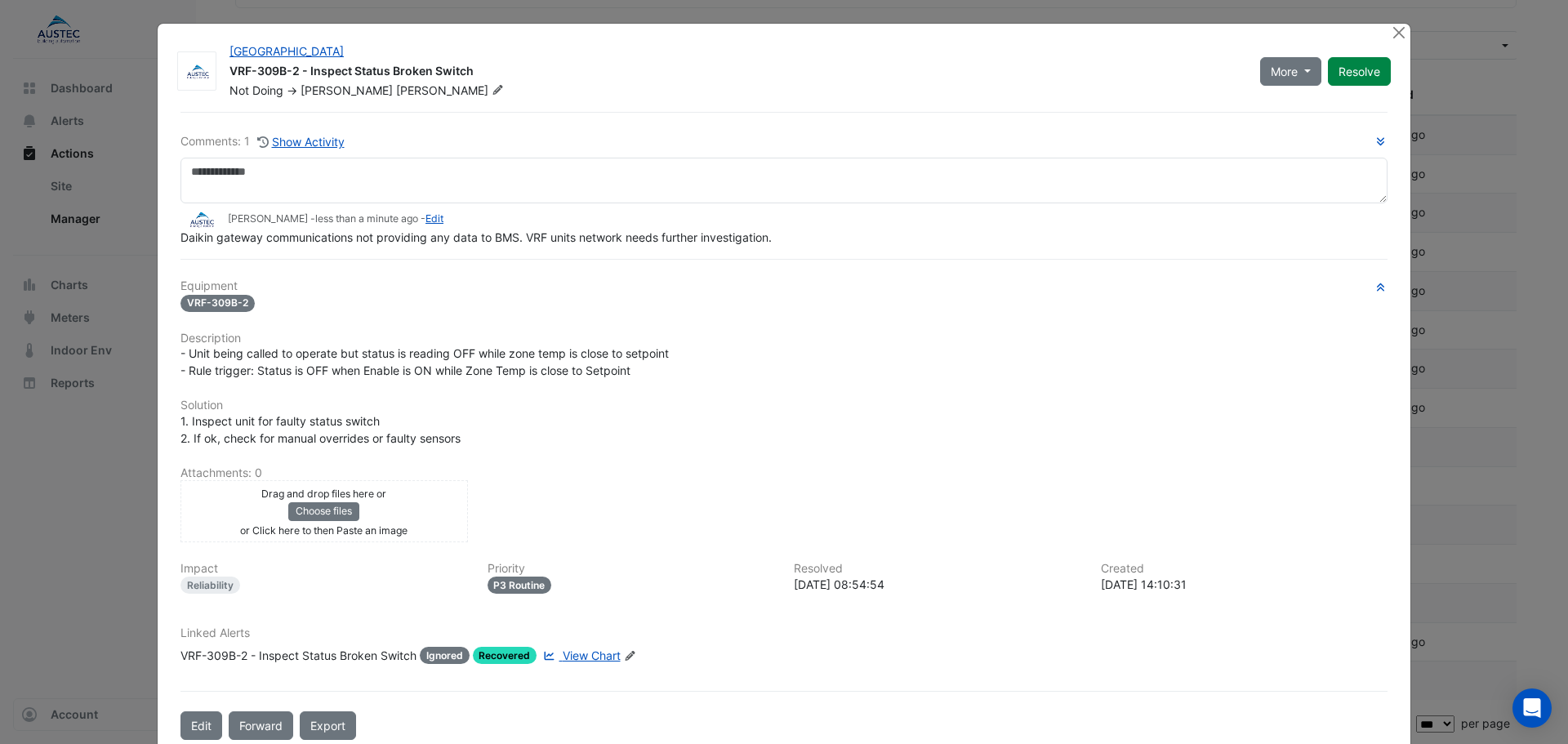
scroll to position [33, 0]
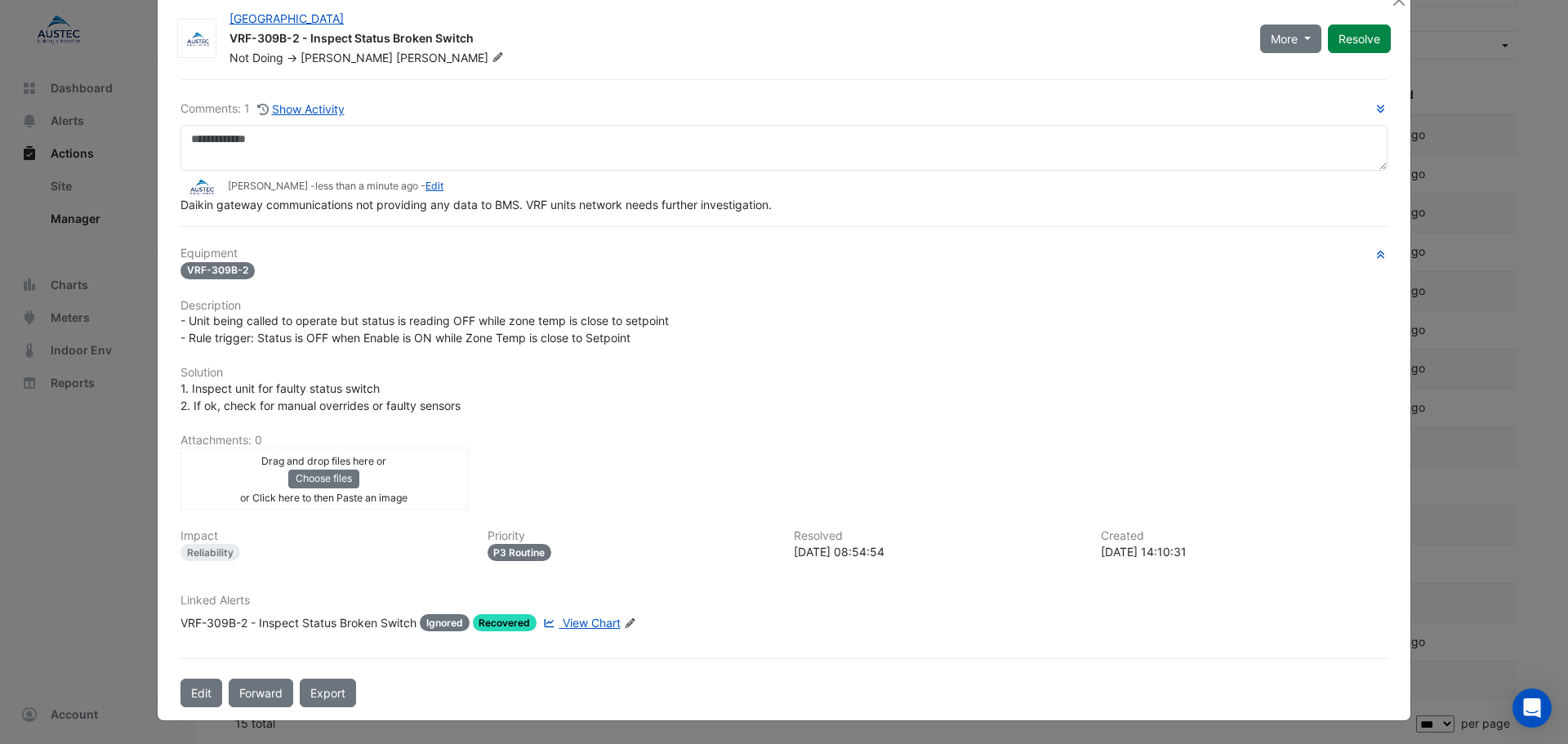
click at [425, 621] on span "Ignored" at bounding box center [444, 622] width 50 height 17
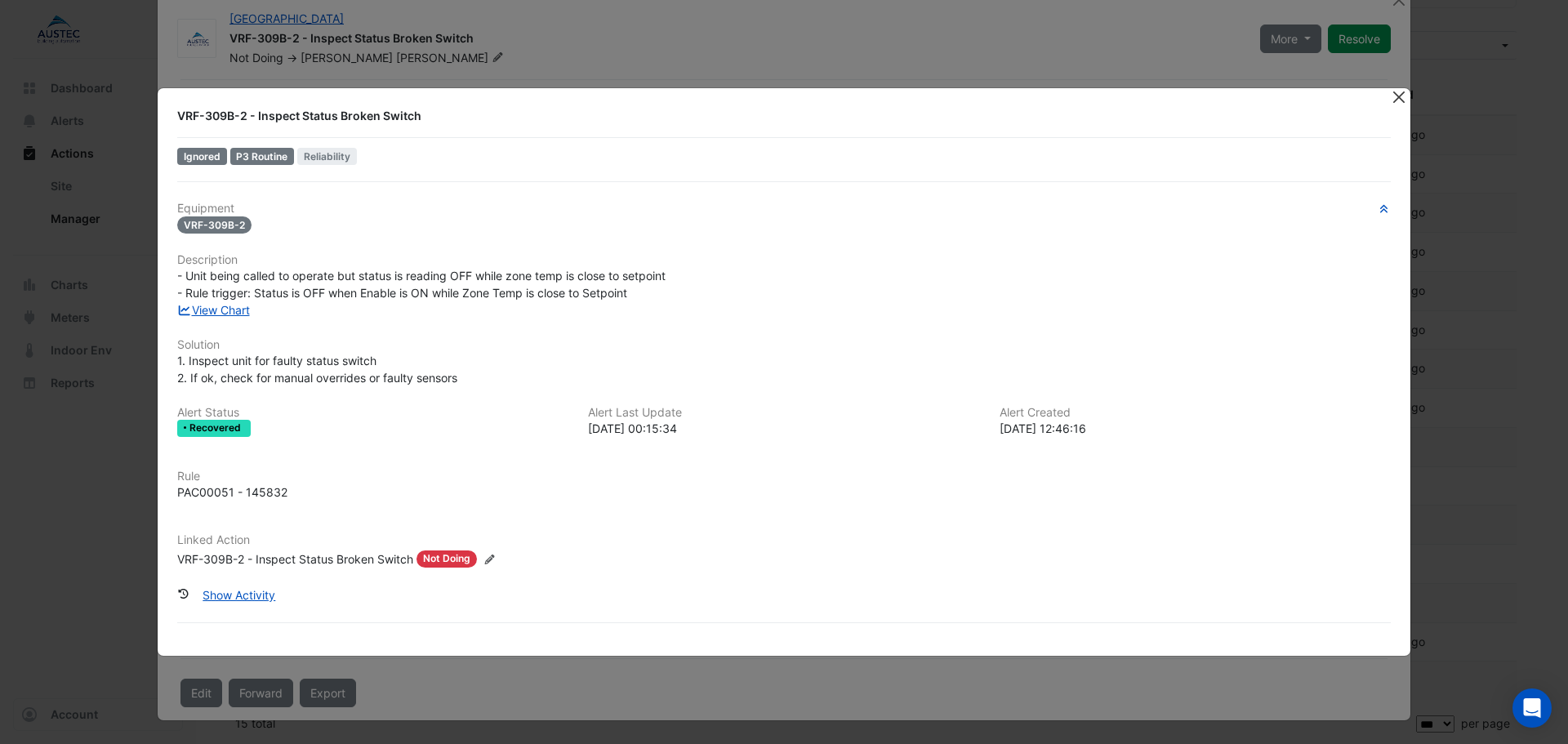
click at [1399, 100] on button "Close" at bounding box center [1398, 96] width 17 height 17
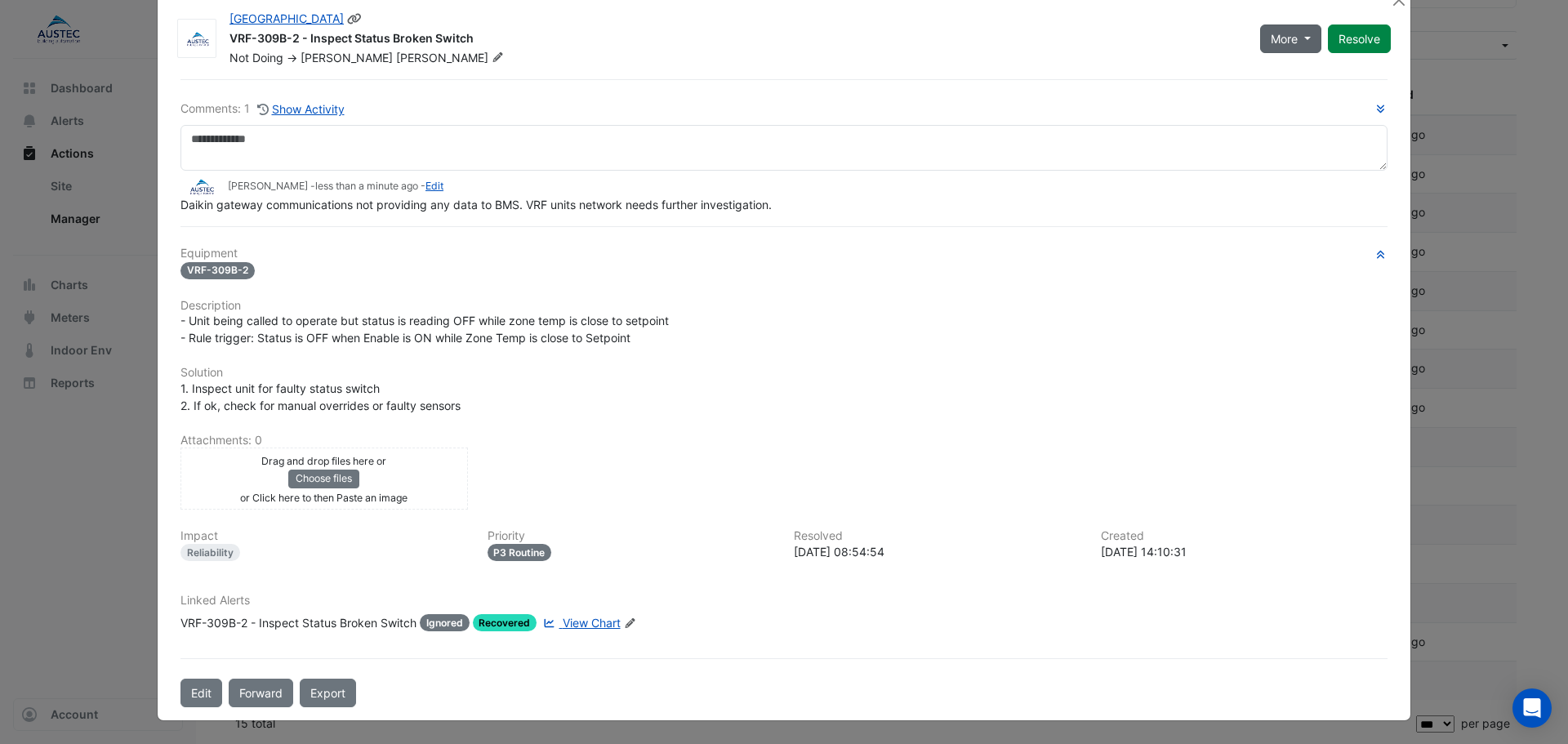
click at [1281, 41] on span "More" at bounding box center [1284, 38] width 27 height 17
click at [1288, 38] on span "More" at bounding box center [1284, 38] width 27 height 17
click at [1291, 36] on span "More" at bounding box center [1284, 38] width 27 height 17
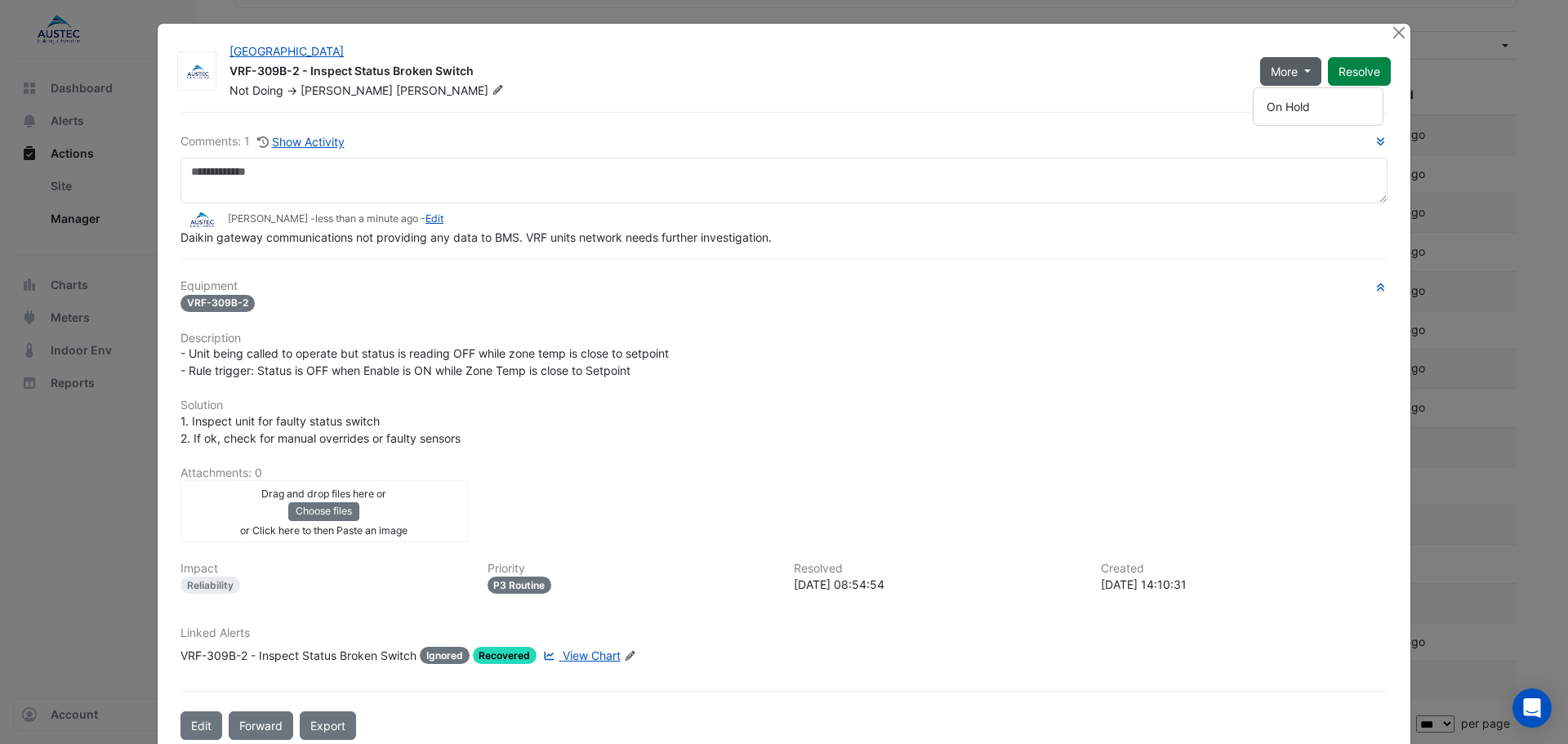
click at [1045, 401] on h6 "Solution" at bounding box center [783, 405] width 1207 height 14
click at [1297, 75] on button "More" at bounding box center [1290, 71] width 61 height 28
drag, startPoint x: 1298, startPoint y: 36, endPoint x: 1384, endPoint y: 37, distance: 86.0
click at [1328, 39] on div "Tweed City Shopping Centre VRF-309B-2 - Inspect Status Broken Switch Not Doing …" at bounding box center [810, 67] width 1180 height 62
click at [1390, 34] on button "Close" at bounding box center [1398, 32] width 17 height 17
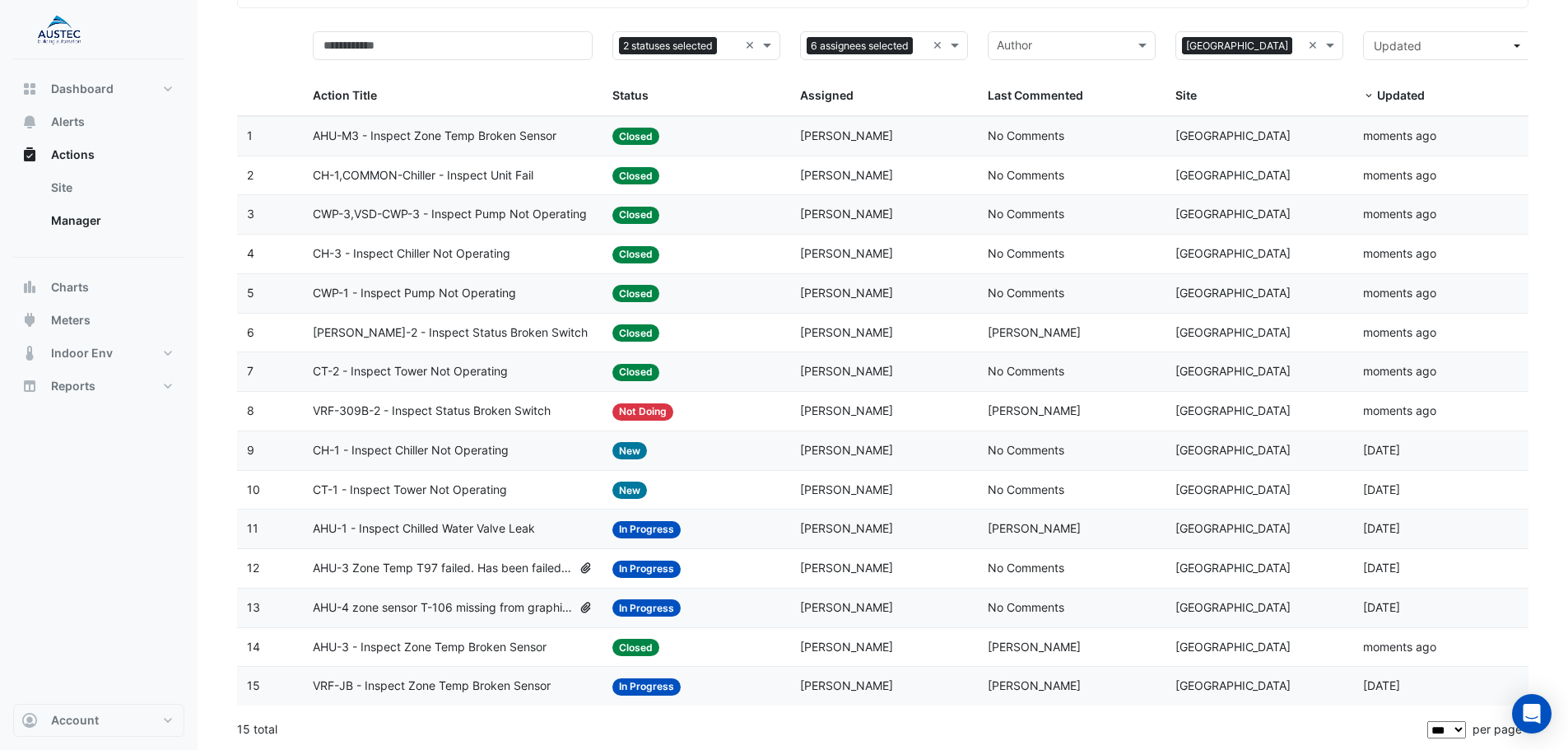
click at [468, 449] on span "CH-1 - Inspect Chiller Not Operating" at bounding box center [410, 451] width 196 height 19
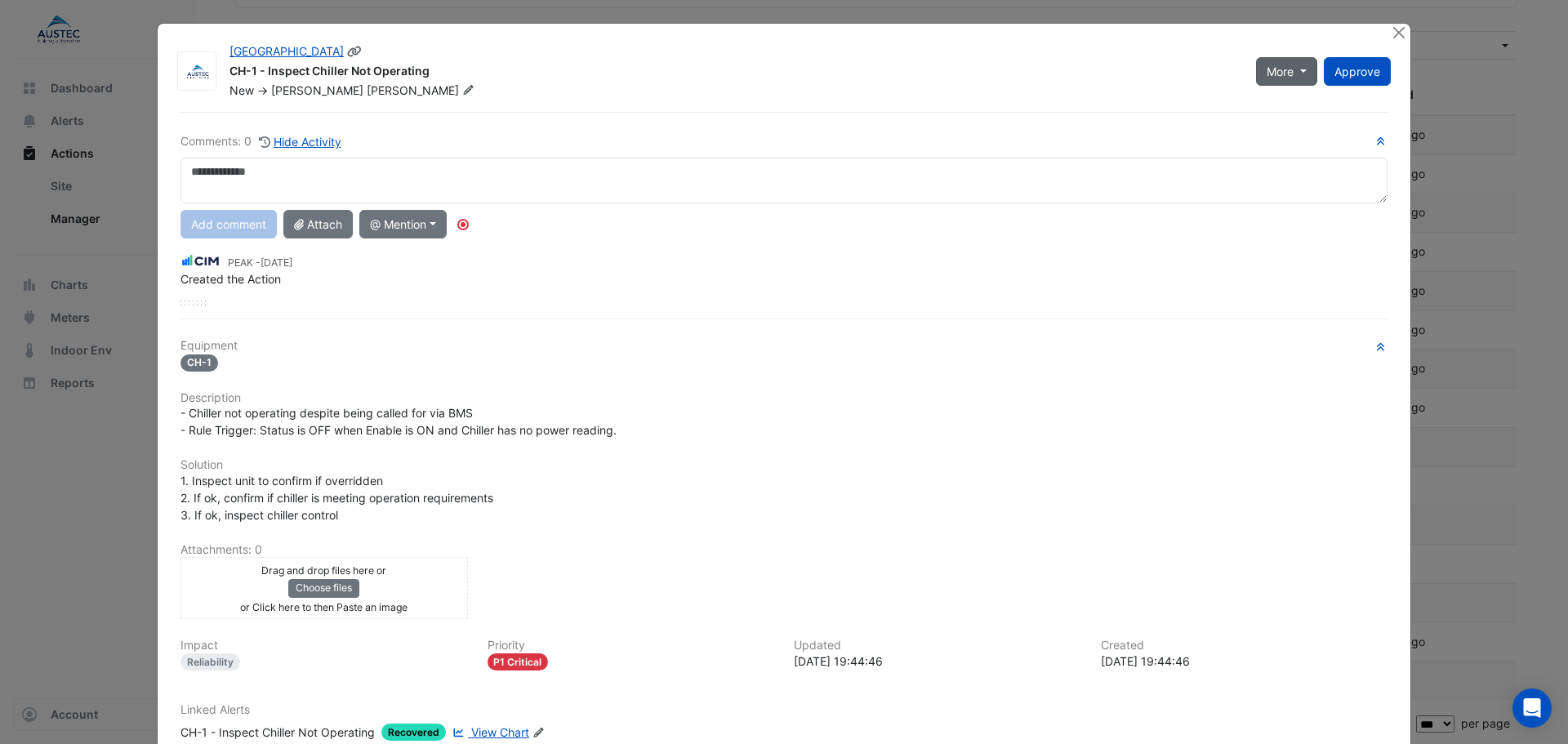
click at [1291, 73] on button "More" at bounding box center [1286, 71] width 61 height 28
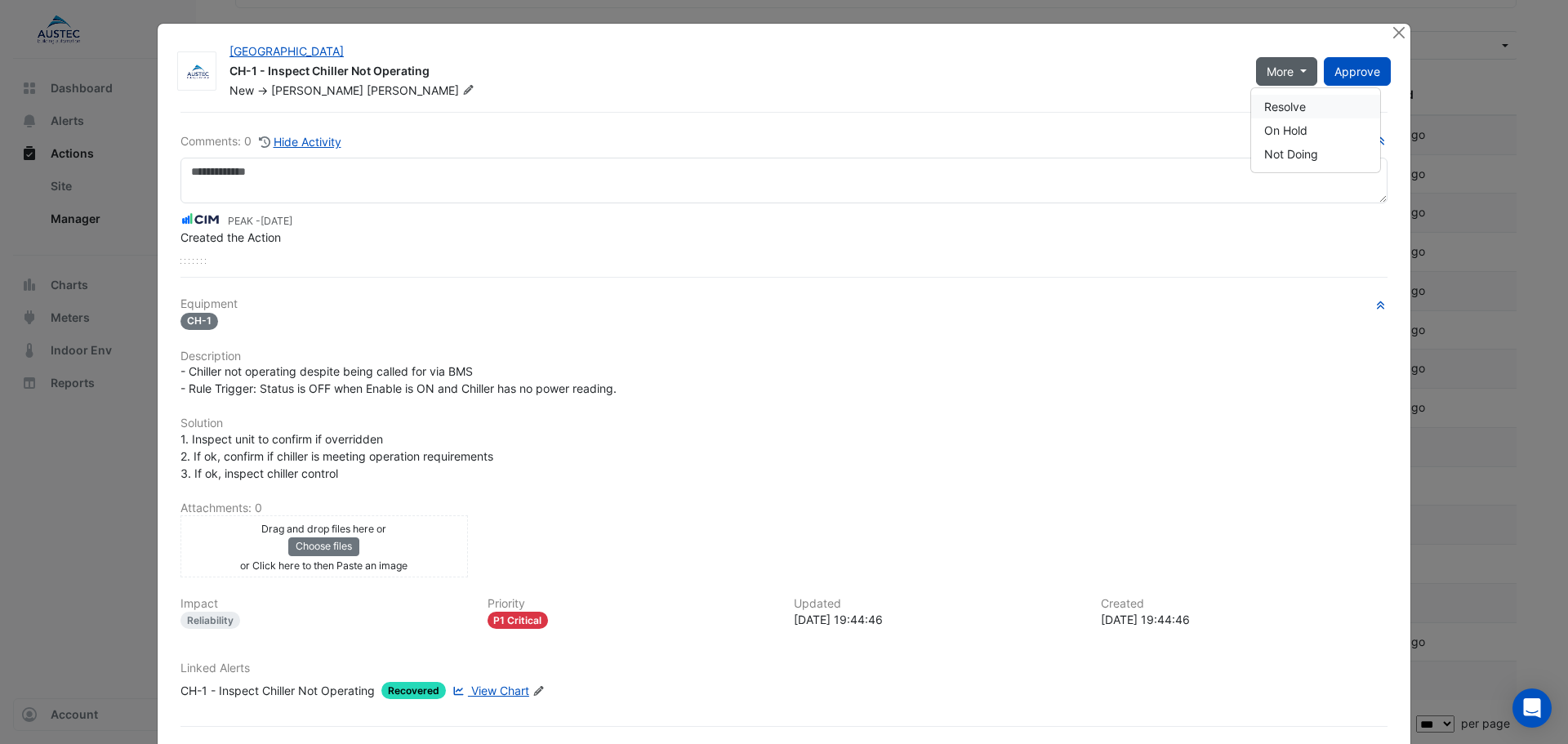
click at [1298, 102] on button "Resolve" at bounding box center [1315, 106] width 129 height 24
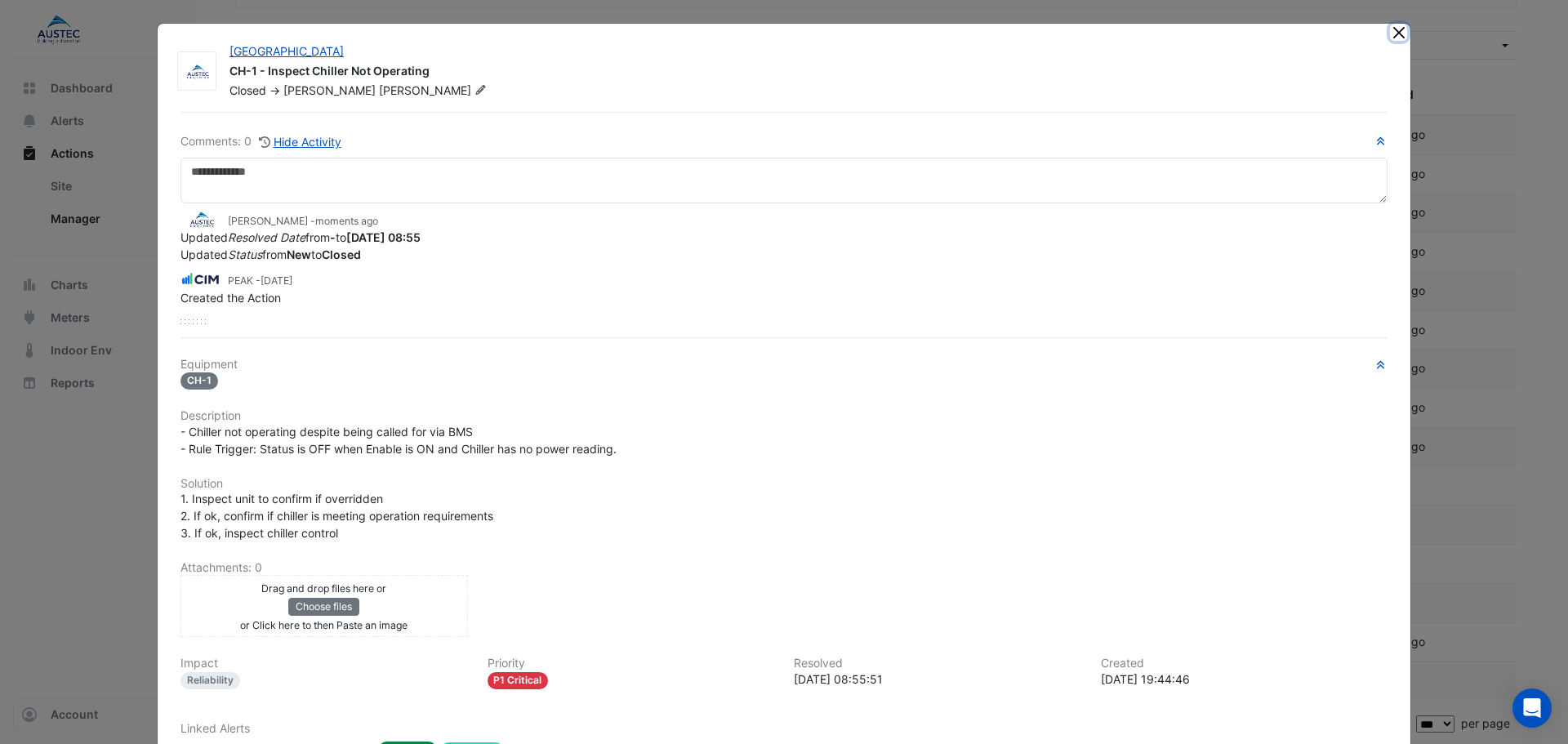
click at [1394, 32] on button "Close" at bounding box center [1398, 32] width 17 height 17
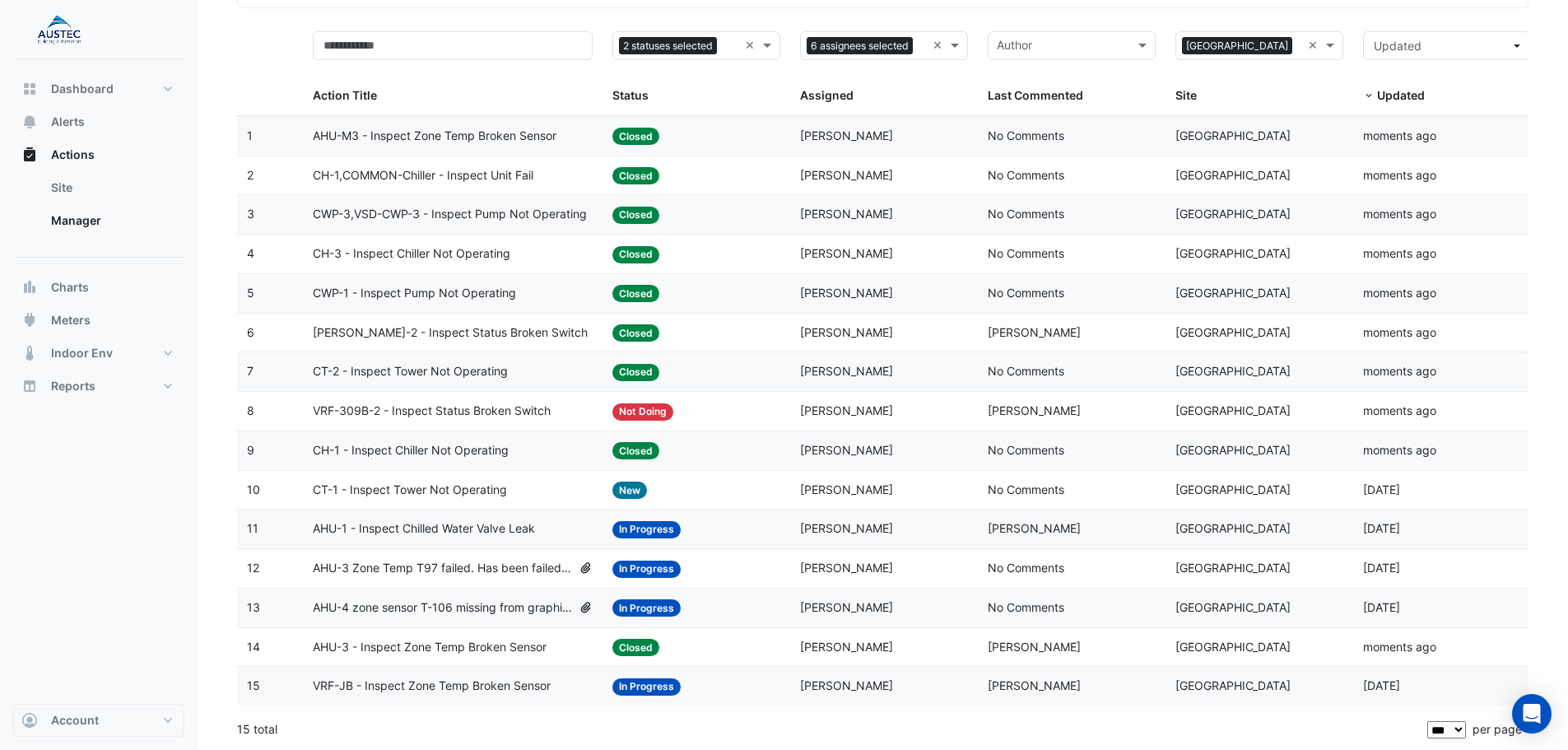
click at [480, 493] on span "CT-1 - Inspect Tower Not Operating" at bounding box center [409, 490] width 194 height 19
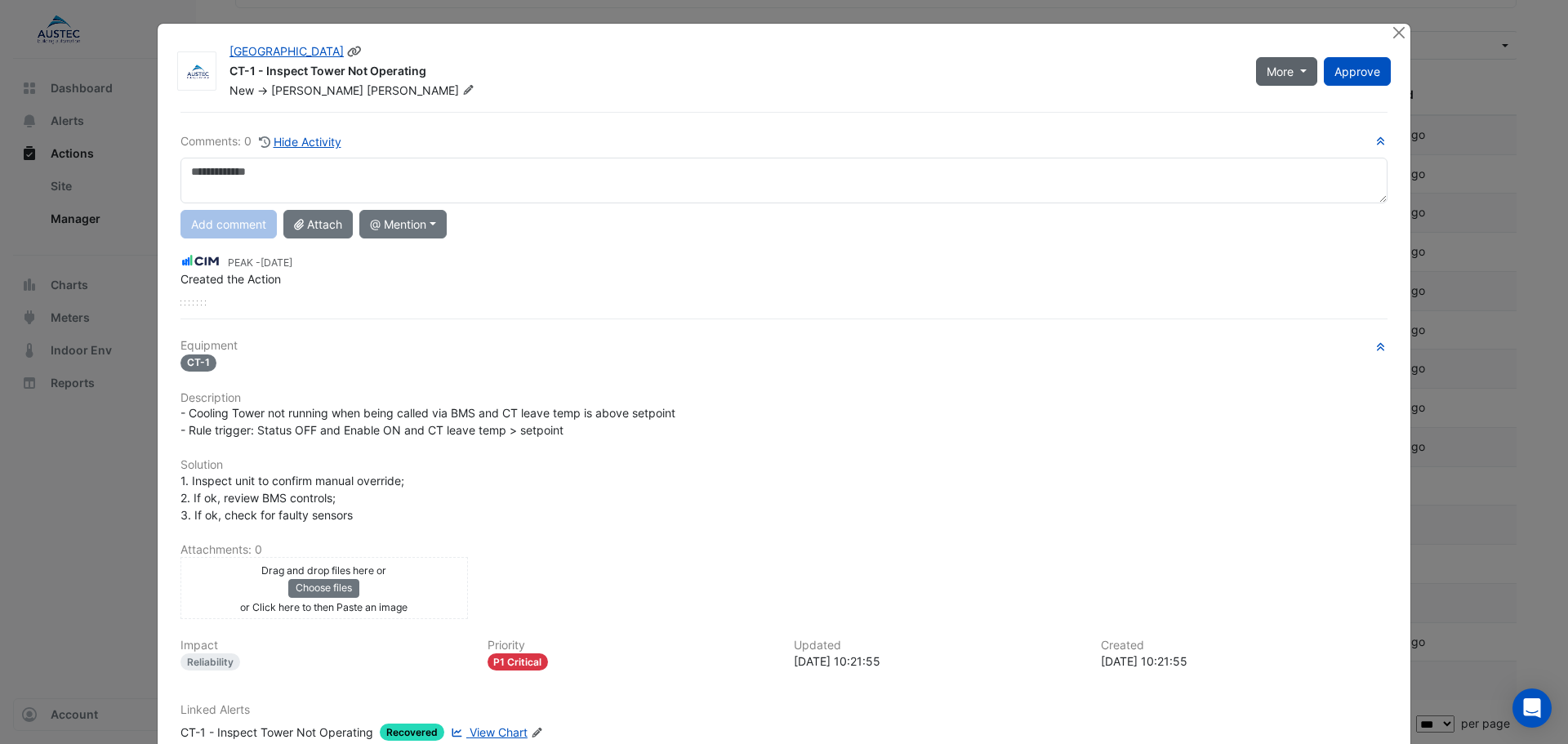
click at [1282, 67] on span "More" at bounding box center [1280, 71] width 27 height 17
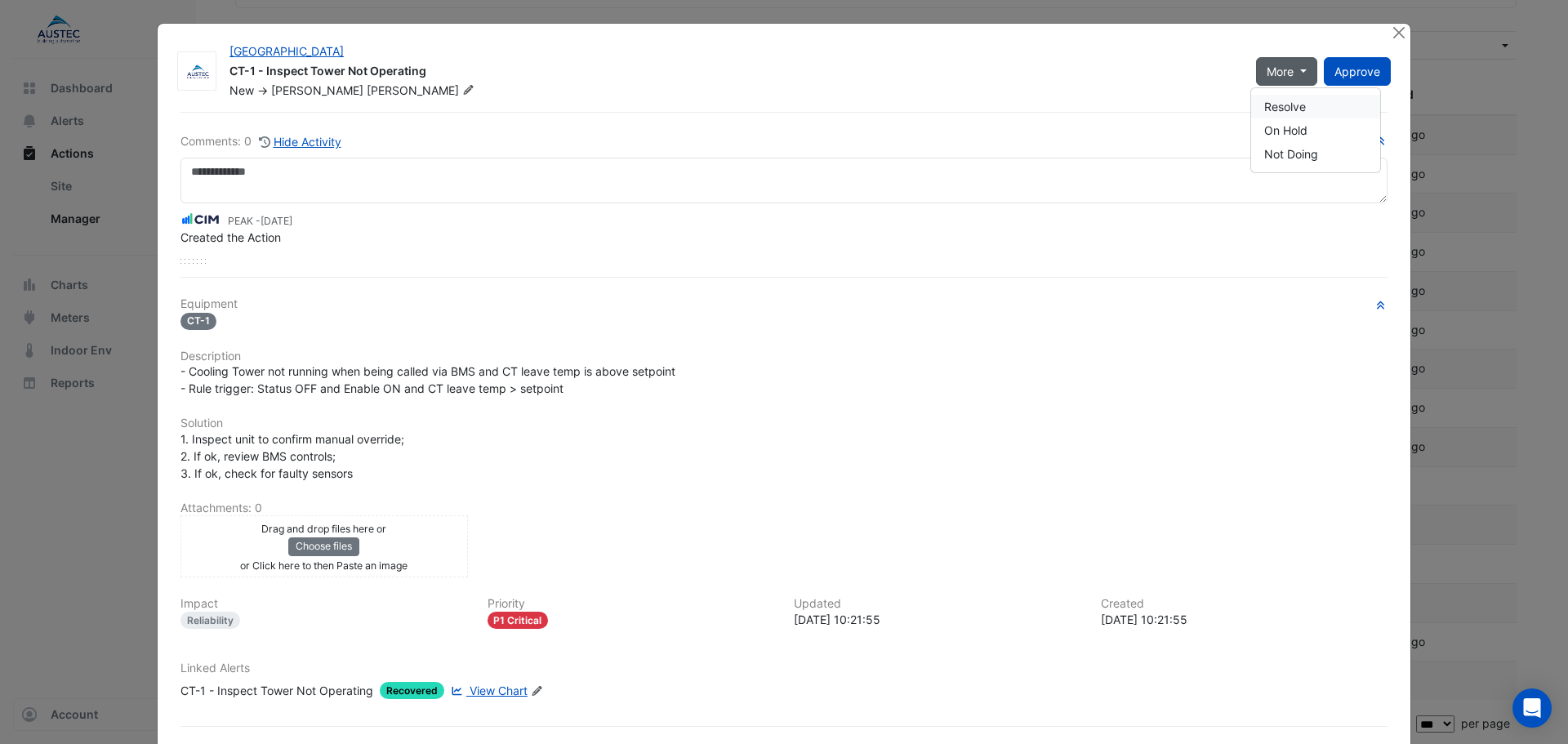
click at [1299, 112] on button "Resolve" at bounding box center [1315, 106] width 129 height 24
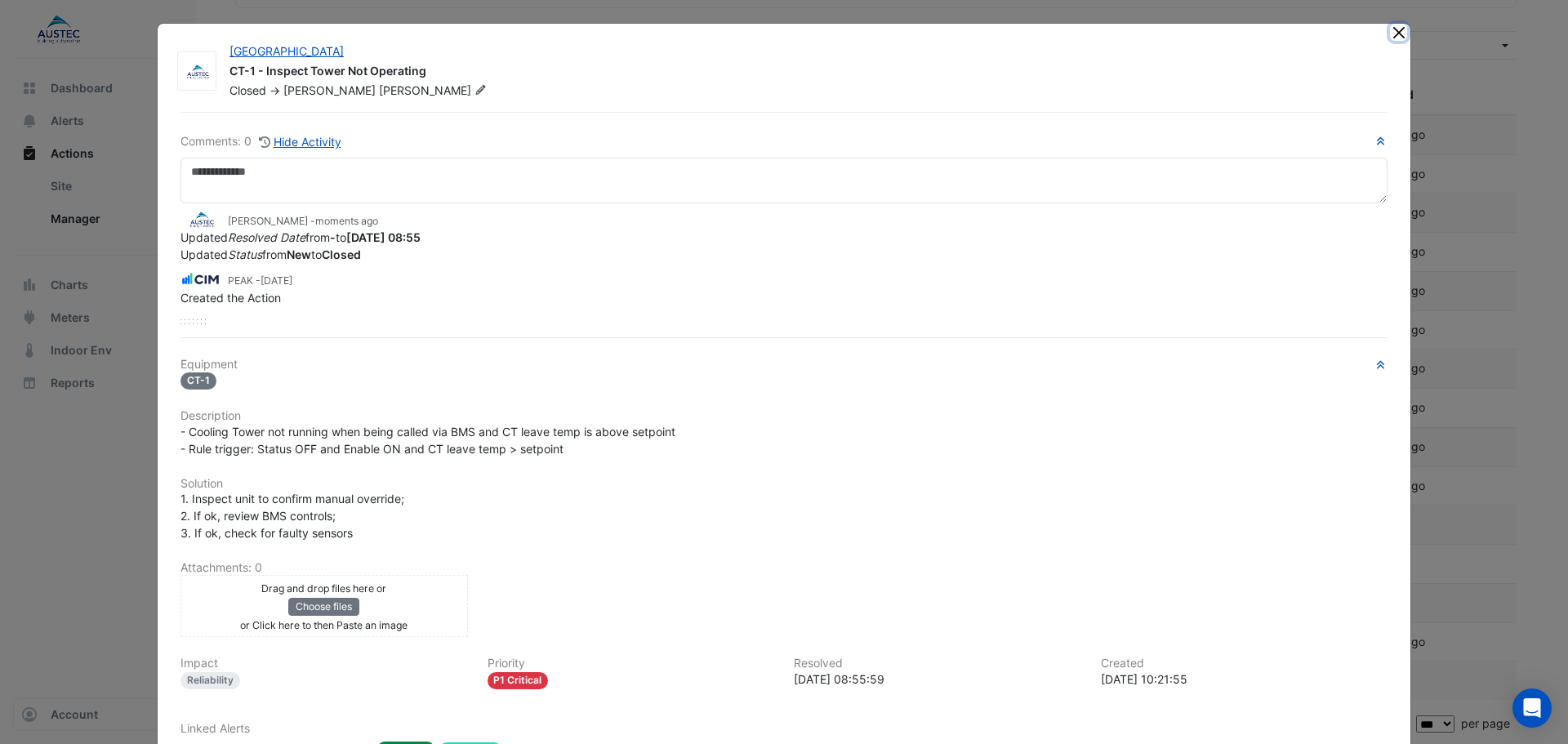
click at [1390, 34] on button "Close" at bounding box center [1398, 32] width 17 height 17
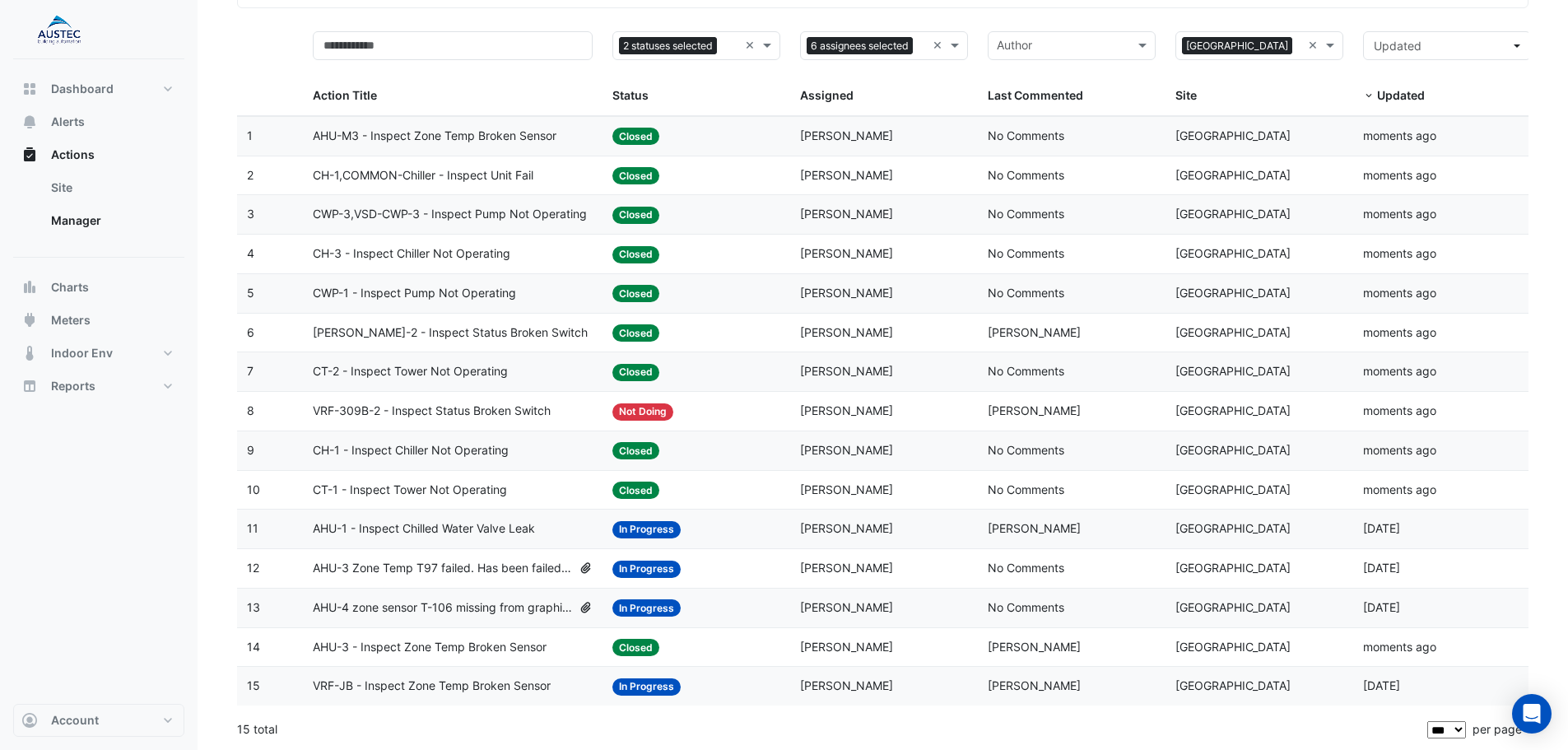
click at [474, 569] on span "AHU-3 Zone Temp T97 failed. Has been failed for over 2 years" at bounding box center [443, 568] width 259 height 19
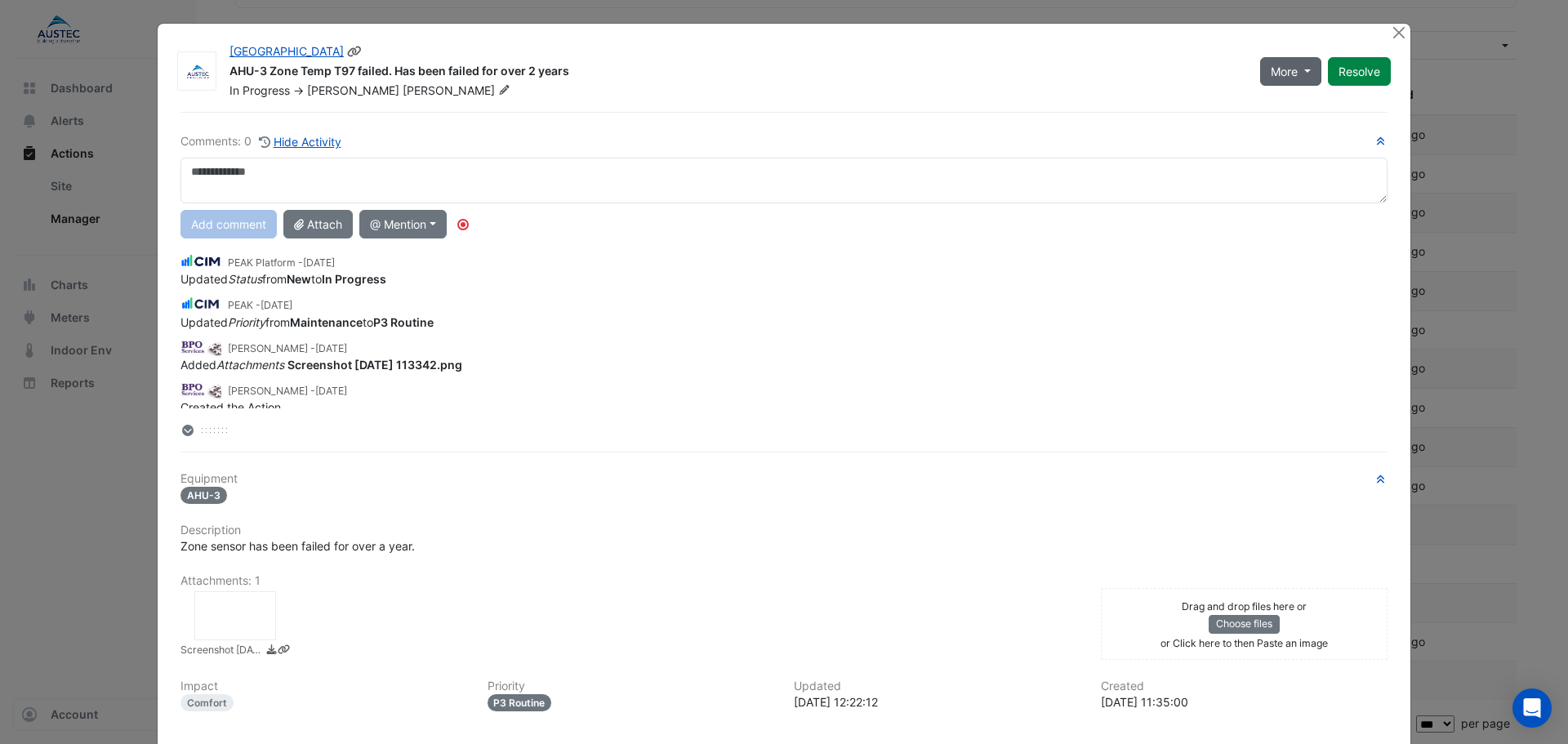
click at [1295, 73] on button "More" at bounding box center [1290, 71] width 61 height 28
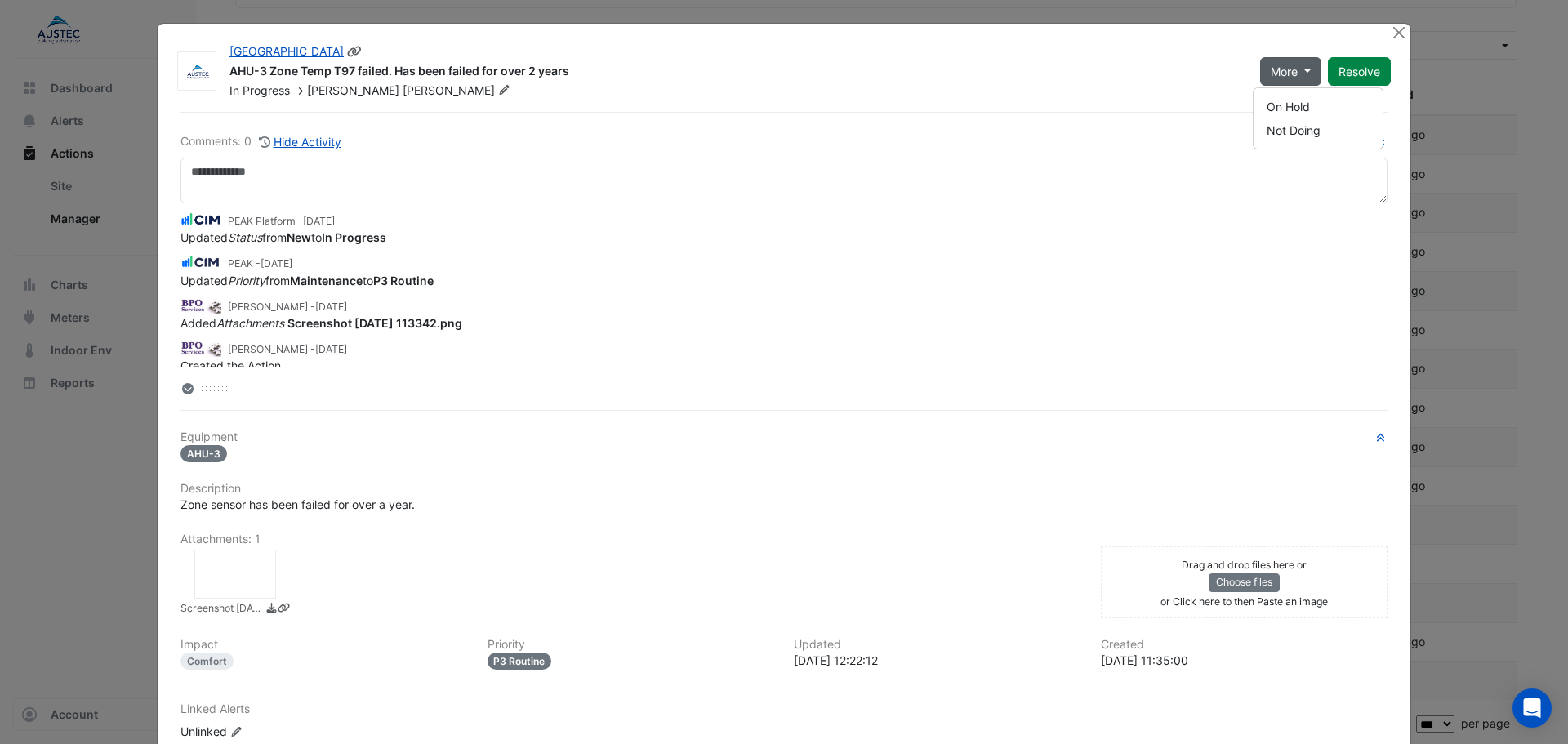
click at [1290, 74] on span "More" at bounding box center [1284, 71] width 27 height 17
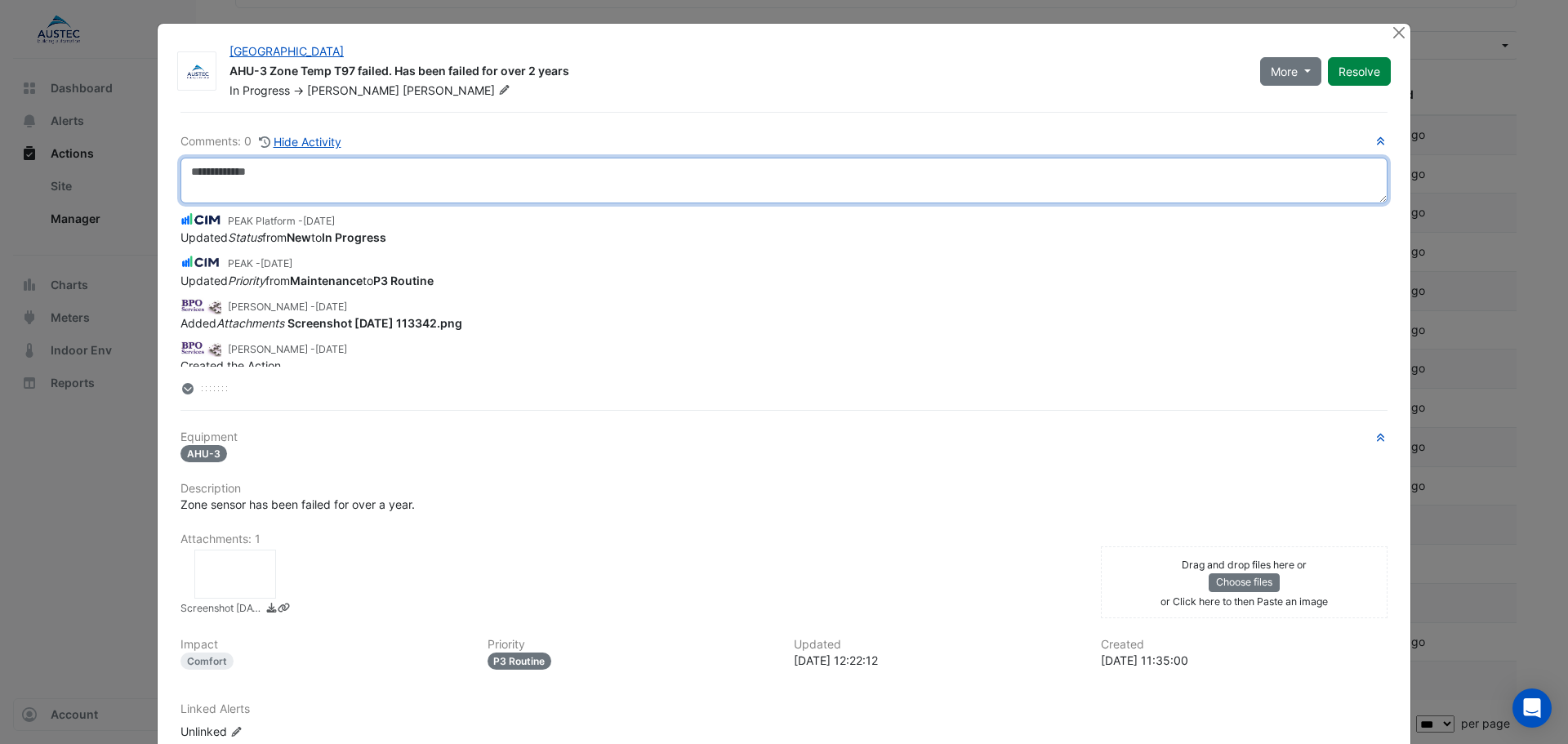
click at [258, 172] on textarea at bounding box center [783, 181] width 1207 height 46
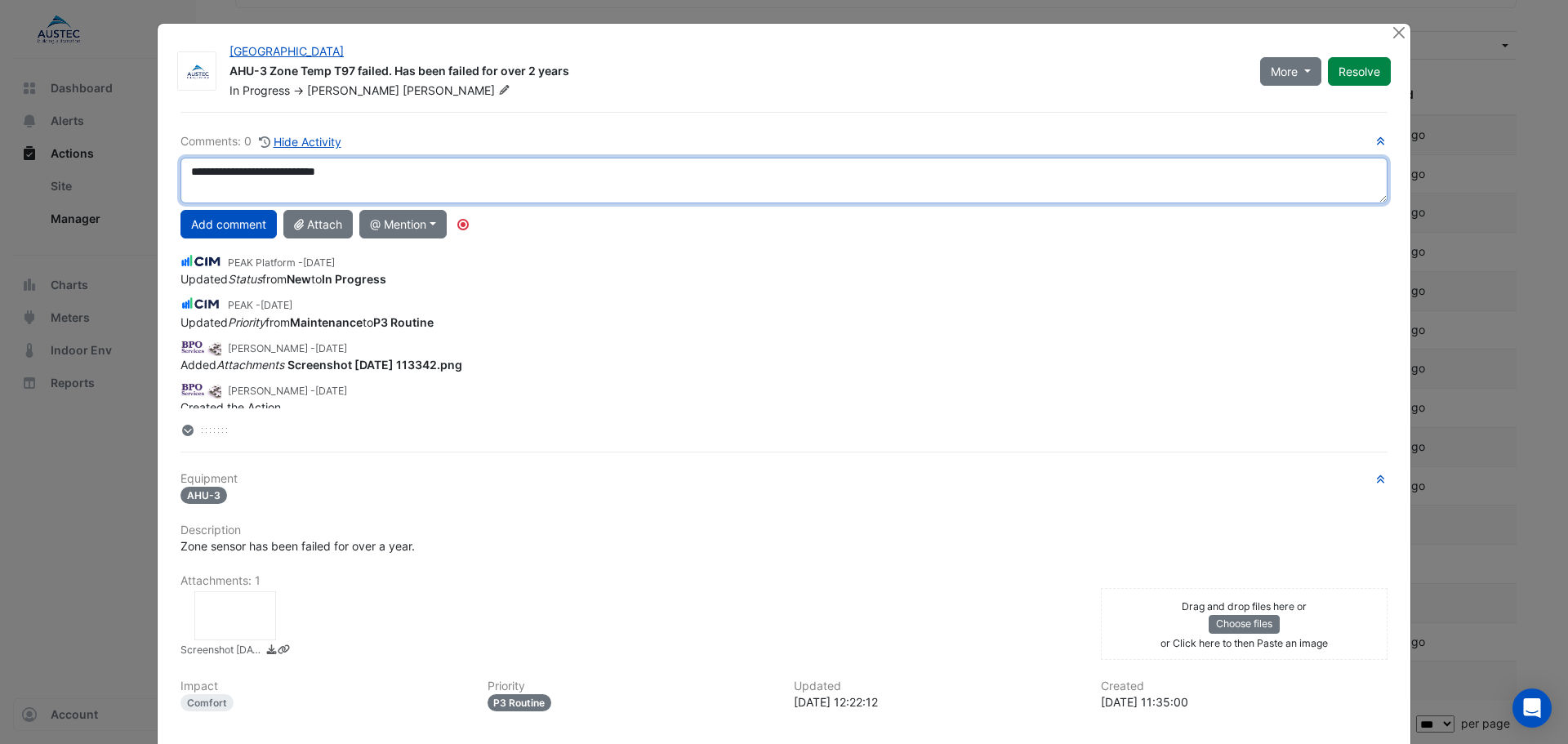
click at [400, 176] on textarea "**********" at bounding box center [783, 181] width 1207 height 46
type textarea "**********"
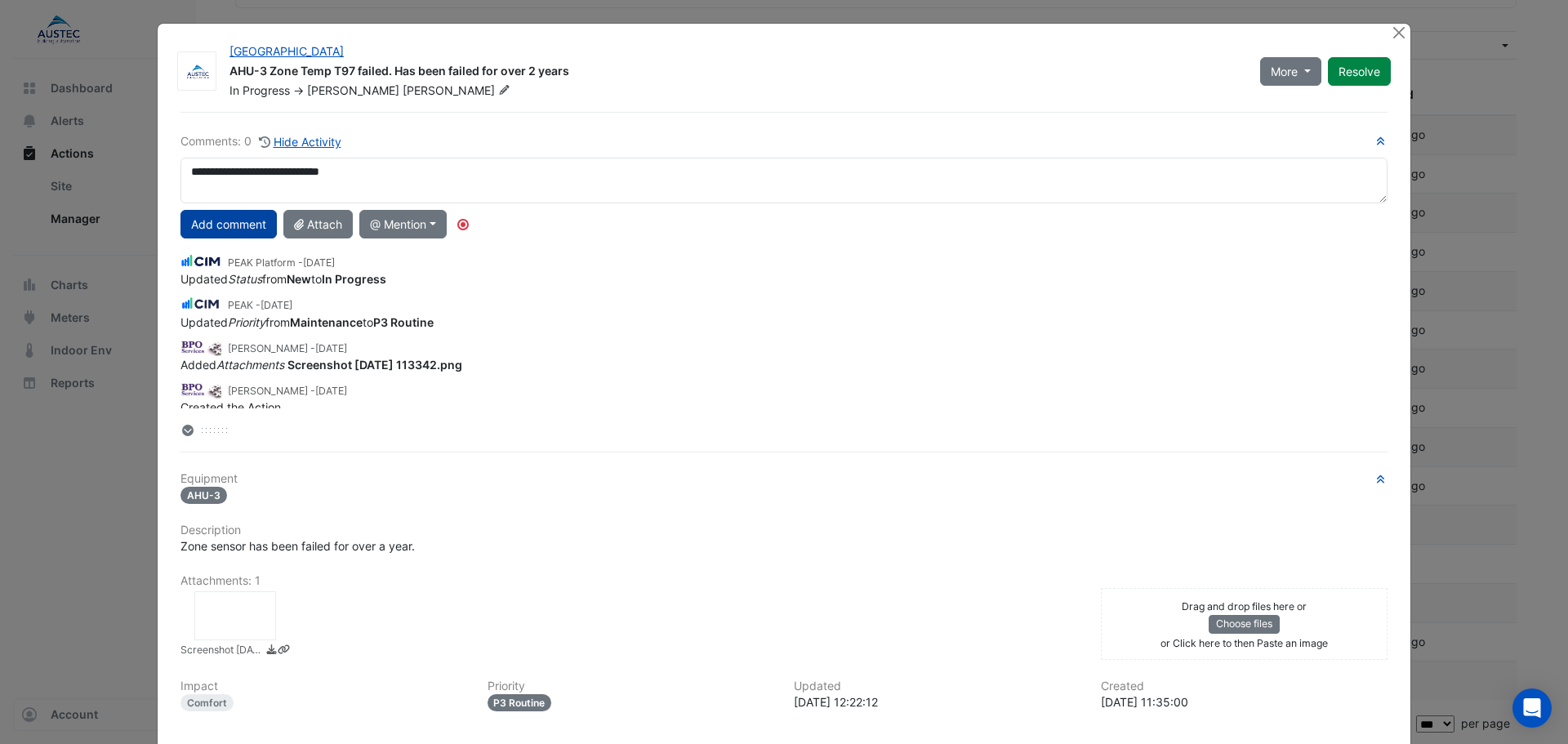
click at [248, 219] on button "Add comment" at bounding box center [228, 224] width 97 height 28
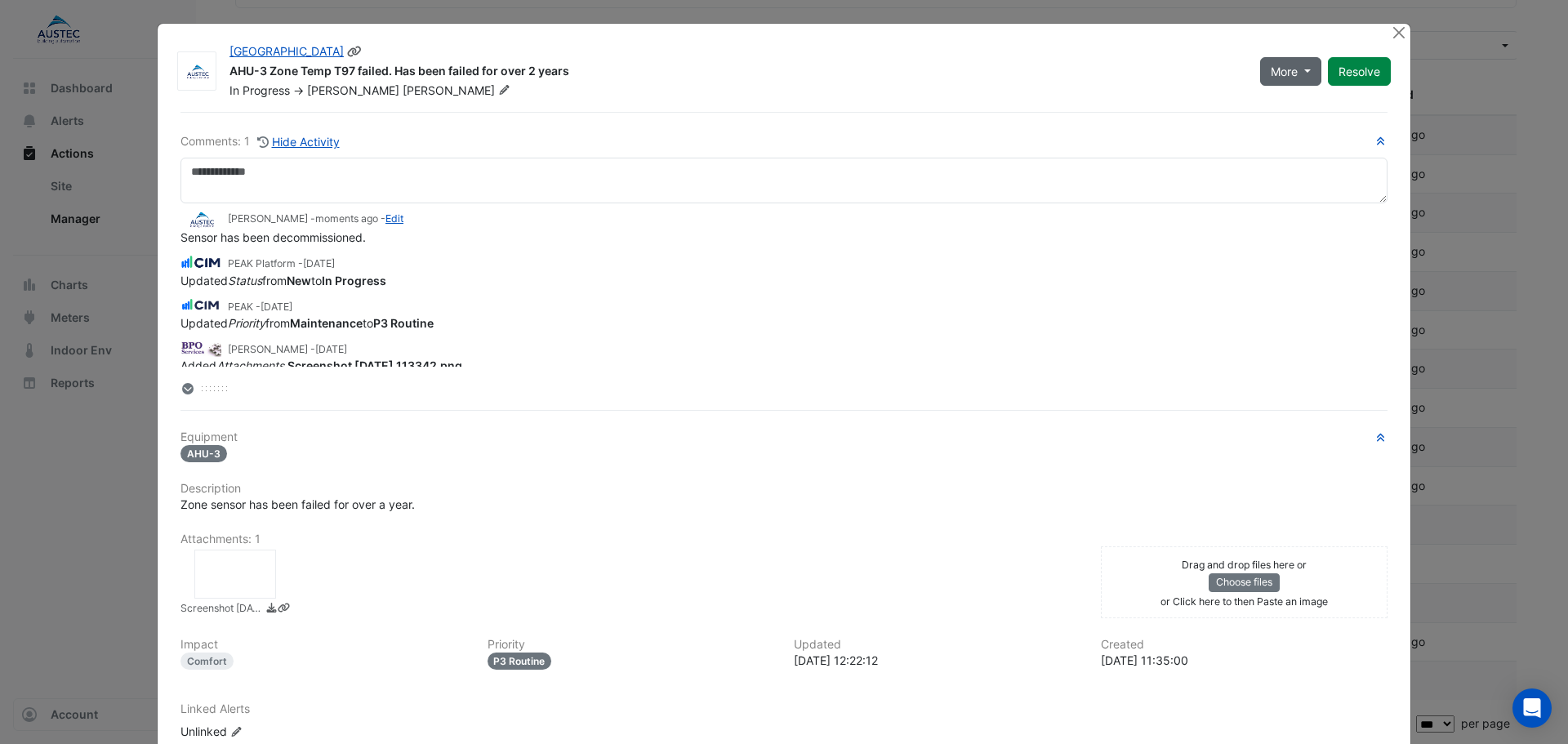
click at [1297, 74] on button "More" at bounding box center [1290, 71] width 61 height 28
click at [1356, 70] on button "Resolve" at bounding box center [1359, 71] width 63 height 28
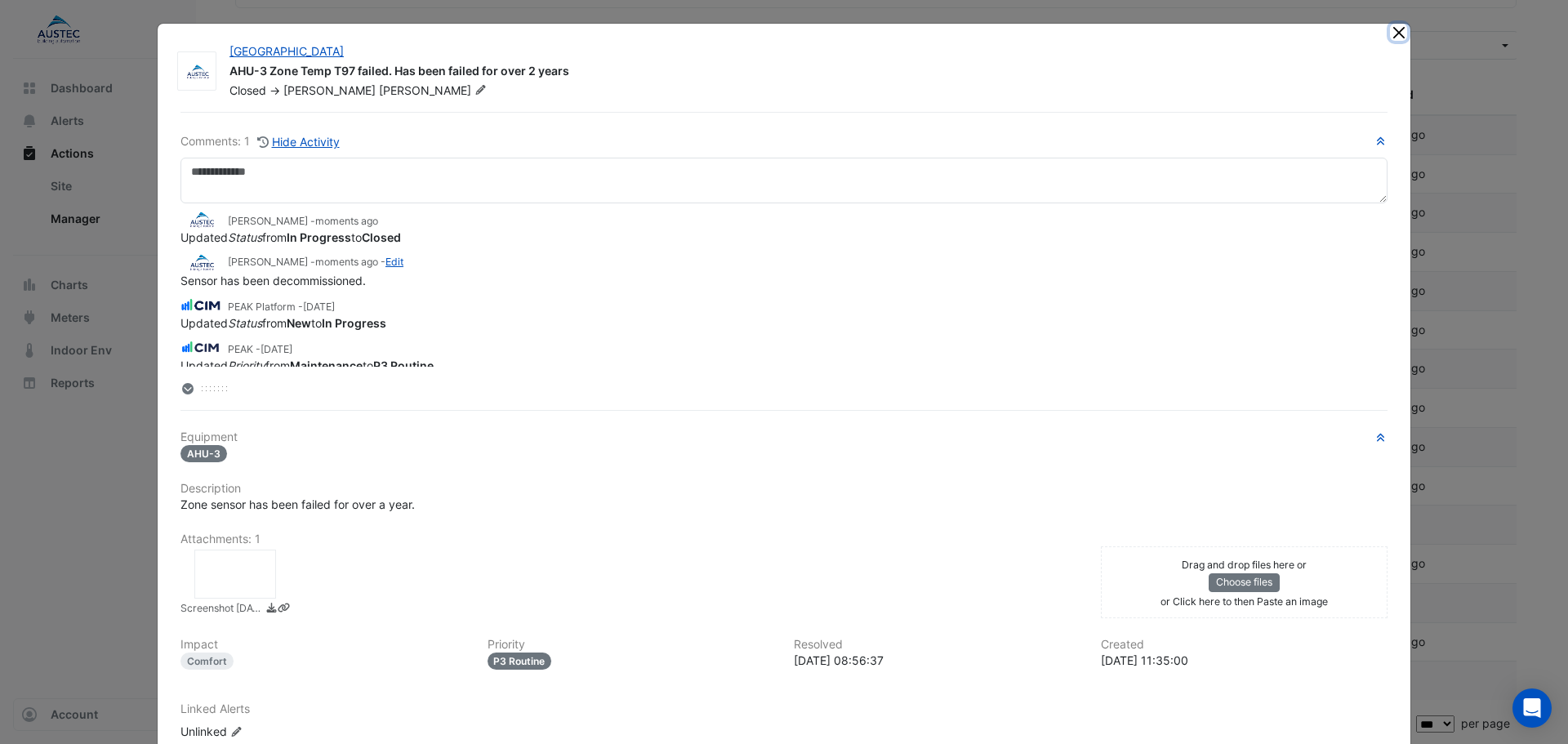
drag, startPoint x: 1392, startPoint y: 35, endPoint x: 1303, endPoint y: 42, distance: 89.3
click at [1392, 36] on button "Close" at bounding box center [1398, 32] width 17 height 17
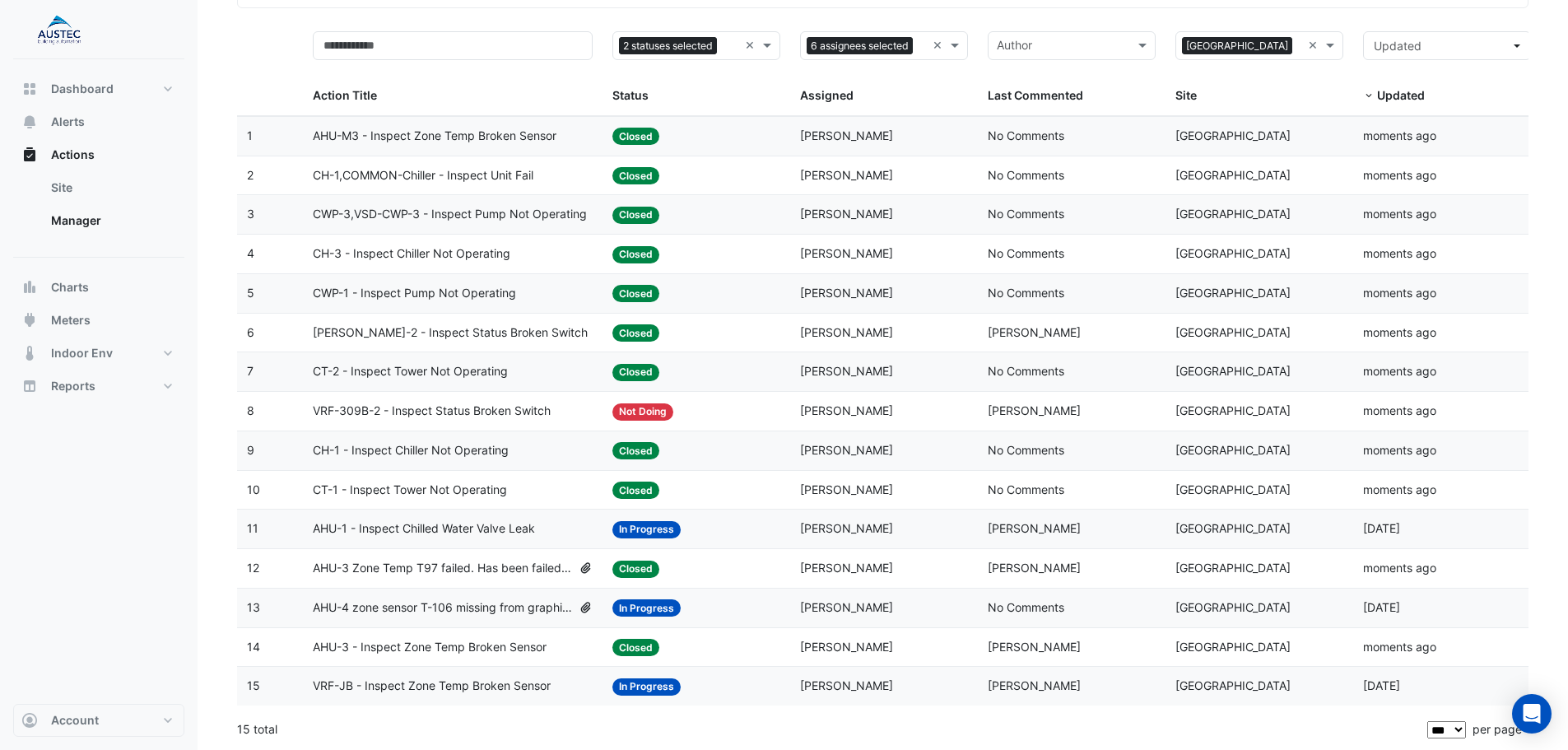
click at [448, 531] on span "AHU-1 - Inspect Chilled Water Valve Leak" at bounding box center [424, 528] width 223 height 19
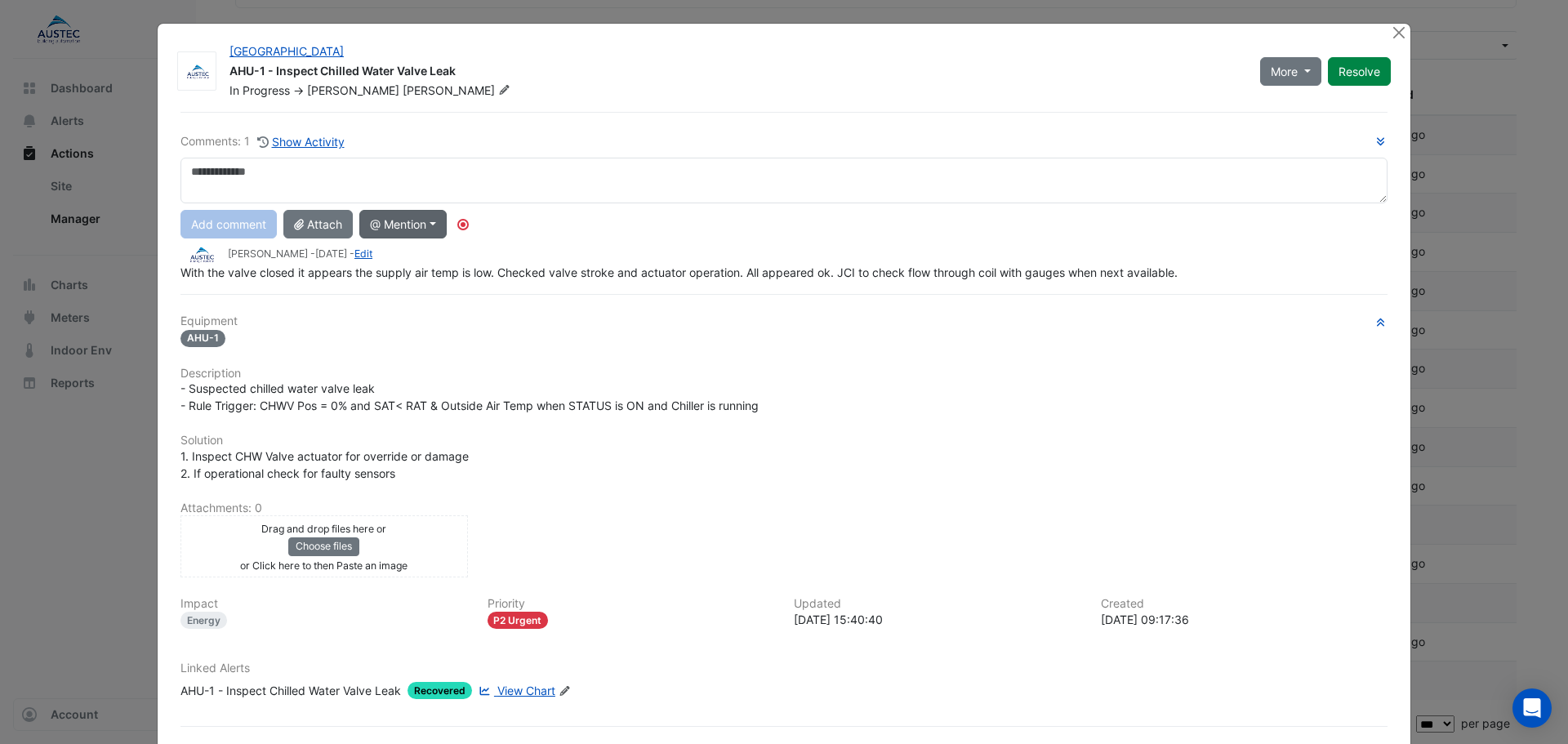
click at [399, 219] on button "@ Mention" at bounding box center [403, 224] width 88 height 28
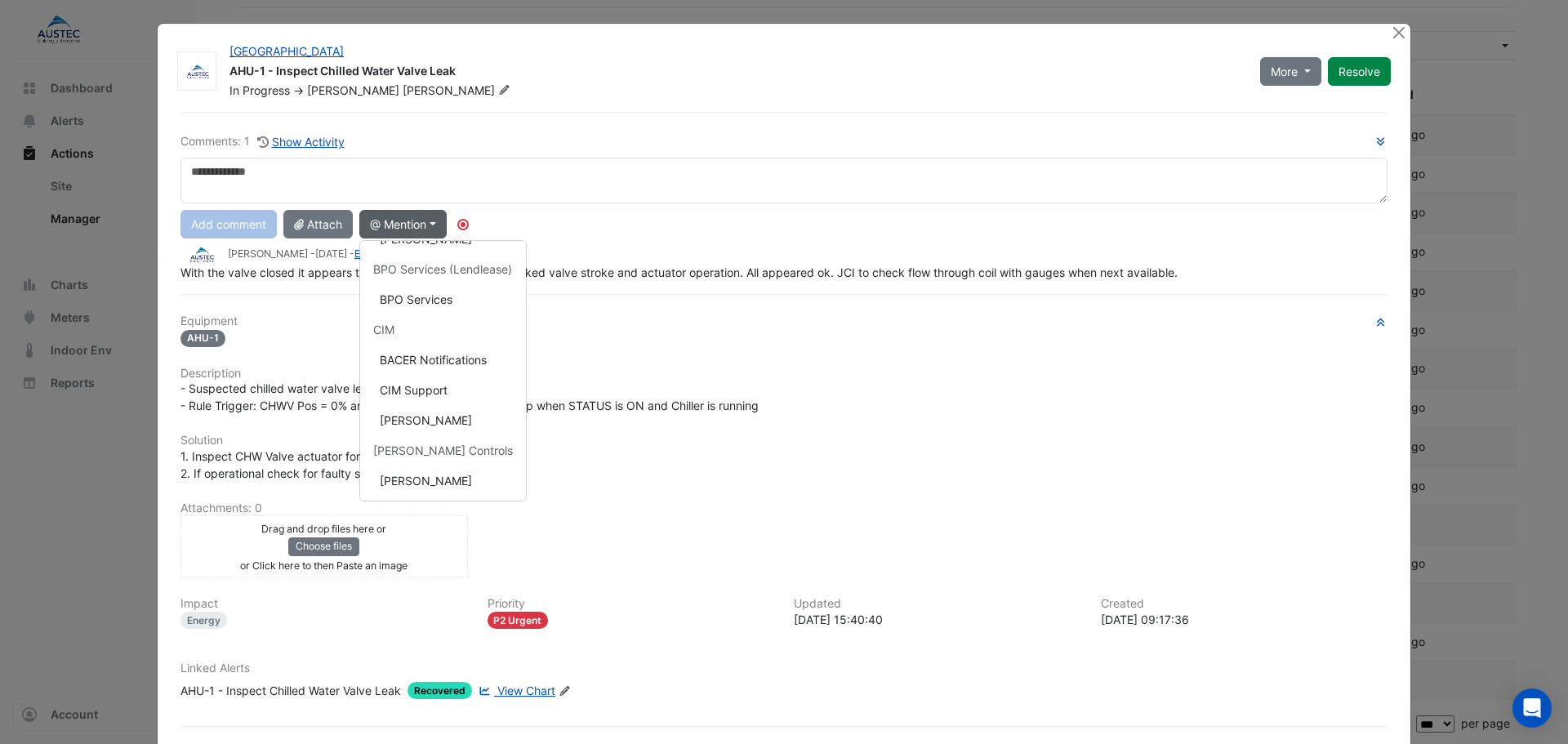
scroll to position [326, 0]
click at [392, 417] on button "Danny Vela" at bounding box center [443, 419] width 166 height 30
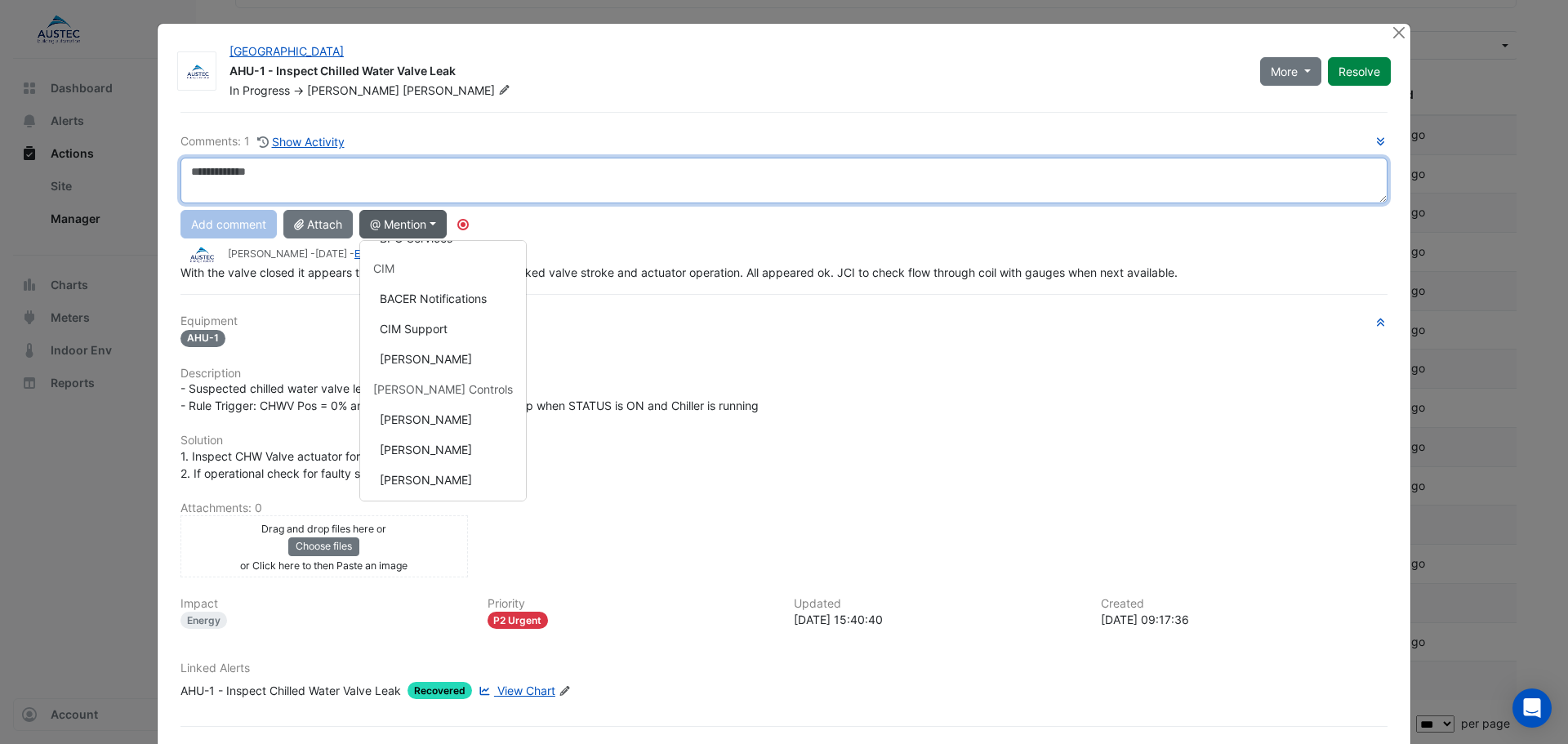
type textarea "**********"
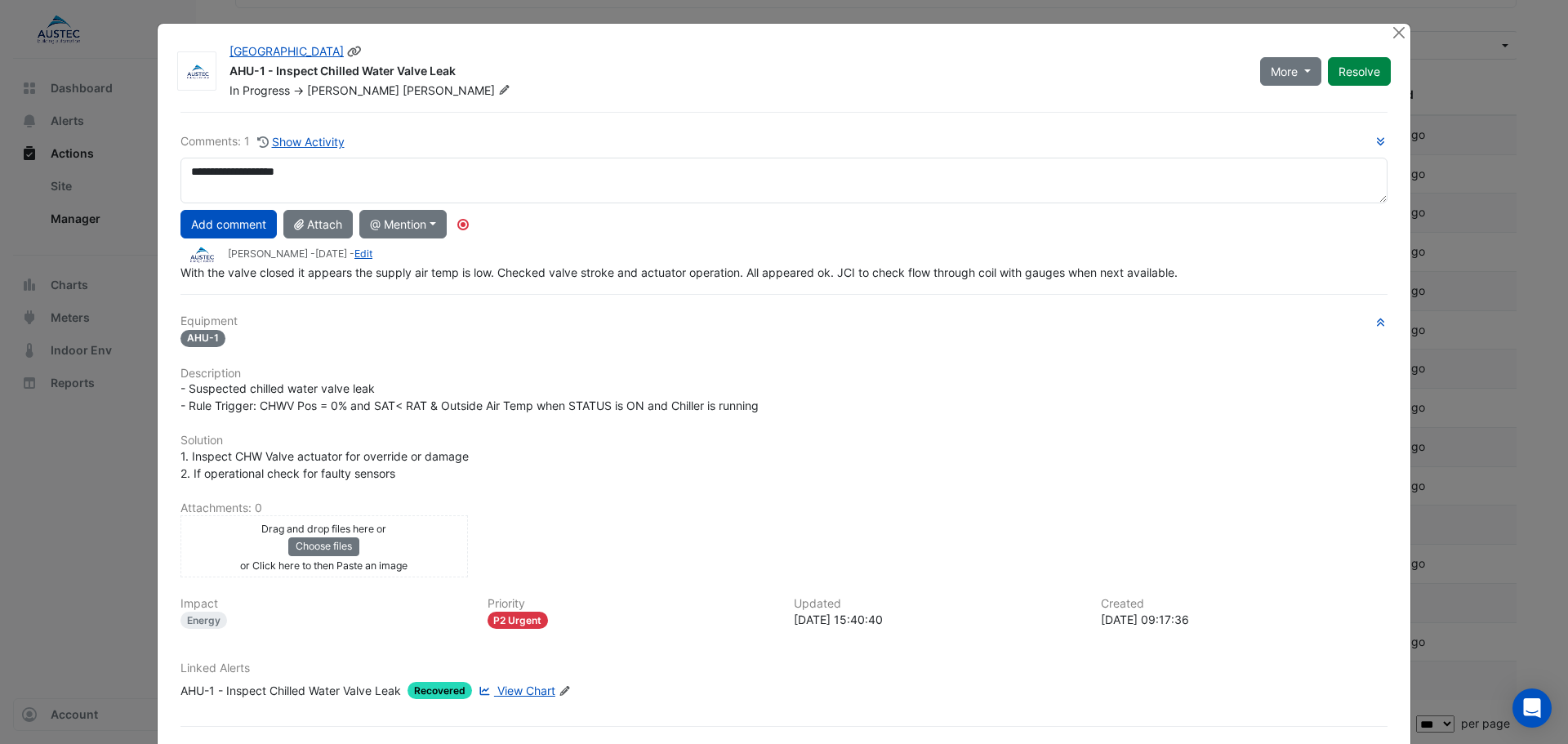
click at [498, 87] on icon at bounding box center [505, 90] width 12 height 10
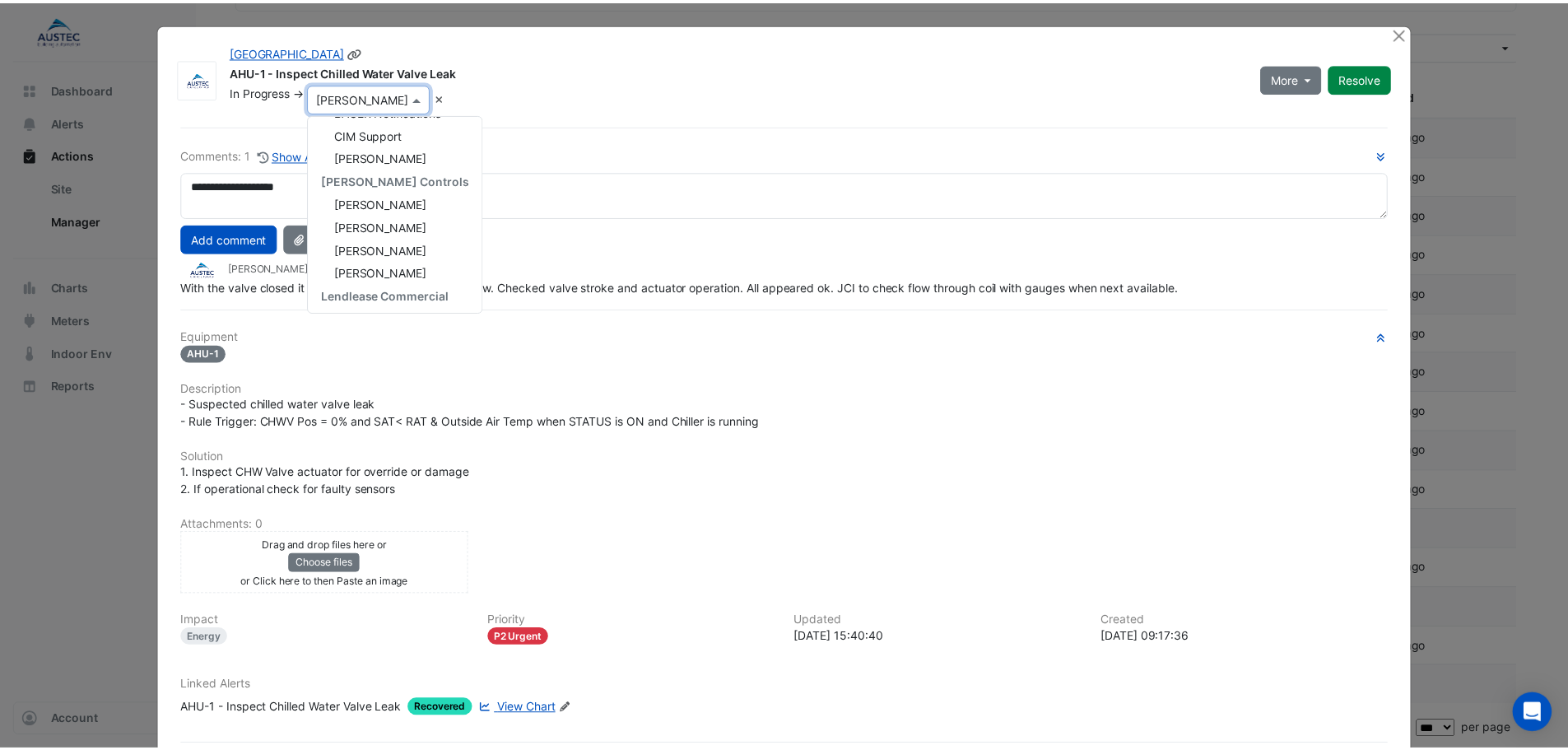
scroll to position [336, 0]
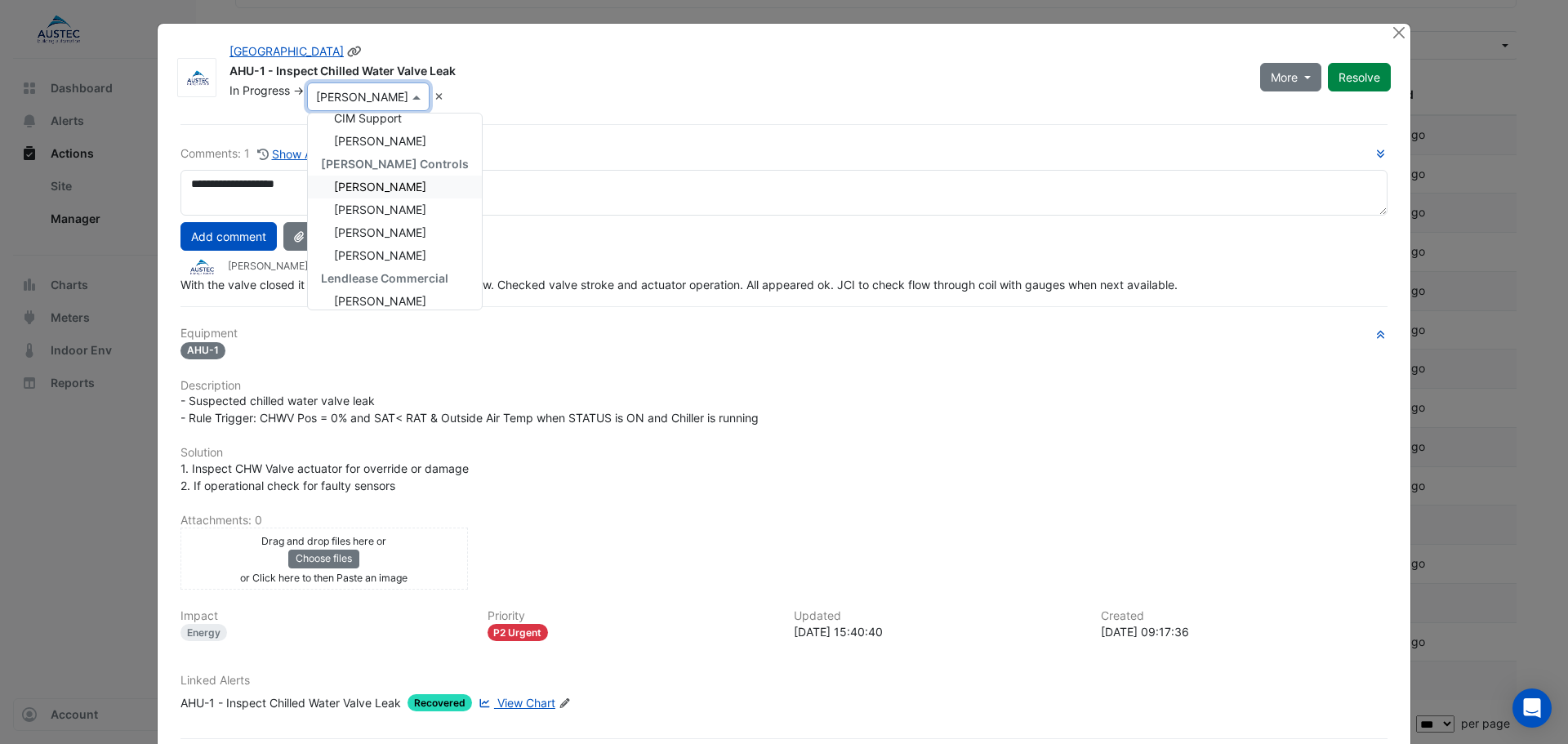
click at [370, 190] on span "Danny Vela" at bounding box center [380, 187] width 92 height 14
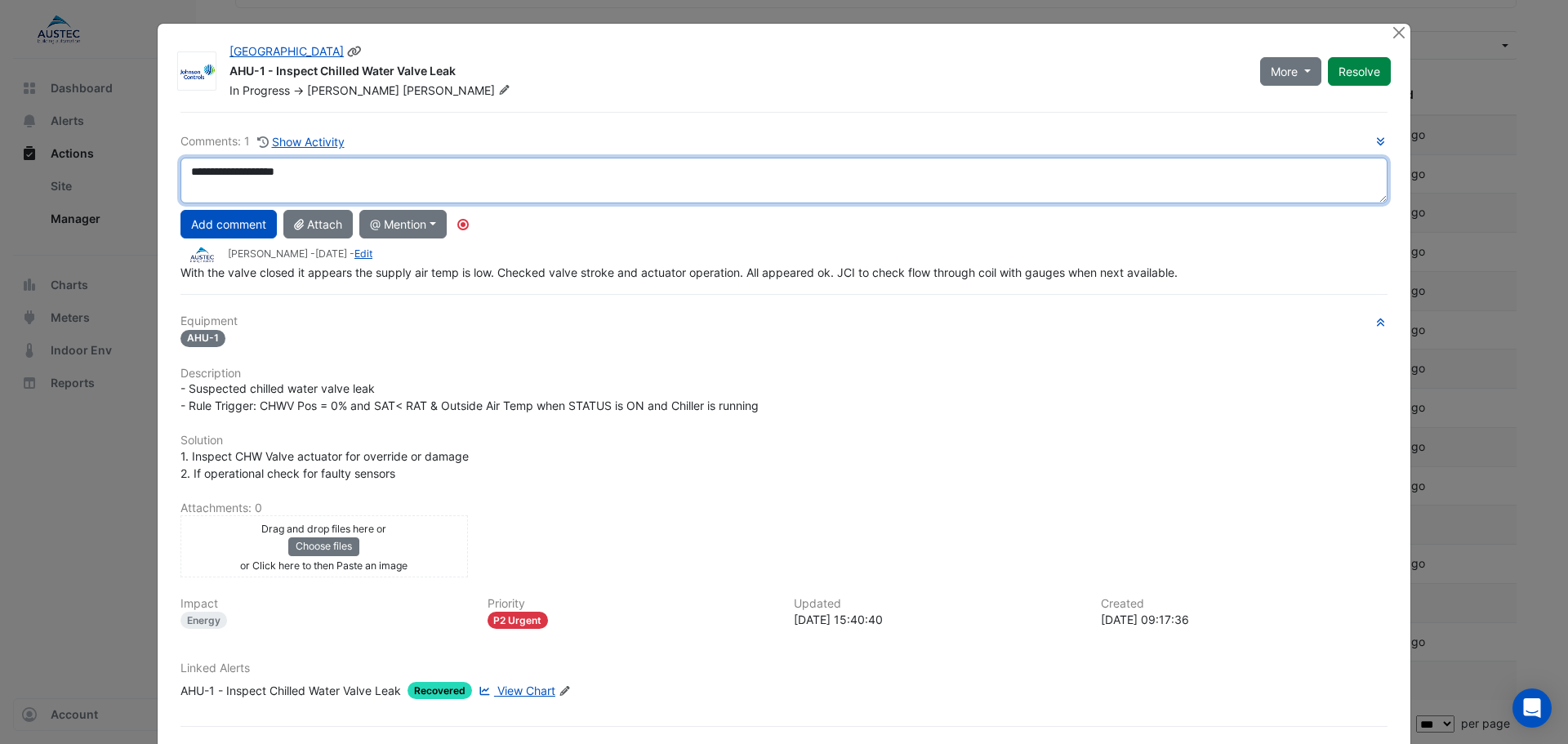
drag, startPoint x: 324, startPoint y: 178, endPoint x: 97, endPoint y: 194, distance: 227.6
click at [97, 194] on ngb-modal-window "Tweed City Shopping Centre AHU-1 - Inspect Chilled Water Valve Leak In Progress…" at bounding box center [784, 372] width 1568 height 744
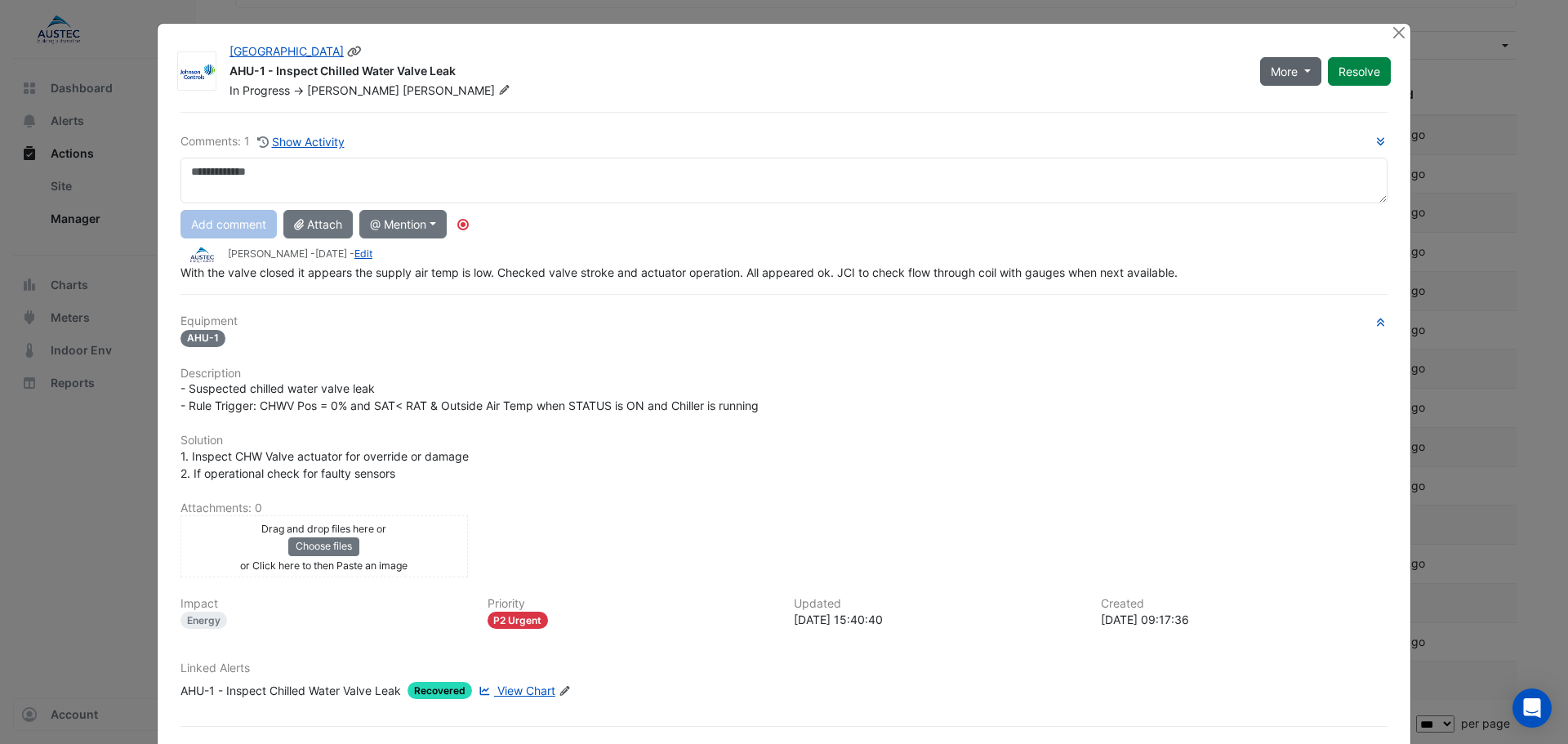
click at [1292, 69] on button "More" at bounding box center [1290, 71] width 61 height 28
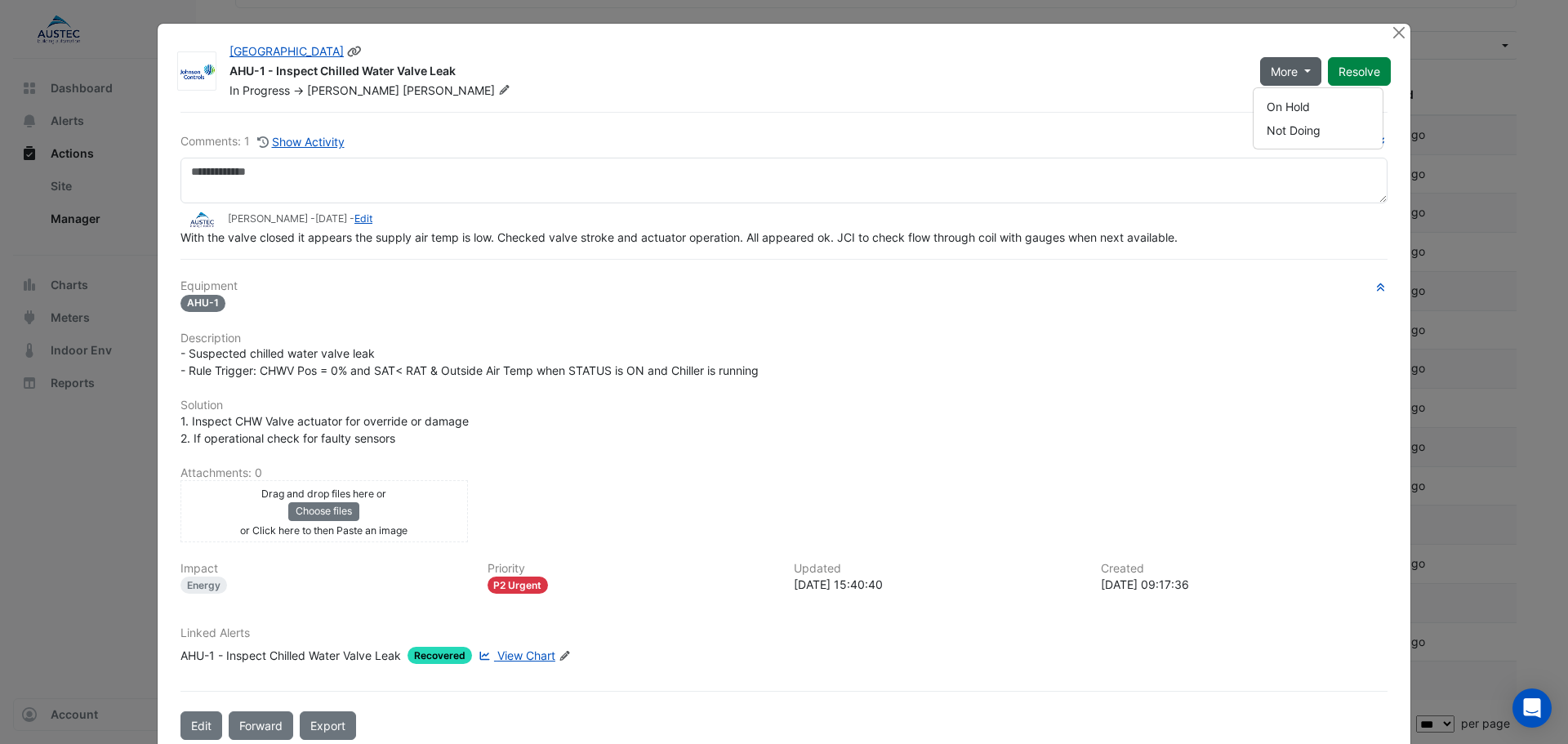
click at [999, 94] on div "In Progress -> Danny Vela" at bounding box center [735, 90] width 1015 height 16
click at [1272, 75] on span "More" at bounding box center [1284, 71] width 27 height 17
click at [1273, 108] on button "On Hold" at bounding box center [1317, 106] width 129 height 24
click at [1390, 34] on button "Close" at bounding box center [1398, 32] width 17 height 17
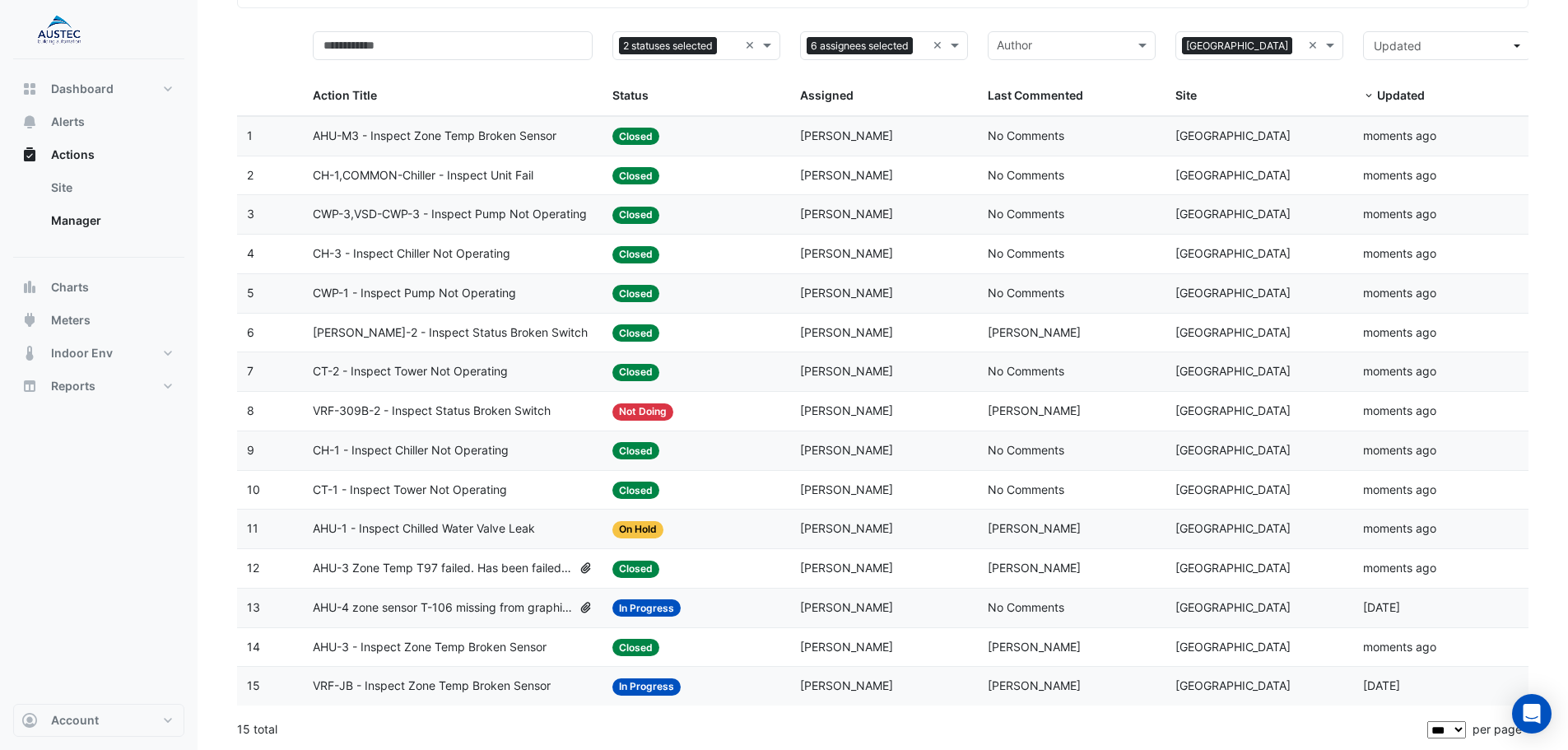
click at [476, 608] on span "AHU-4 zone sensor T-106 missing from graphics" at bounding box center [443, 607] width 259 height 19
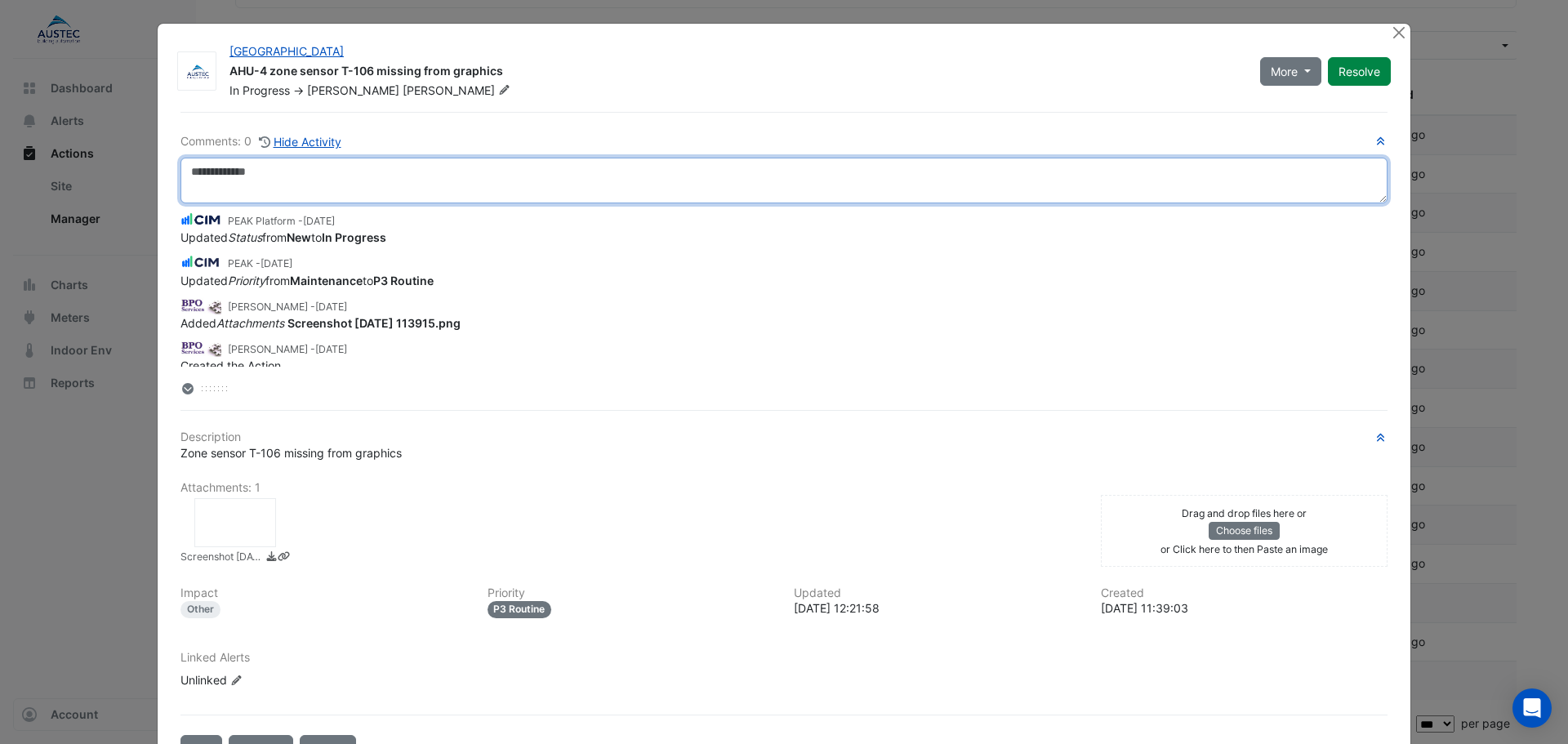
click at [461, 176] on textarea at bounding box center [783, 181] width 1207 height 46
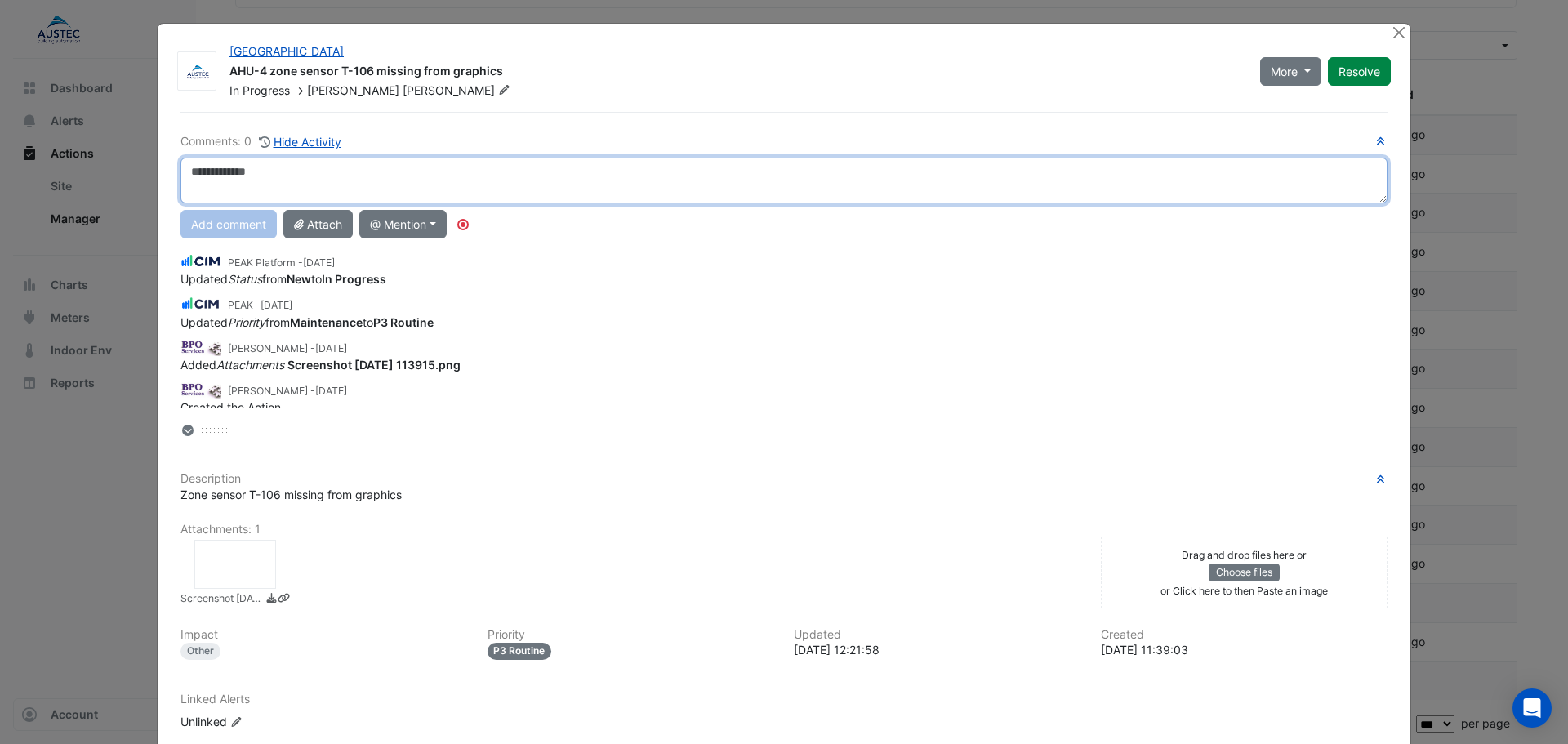
click at [439, 183] on textarea at bounding box center [783, 181] width 1207 height 46
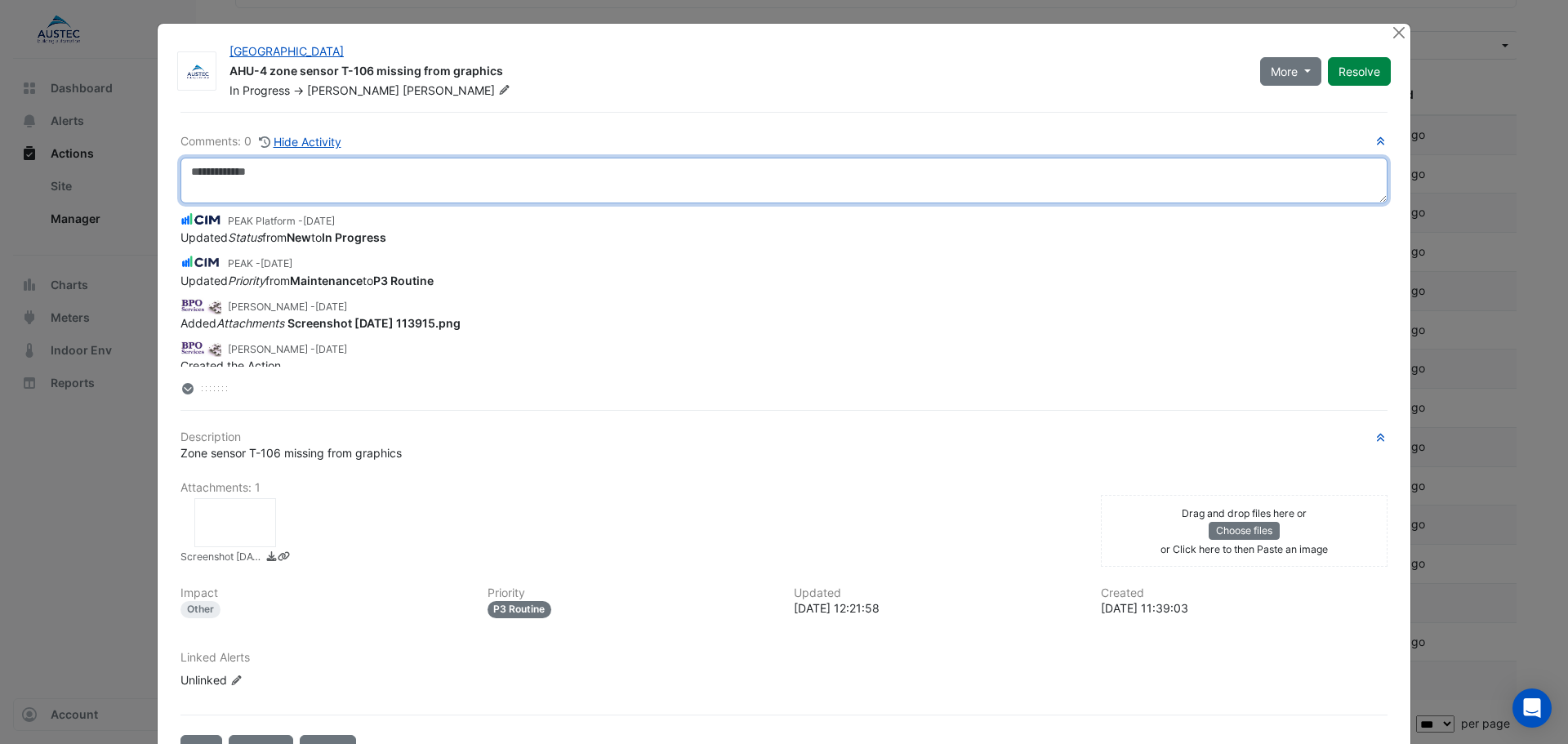
click at [248, 171] on textarea at bounding box center [783, 181] width 1207 height 46
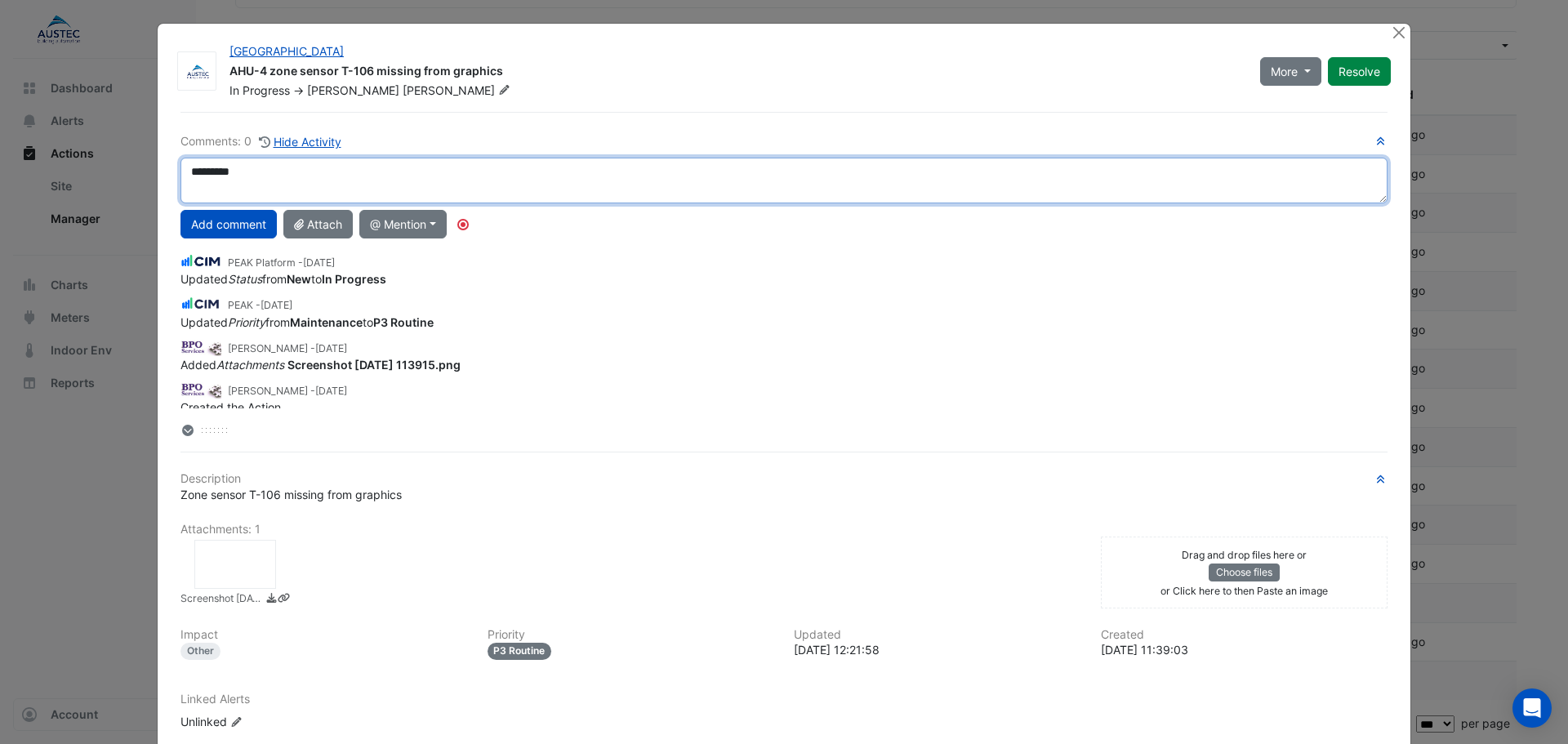
drag, startPoint x: 246, startPoint y: 179, endPoint x: 200, endPoint y: 186, distance: 46.5
click at [202, 186] on textarea "*********" at bounding box center [783, 181] width 1207 height 46
click at [245, 170] on textarea "*********" at bounding box center [783, 181] width 1207 height 46
drag, startPoint x: 246, startPoint y: 170, endPoint x: 121, endPoint y: 222, distance: 135.4
click at [121, 222] on ngb-modal-window "Tweed City Shopping Centre AHU-4 zone sensor T-106 missing from graphics In Pro…" at bounding box center [784, 372] width 1568 height 744
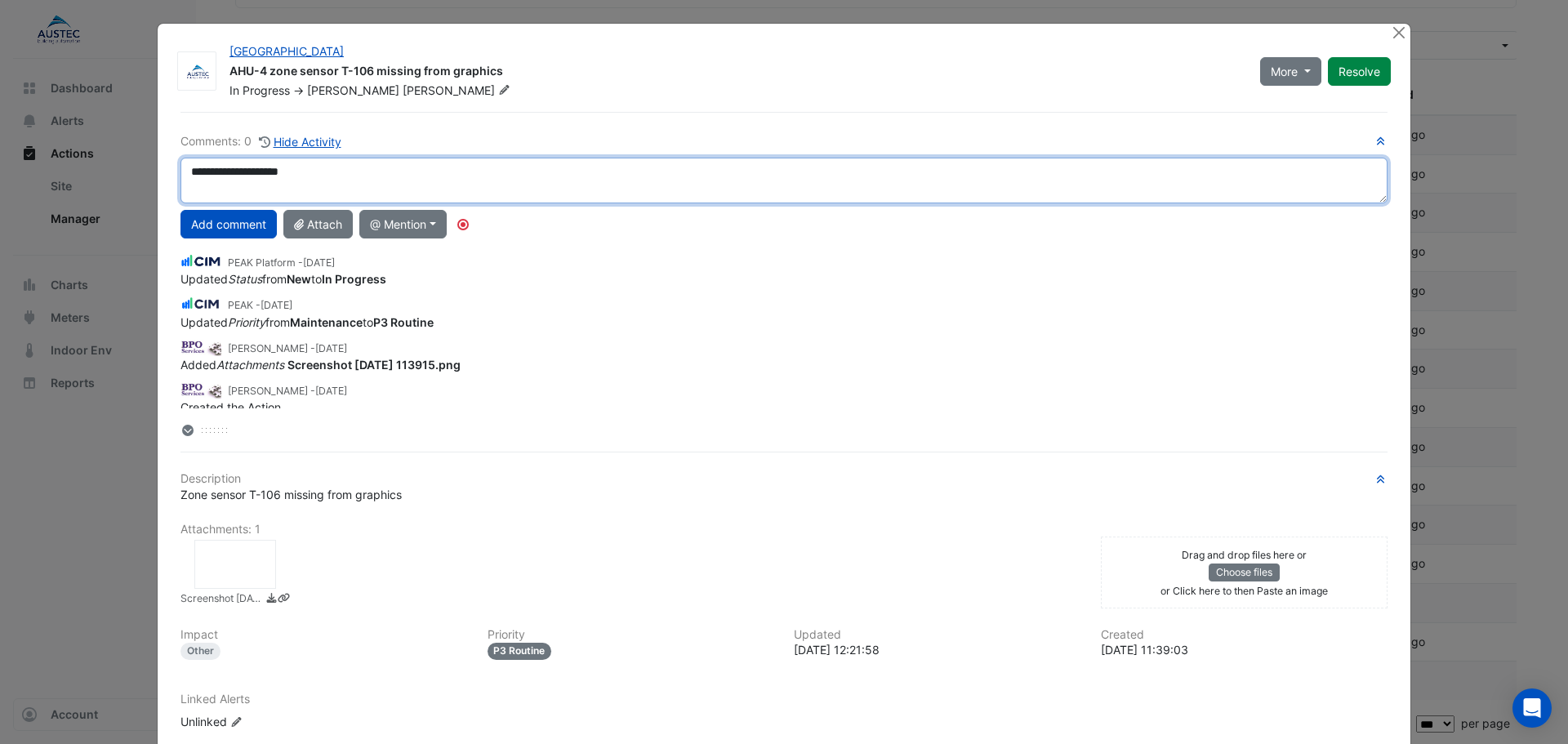
click at [224, 177] on textarea "**********" at bounding box center [783, 181] width 1207 height 46
click at [383, 181] on textarea "**********" at bounding box center [783, 181] width 1207 height 46
type textarea "**********"
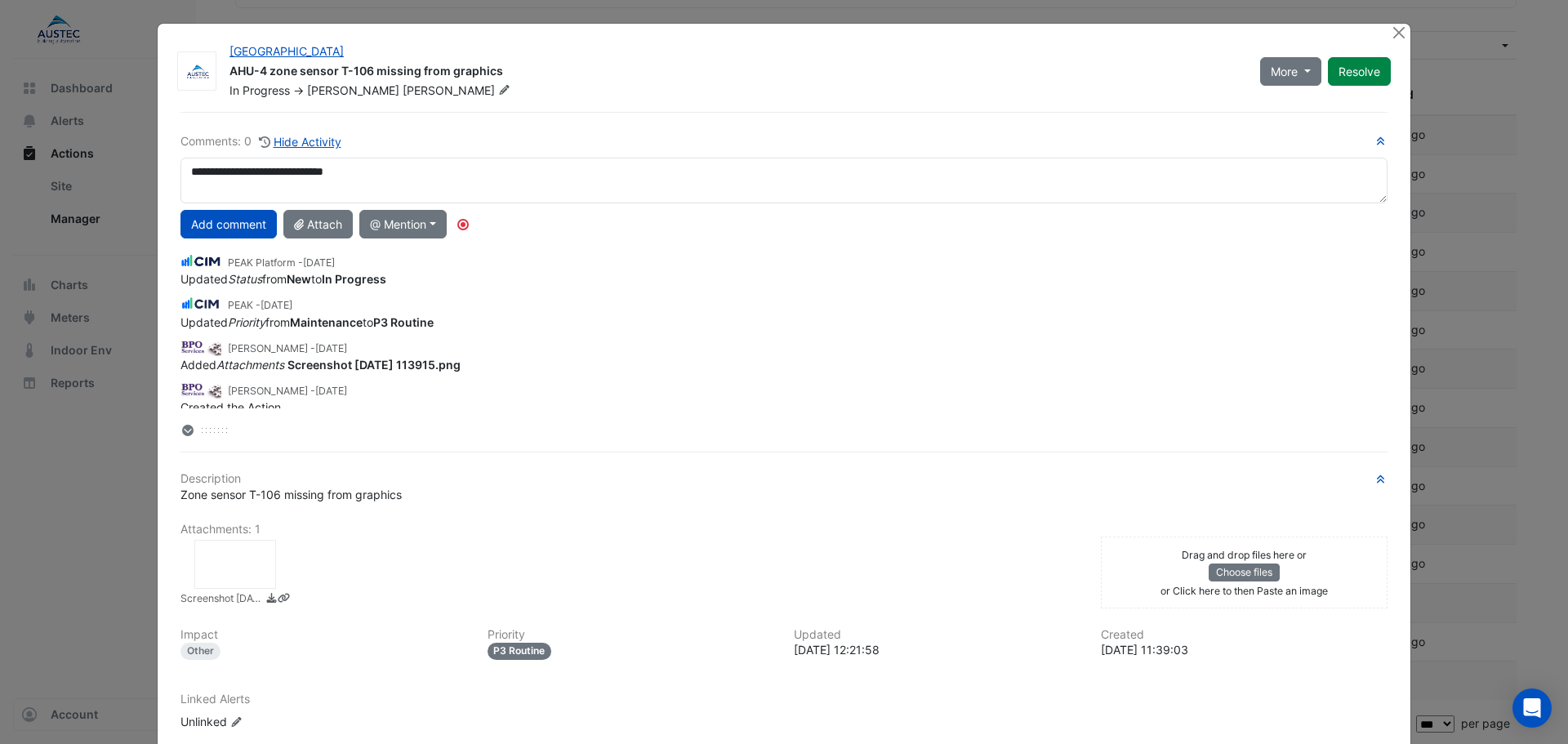
drag, startPoint x: 193, startPoint y: 227, endPoint x: 310, endPoint y: 201, distance: 119.9
click at [200, 223] on button "Add comment" at bounding box center [228, 224] width 97 height 28
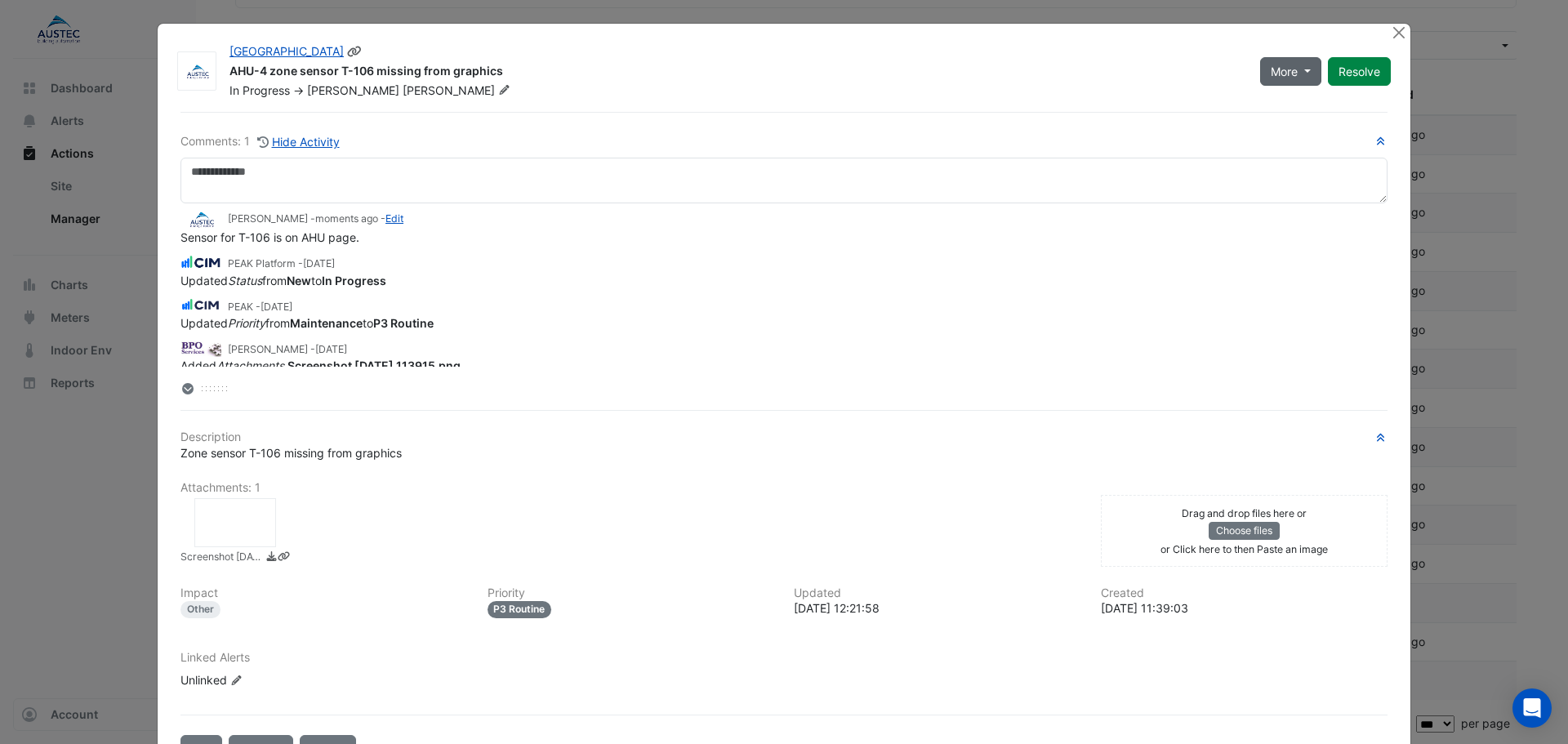
click at [1298, 74] on button "More" at bounding box center [1290, 71] width 61 height 28
click at [1364, 74] on button "Resolve" at bounding box center [1359, 71] width 63 height 28
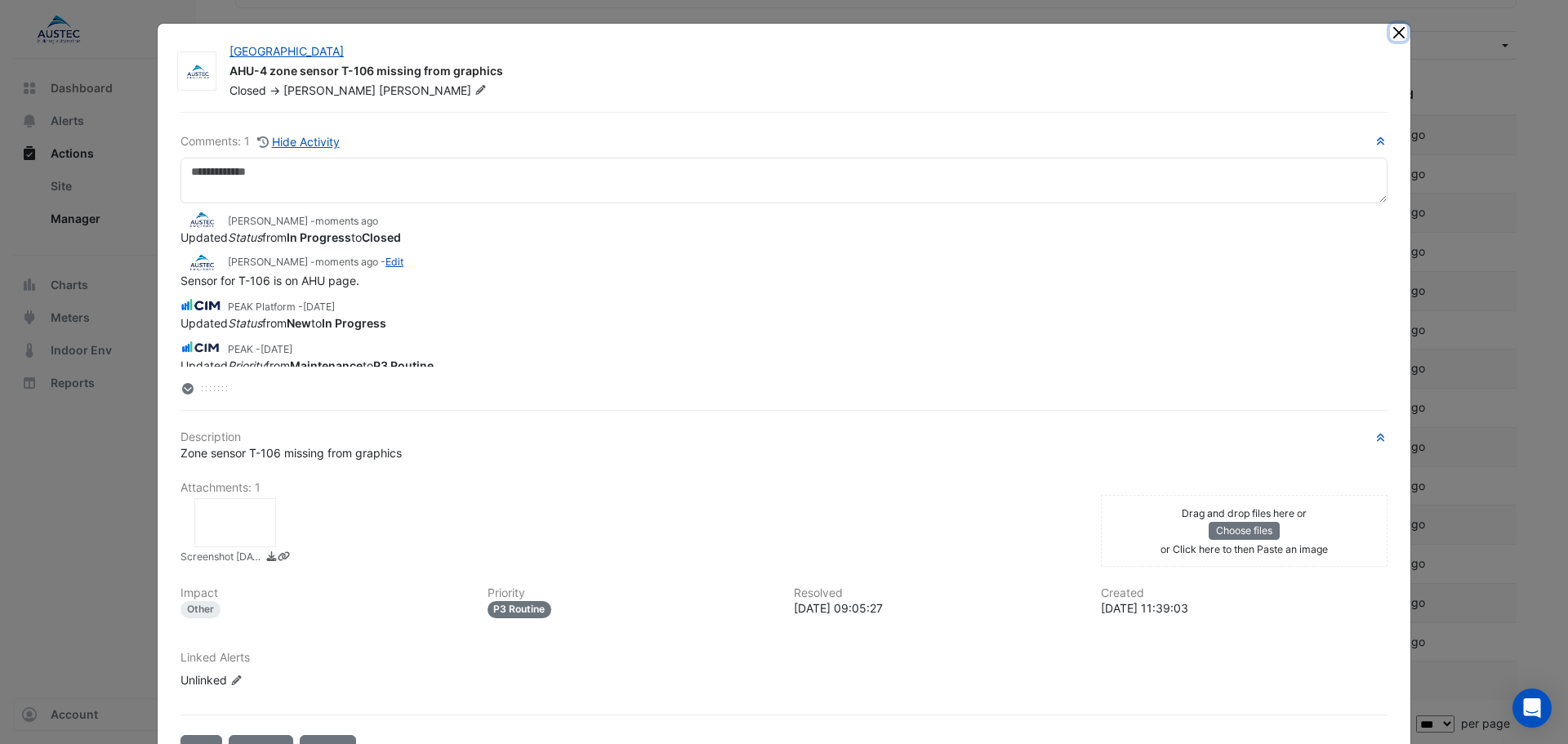
click at [1390, 32] on button "Close" at bounding box center [1398, 32] width 17 height 17
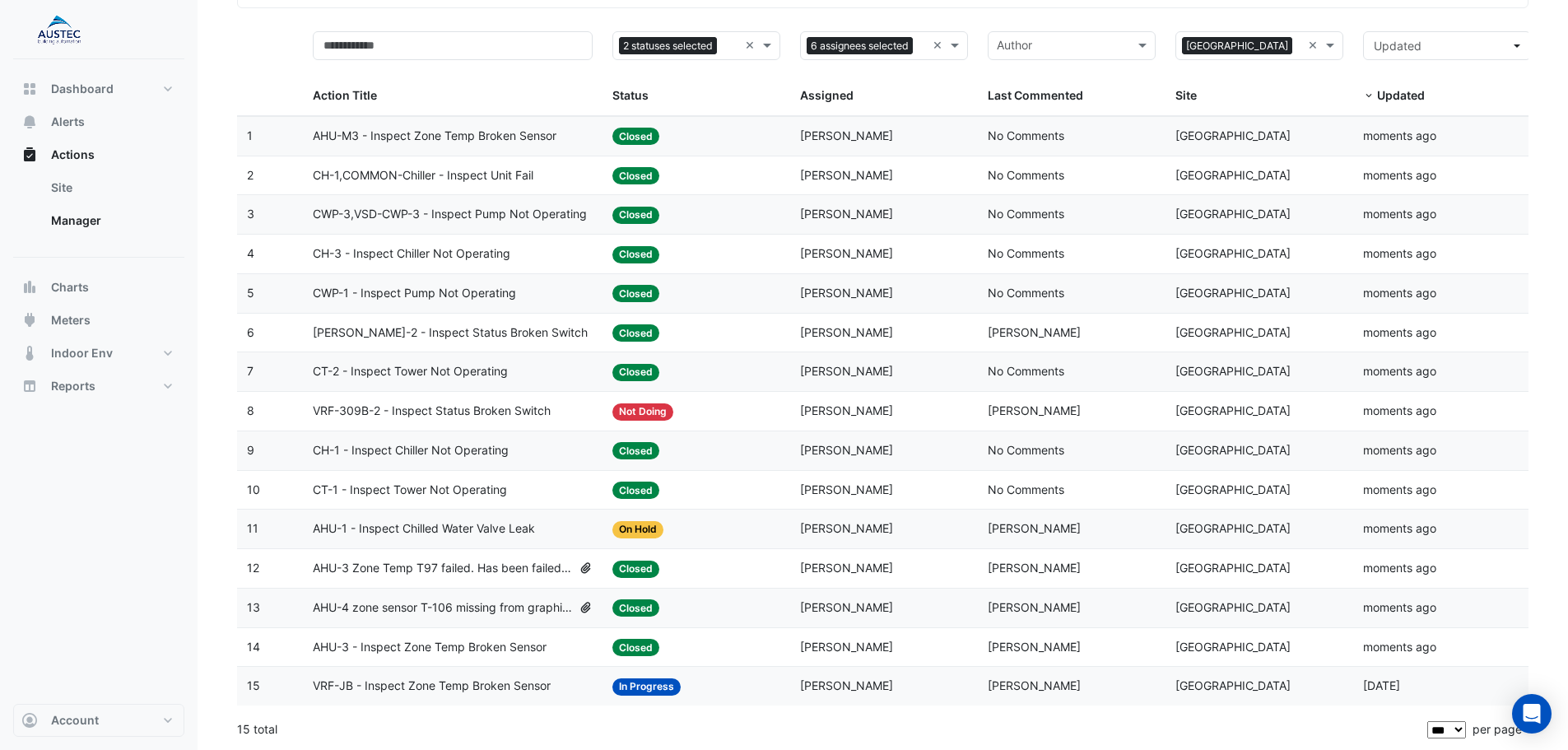
click at [388, 686] on span "VRF-JB - Inspect Zone Temp Broken Sensor" at bounding box center [432, 686] width 238 height 19
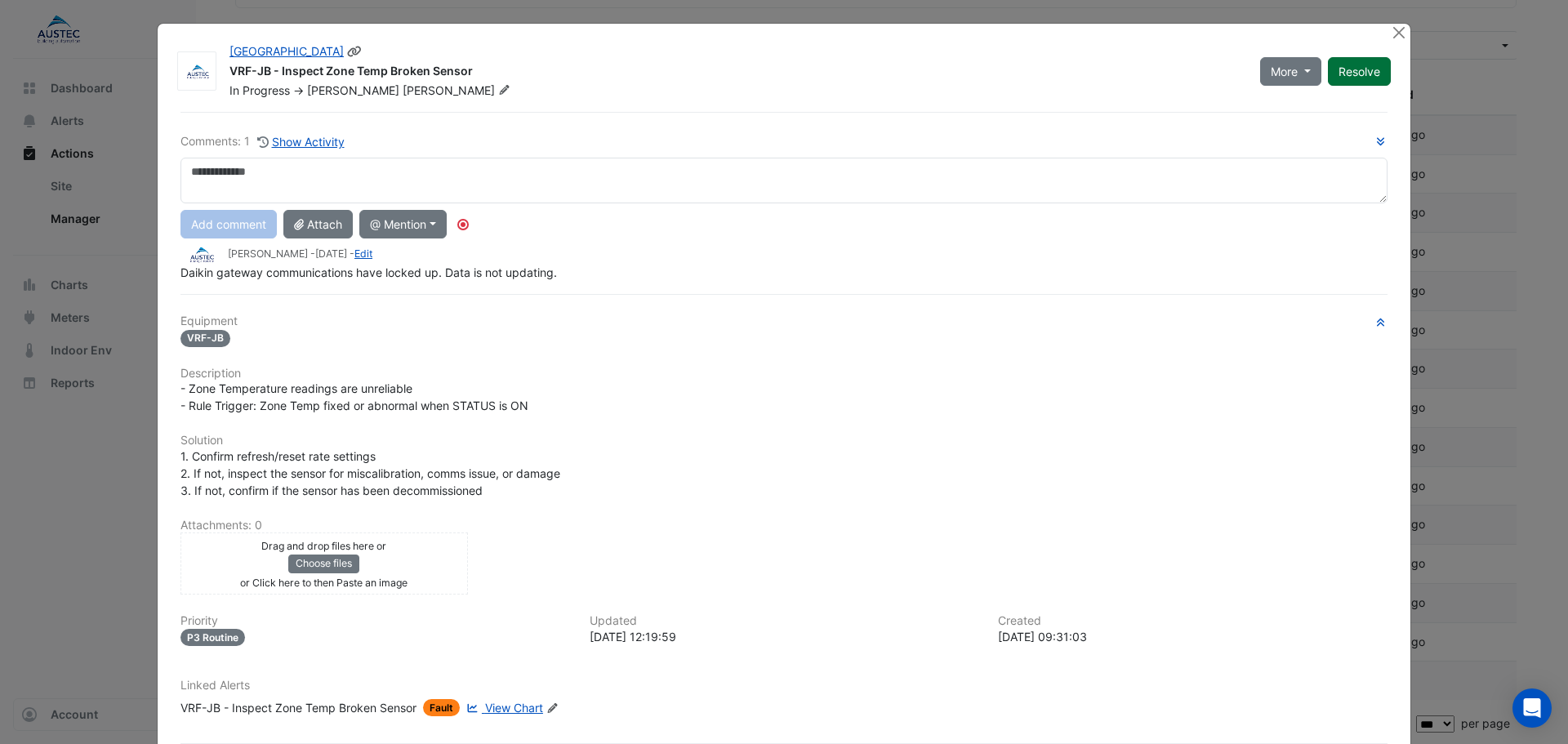
click at [1337, 68] on button "Resolve" at bounding box center [1359, 71] width 63 height 28
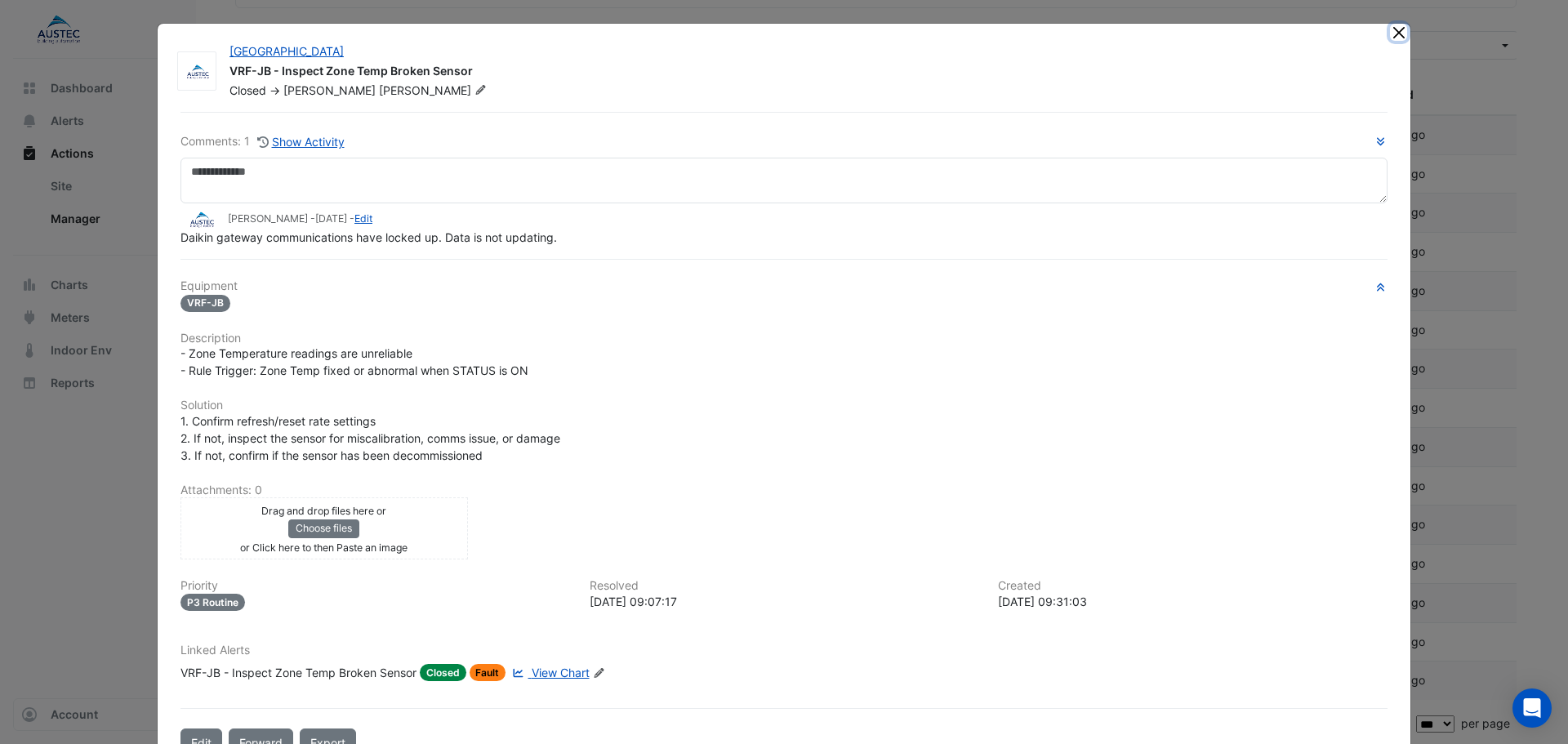
click at [1392, 33] on button "Close" at bounding box center [1398, 32] width 17 height 17
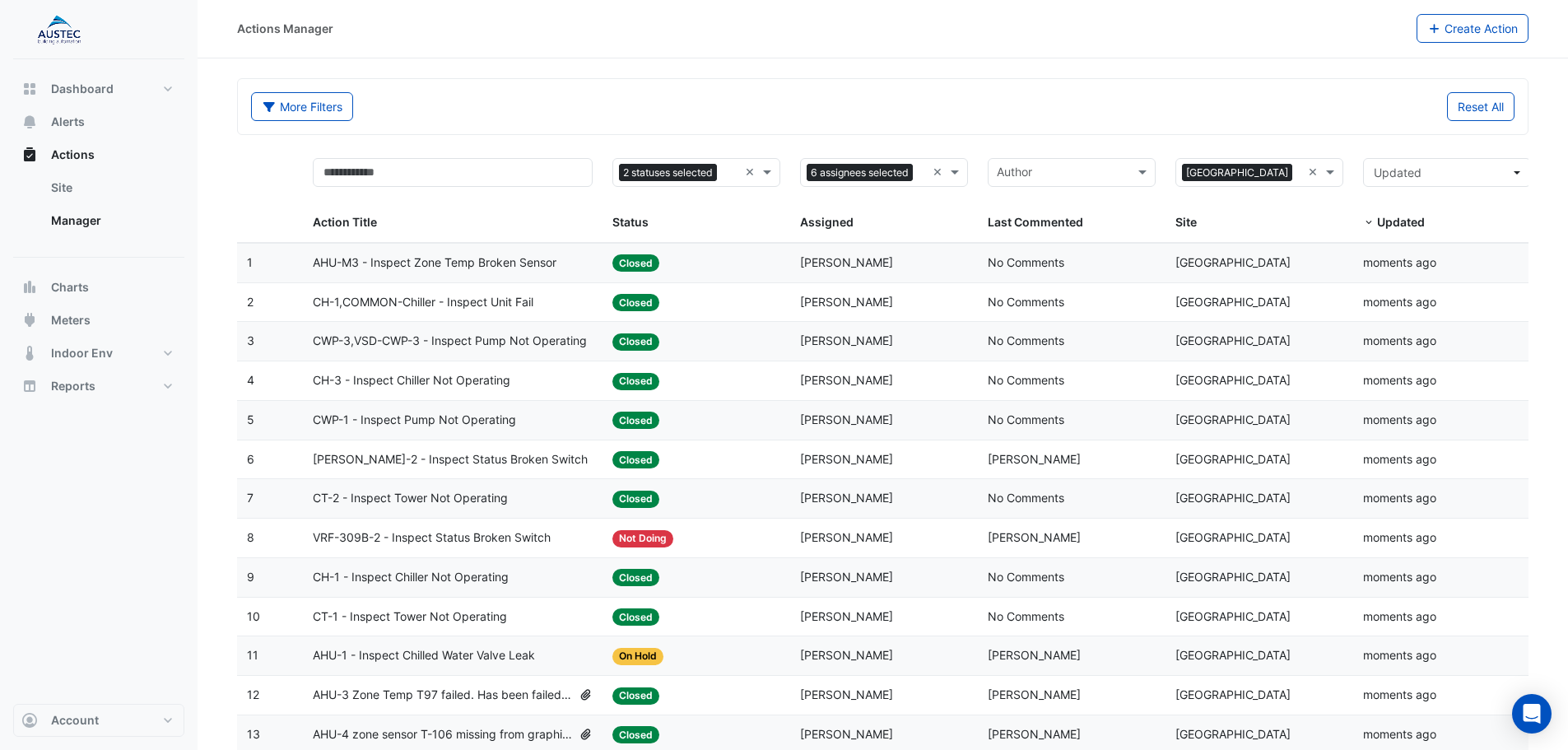
scroll to position [0, 0]
click at [59, 111] on button "Alerts" at bounding box center [99, 122] width 172 height 33
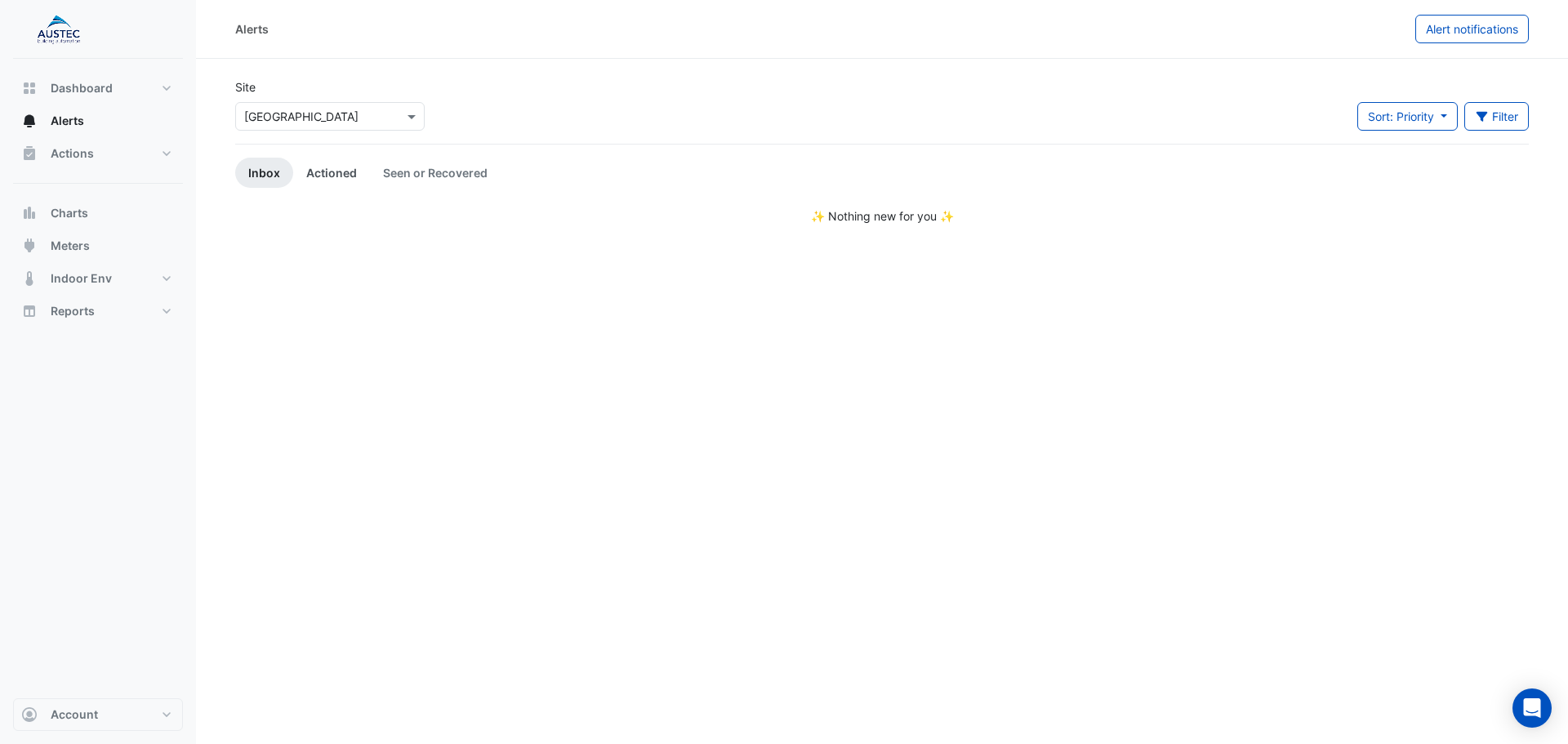
click at [332, 172] on link "Actioned" at bounding box center [332, 173] width 77 height 30
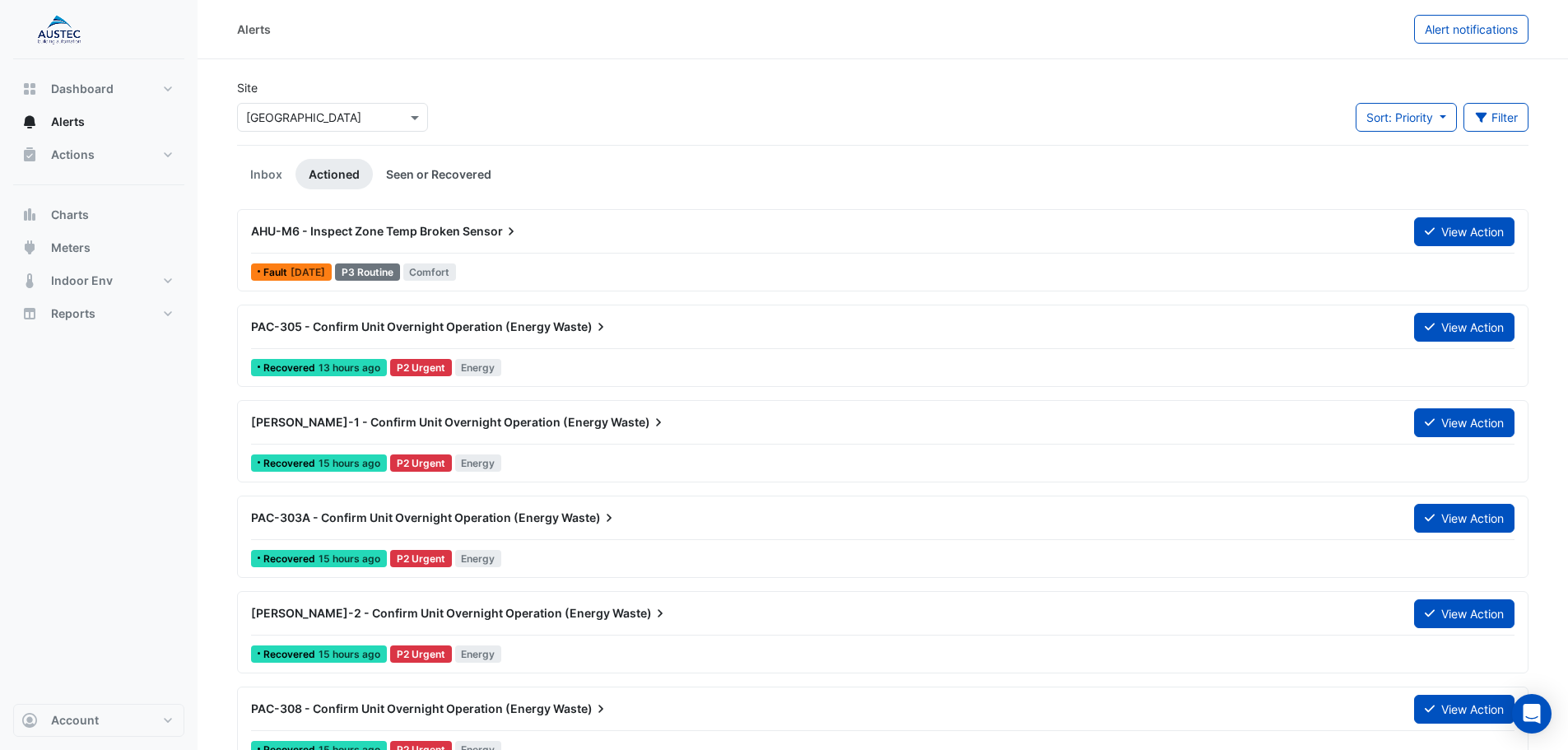
click at [417, 172] on link "Seen or Recovered" at bounding box center [438, 174] width 131 height 30
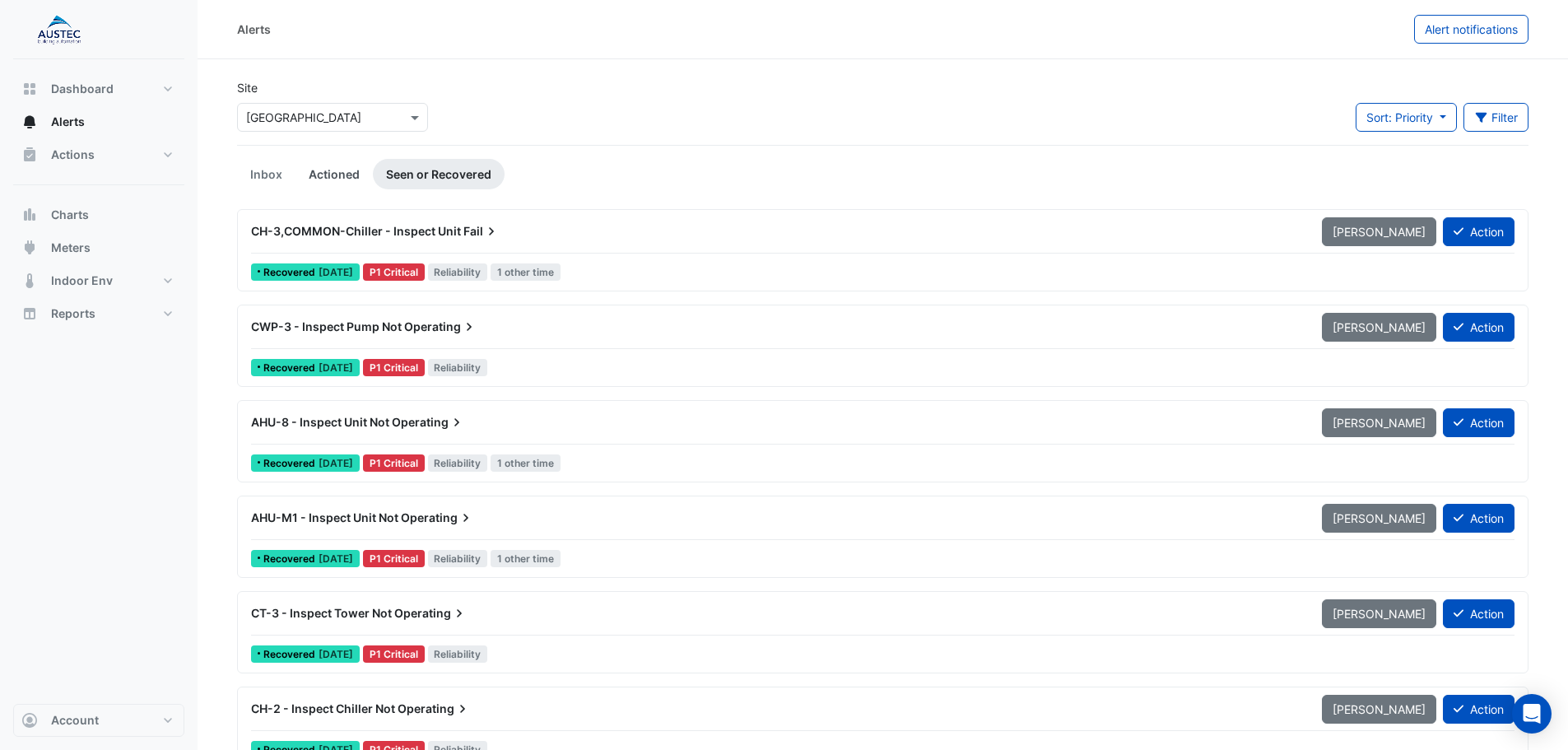
click at [329, 176] on link "Actioned" at bounding box center [334, 174] width 78 height 30
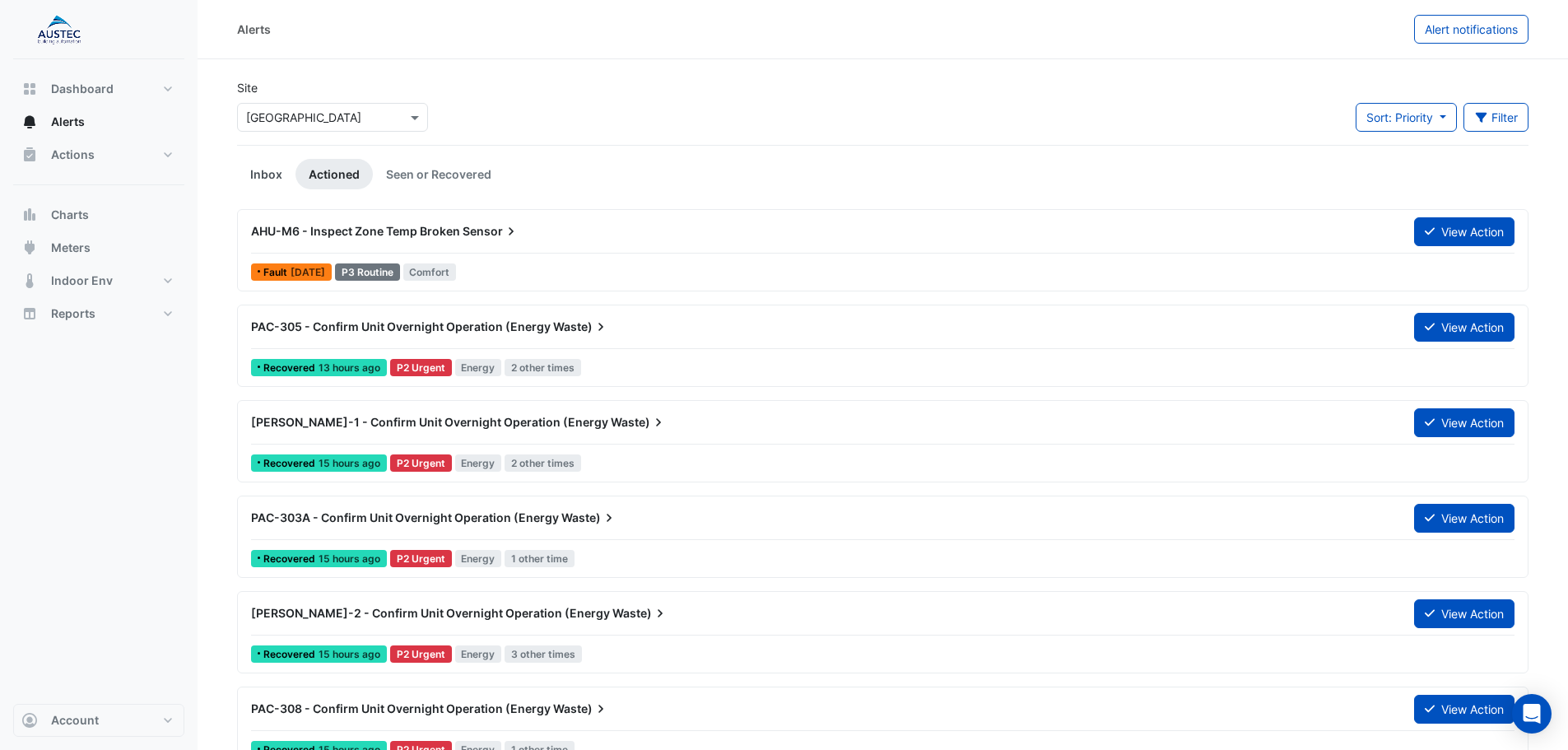
click at [265, 172] on link "Inbox" at bounding box center [266, 174] width 58 height 30
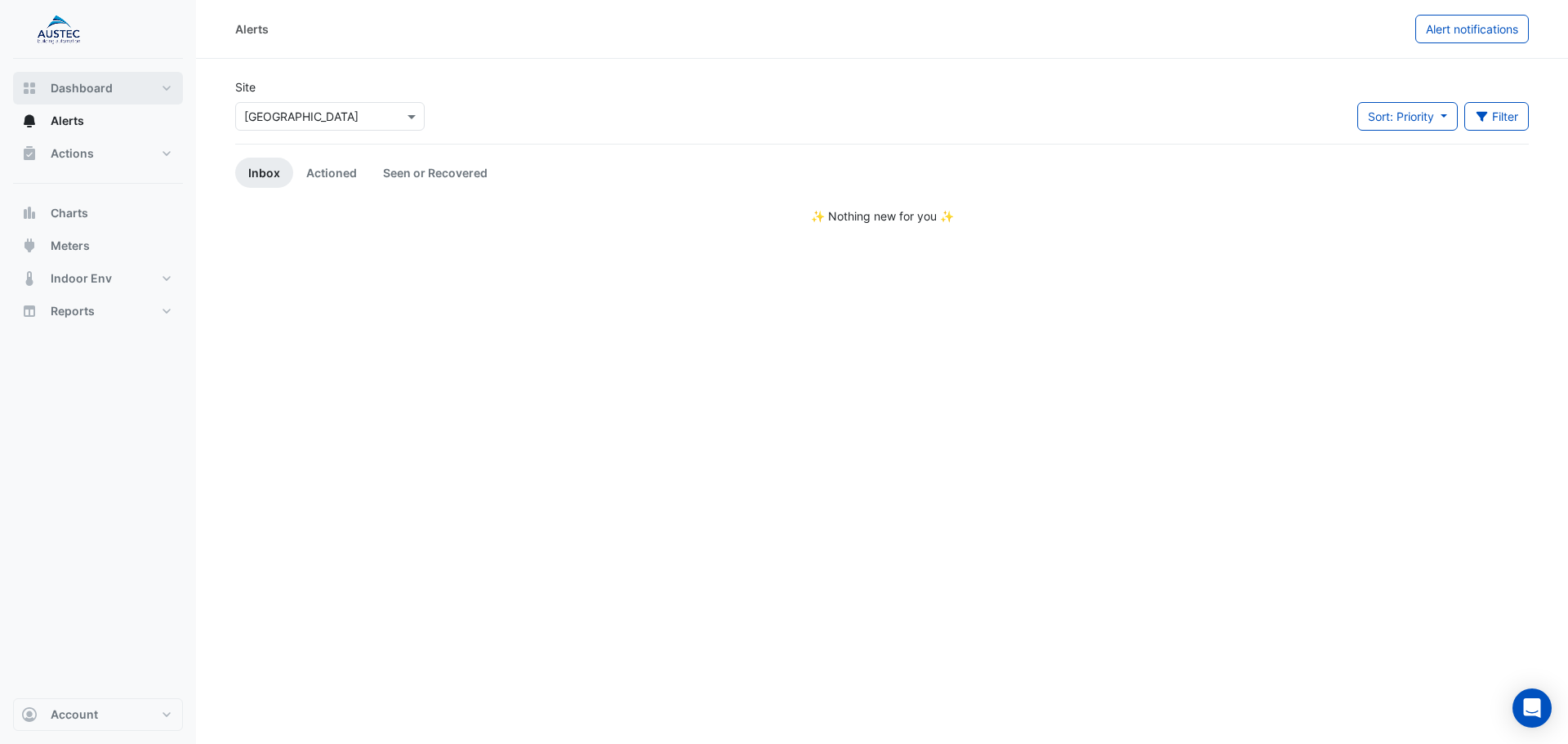
click at [69, 87] on span "Dashboard" at bounding box center [82, 88] width 62 height 16
select select "***"
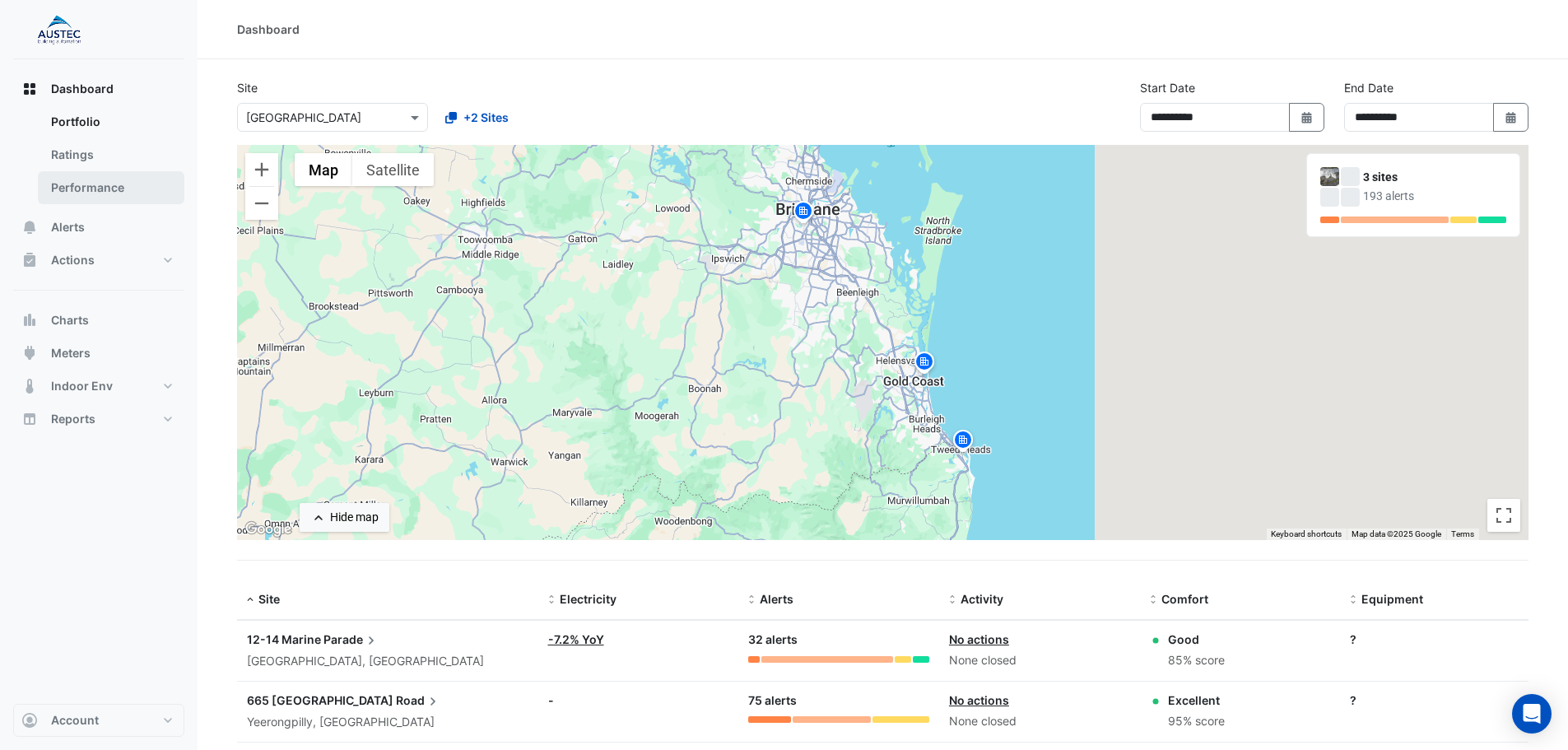
click at [87, 188] on link "Performance" at bounding box center [111, 188] width 147 height 33
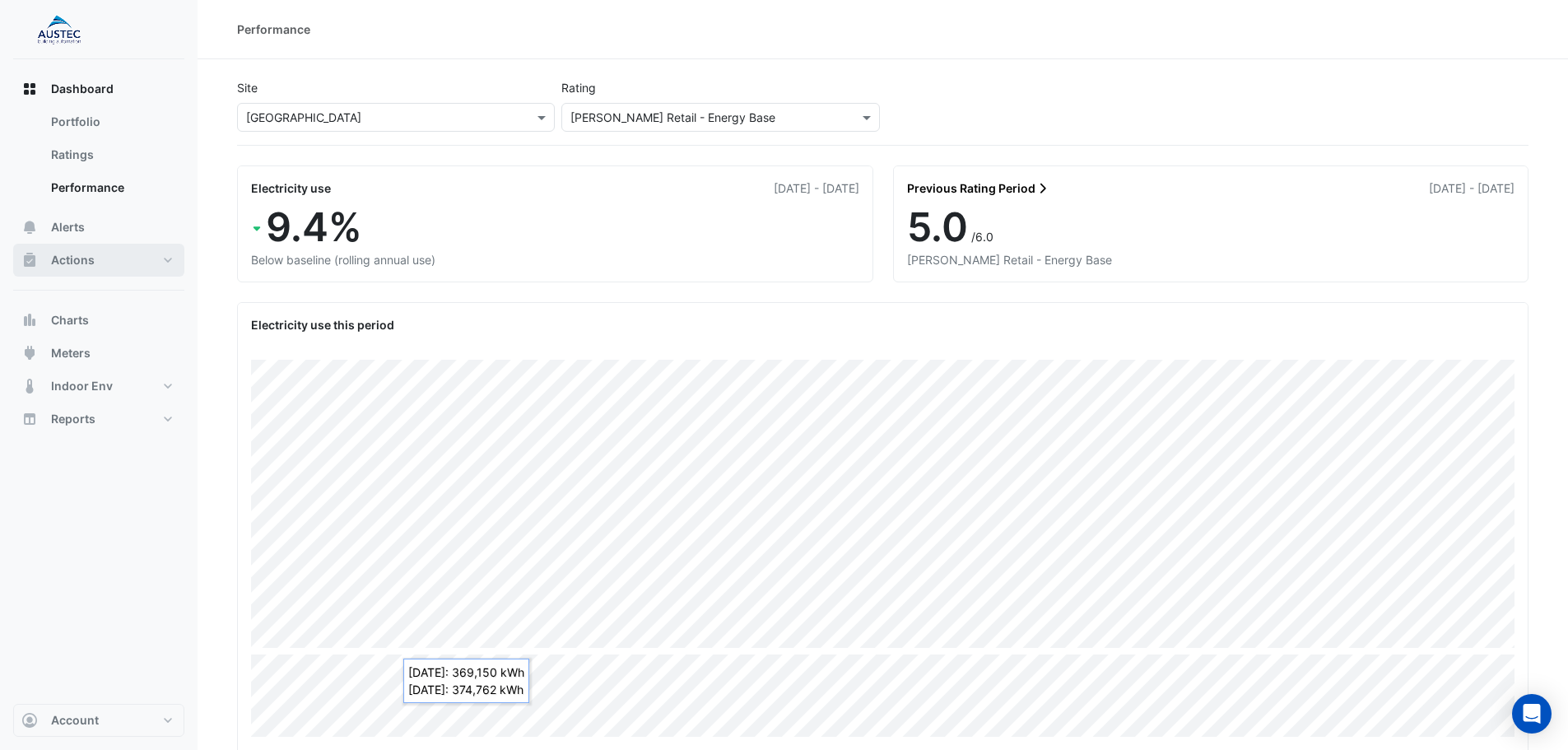
click at [90, 255] on span "Actions" at bounding box center [72, 260] width 44 height 16
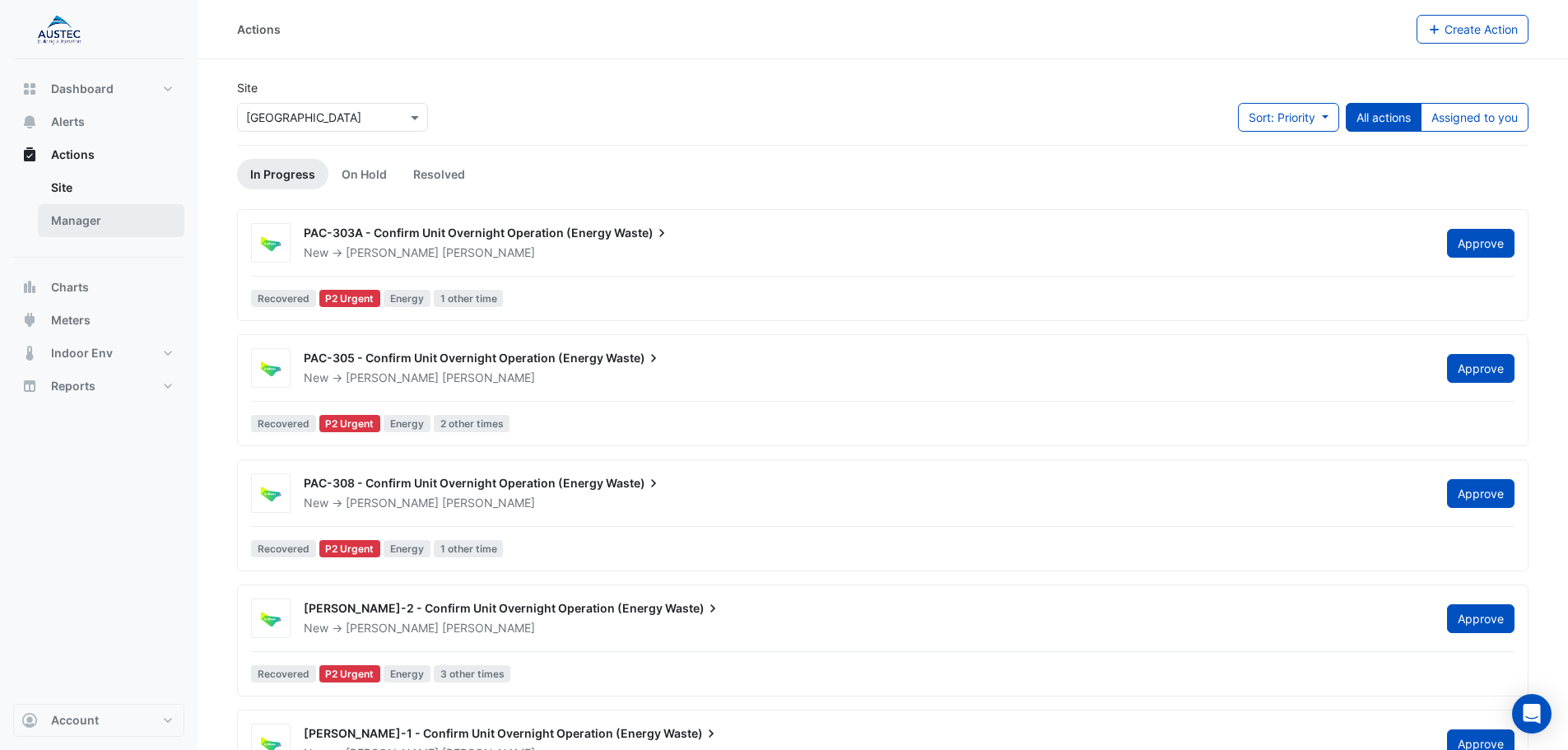
click at [66, 216] on link "Manager" at bounding box center [111, 220] width 147 height 33
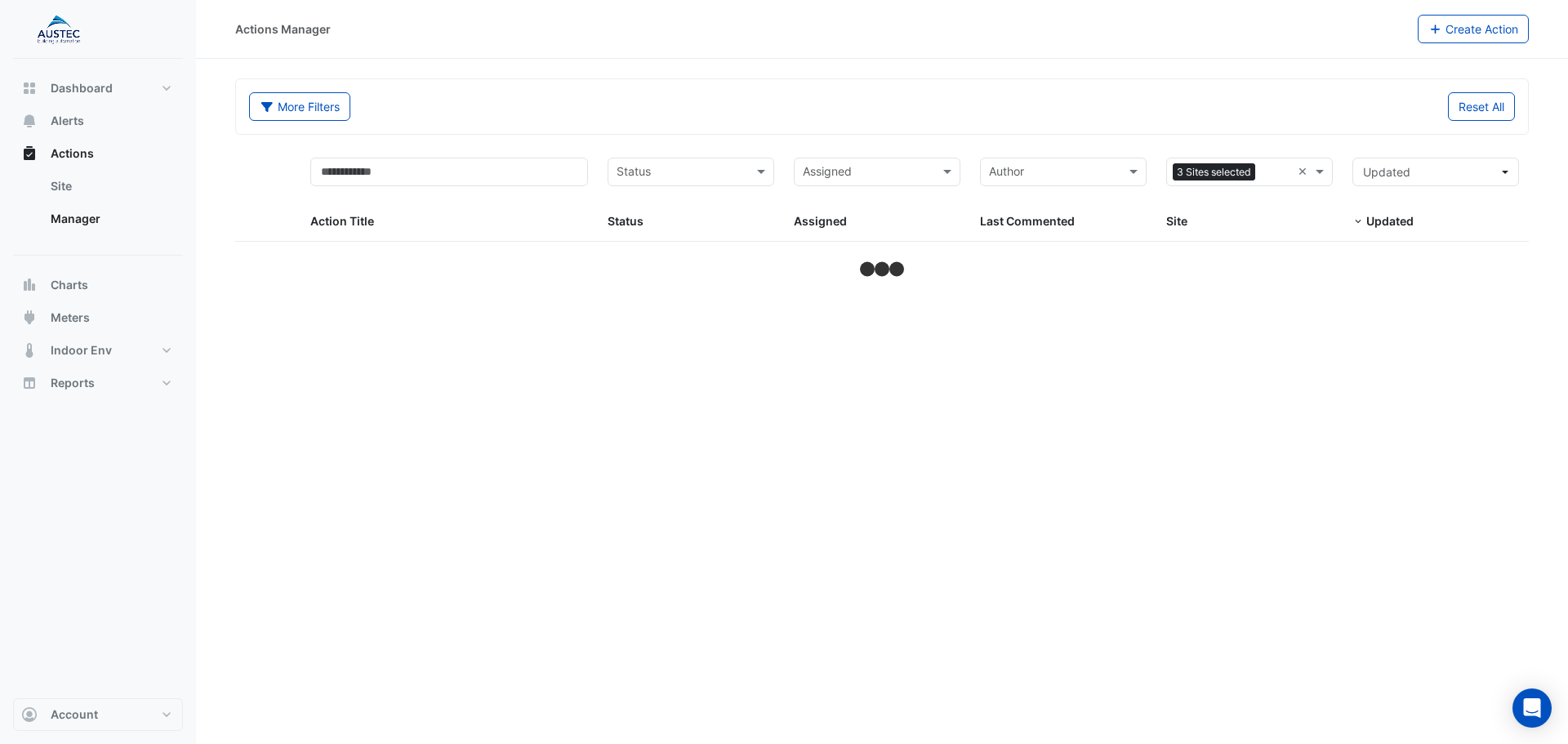
select select "***"
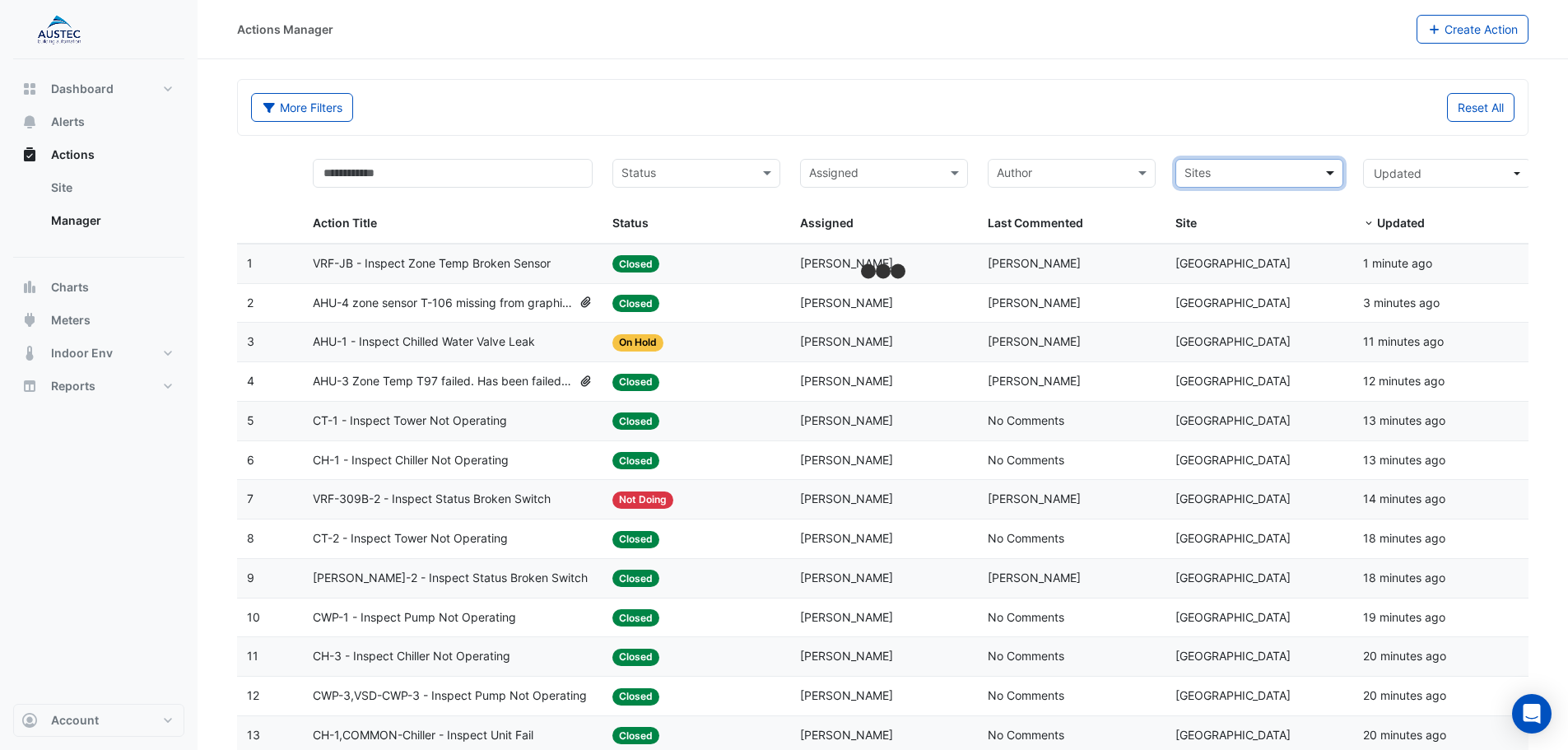
click at [1336, 172] on span at bounding box center [1332, 173] width 21 height 19
click at [1253, 258] on span "[GEOGRAPHIC_DATA]" at bounding box center [1247, 257] width 115 height 14
